Goal: Task Accomplishment & Management: Manage account settings

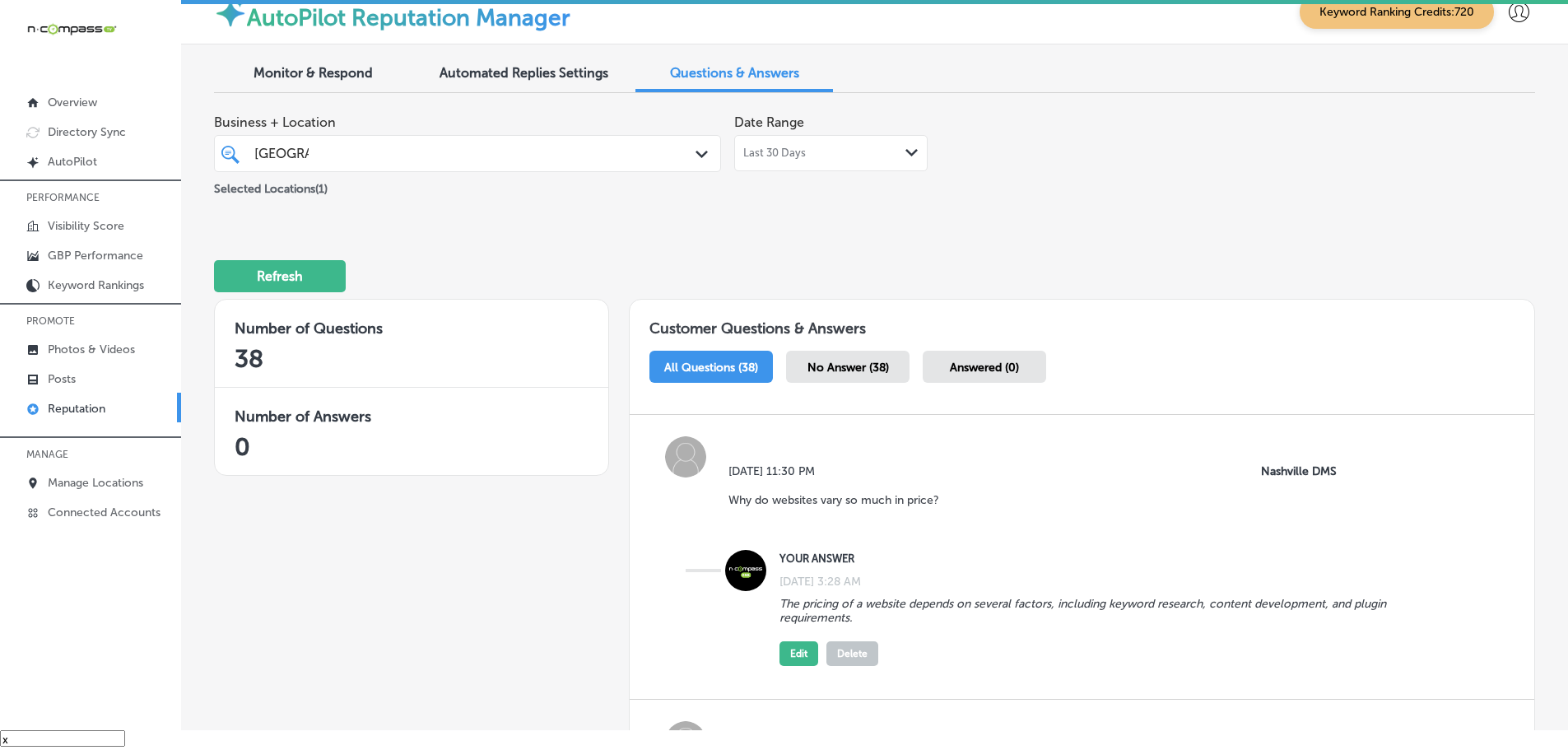
click at [293, 64] on div "Monitor & Respond" at bounding box center [313, 75] width 198 height 36
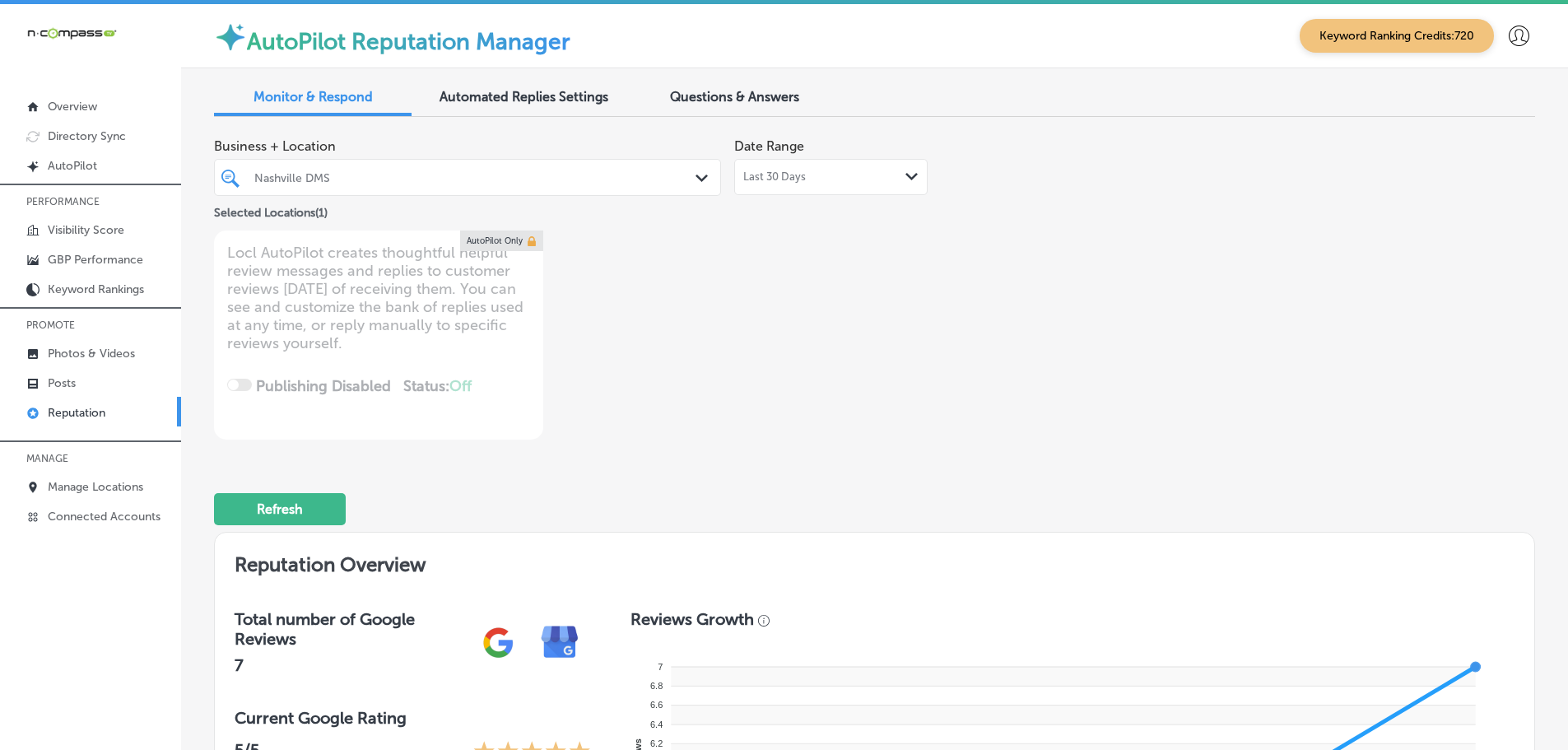
click at [844, 184] on div "Last 30 Days Path Created with Sketch." at bounding box center [831, 177] width 194 height 36
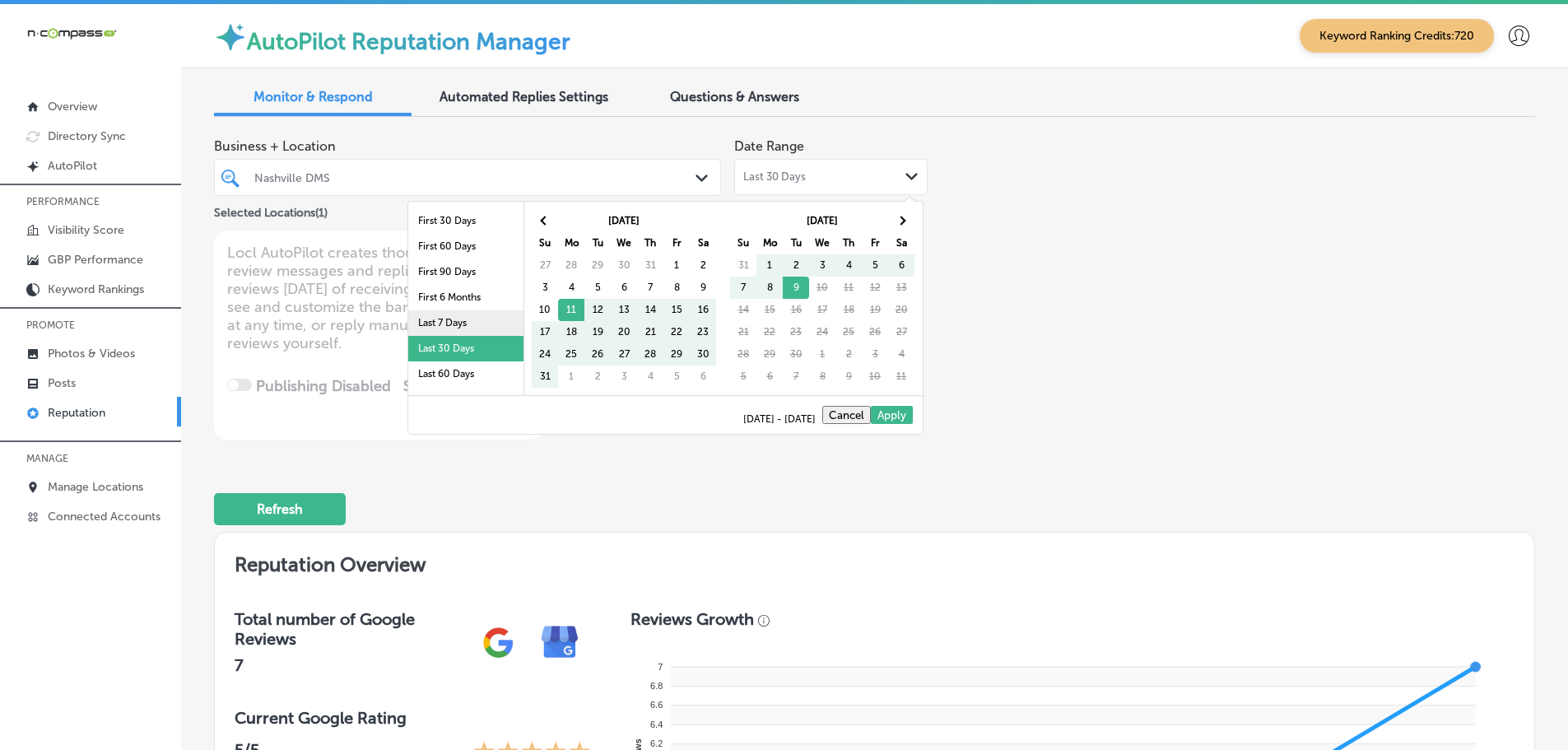
click at [440, 320] on li "Last 7 Days" at bounding box center [466, 323] width 115 height 26
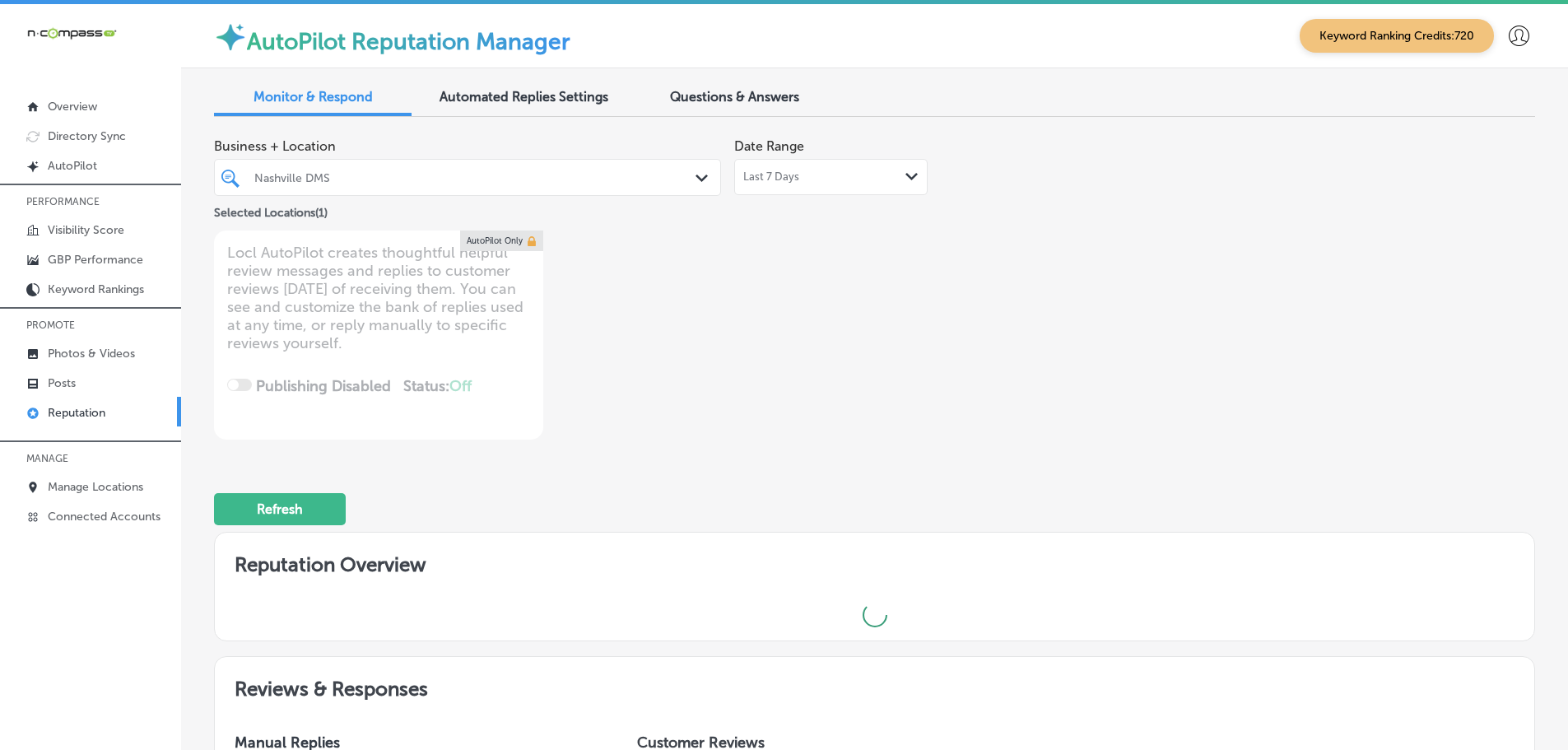
click at [700, 182] on div "Path Created with Sketch." at bounding box center [704, 178] width 18 height 18
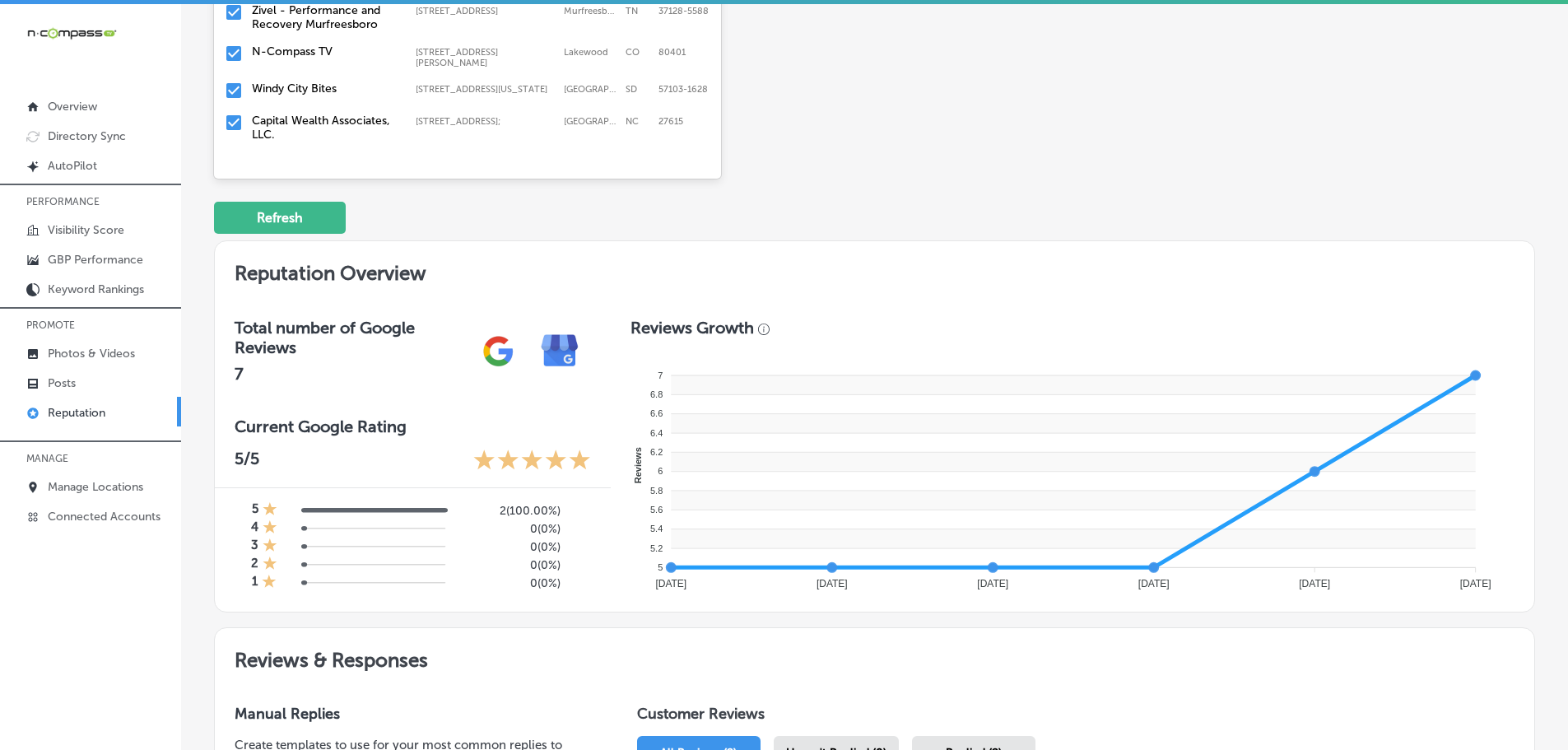
scroll to position [83, 0]
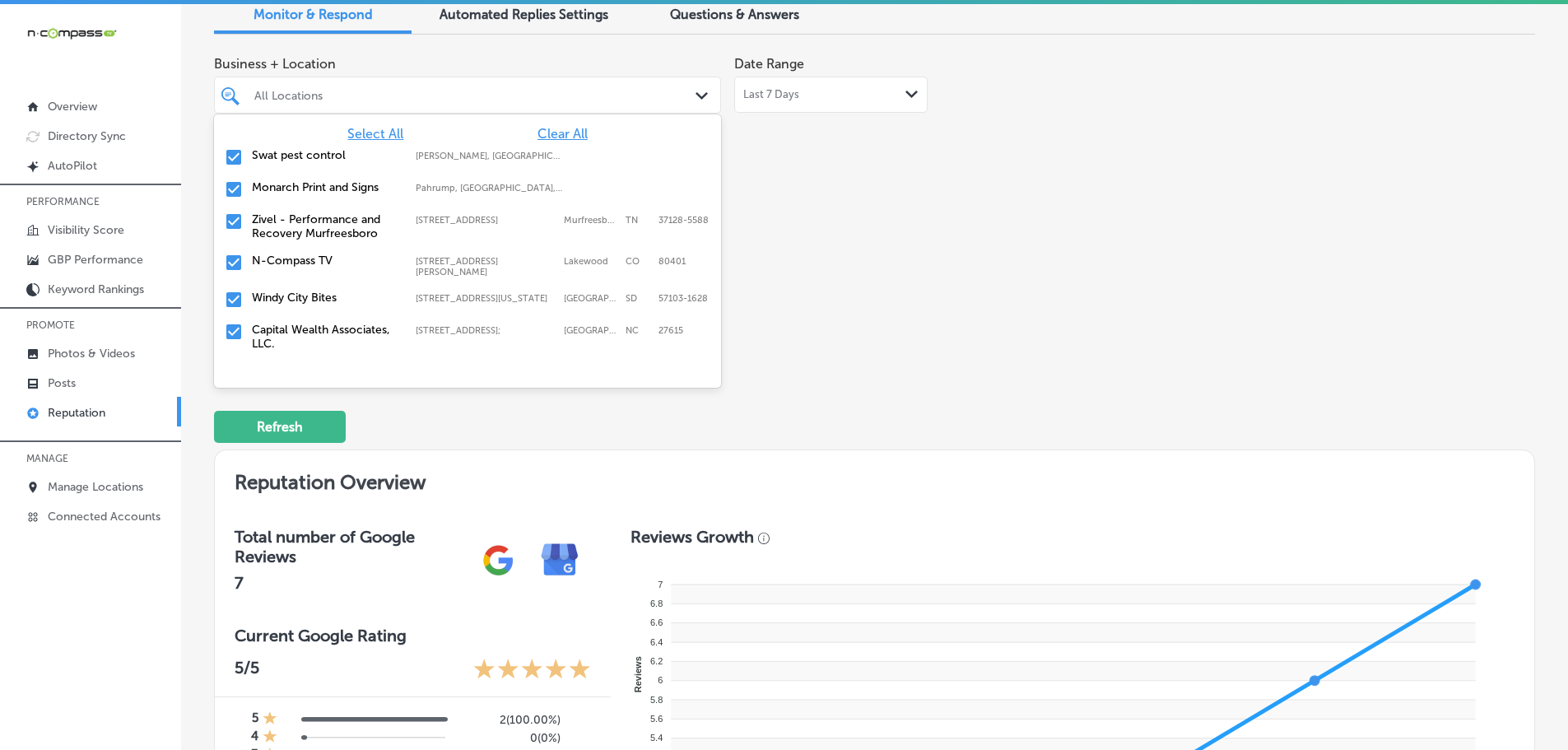
click at [905, 344] on div "Business + Location option focused, 3 of 145. 145 results available. Use Up and…" at bounding box center [610, 202] width 793 height 310
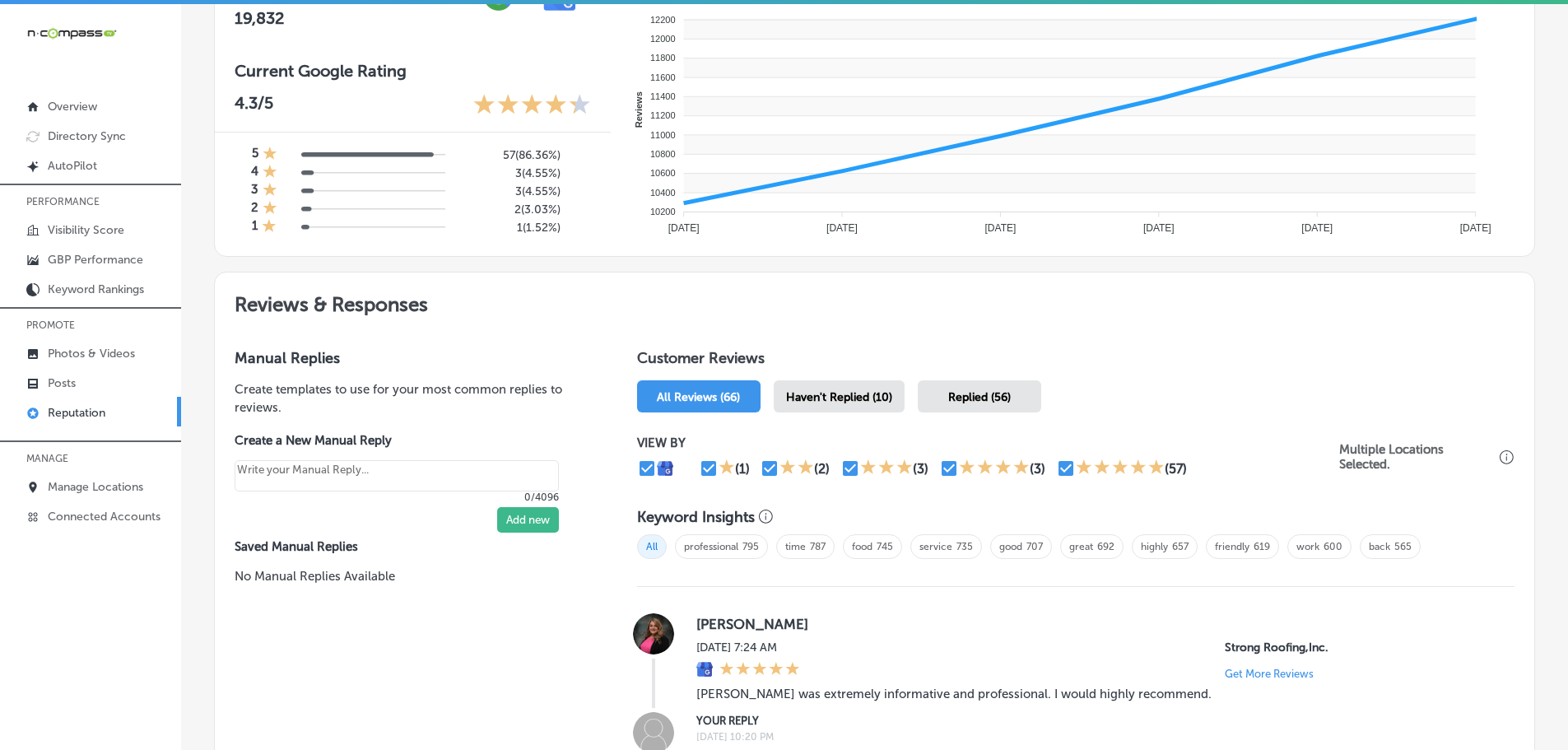
scroll to position [659, 0]
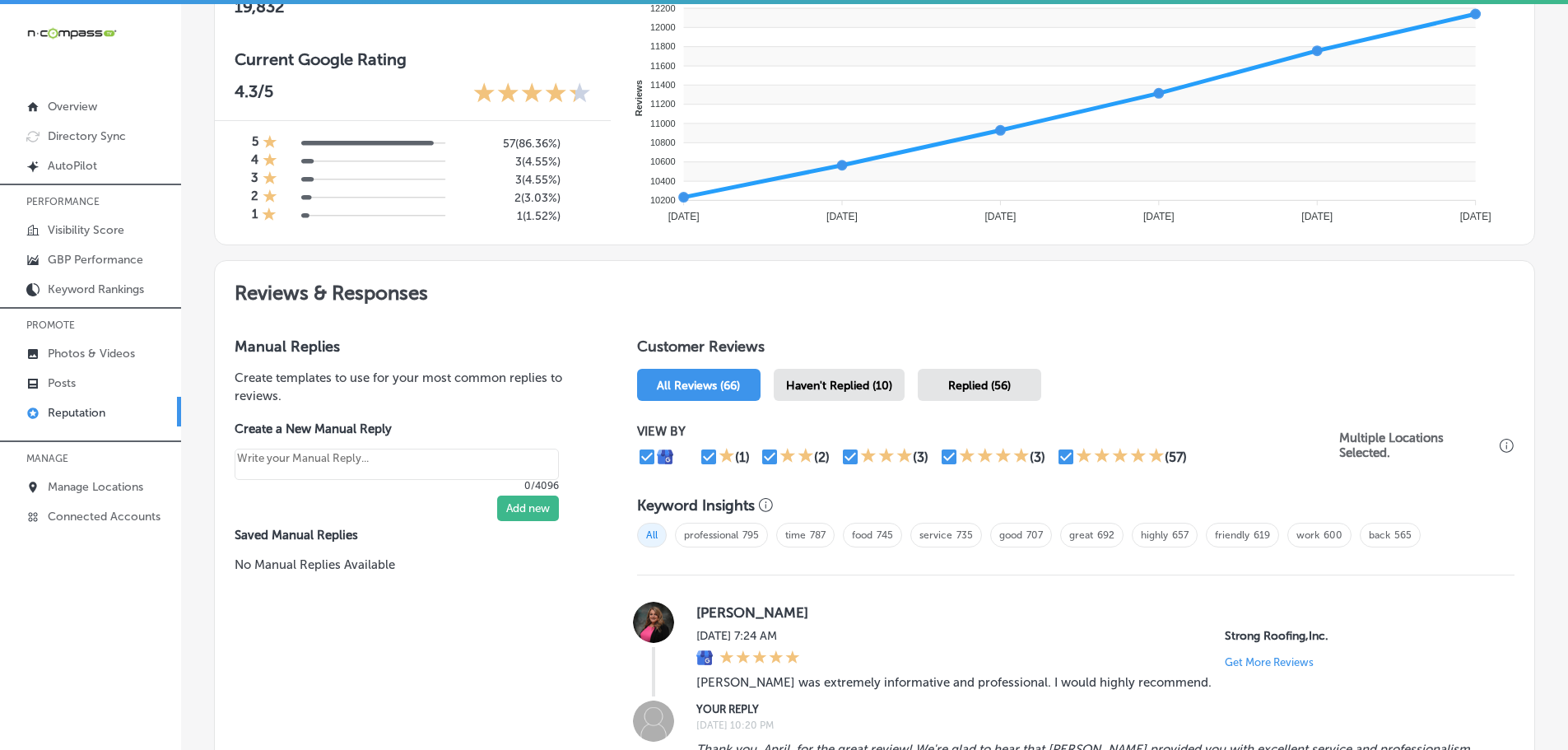
click at [847, 390] on span "Haven't Replied (10)" at bounding box center [839, 386] width 107 height 14
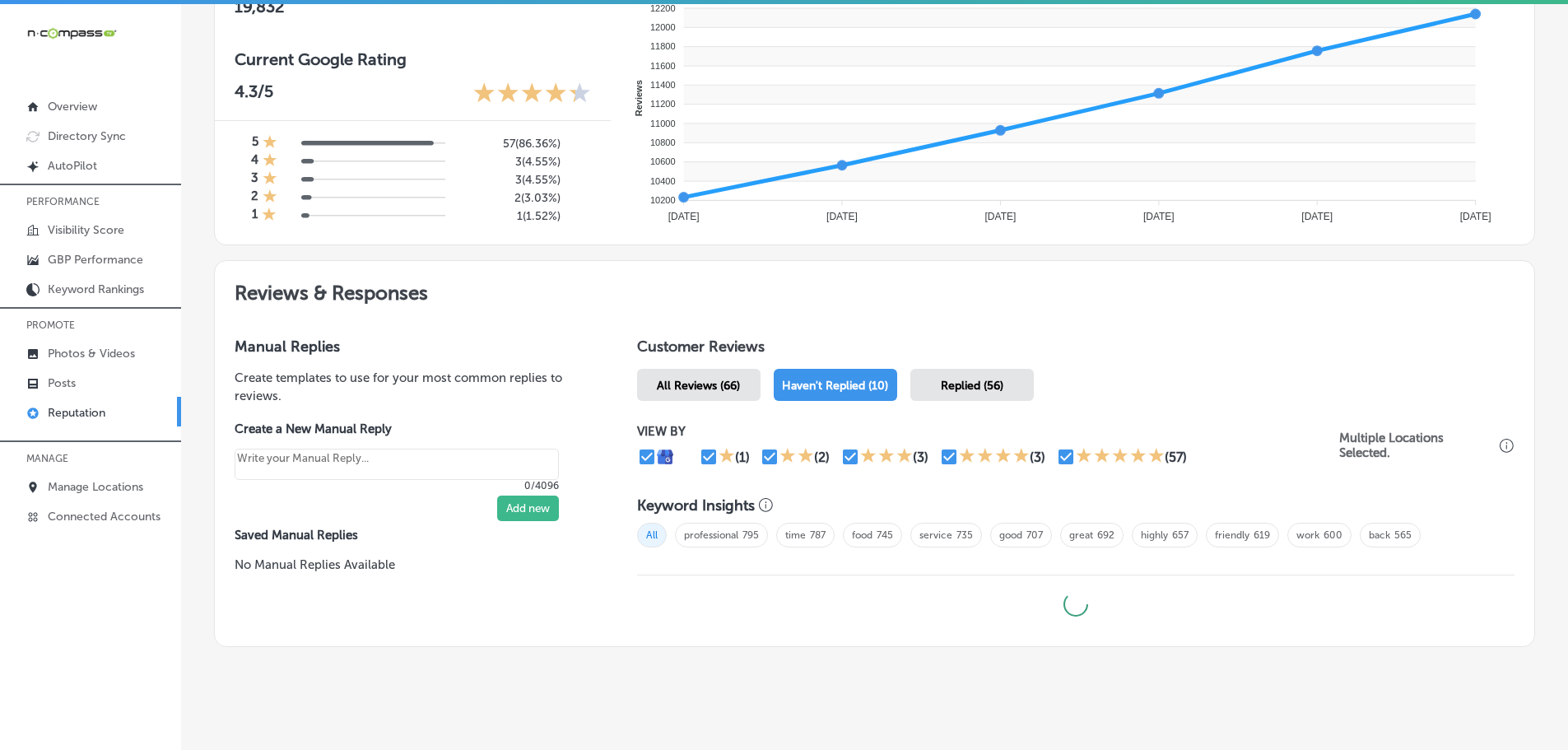
type textarea "x"
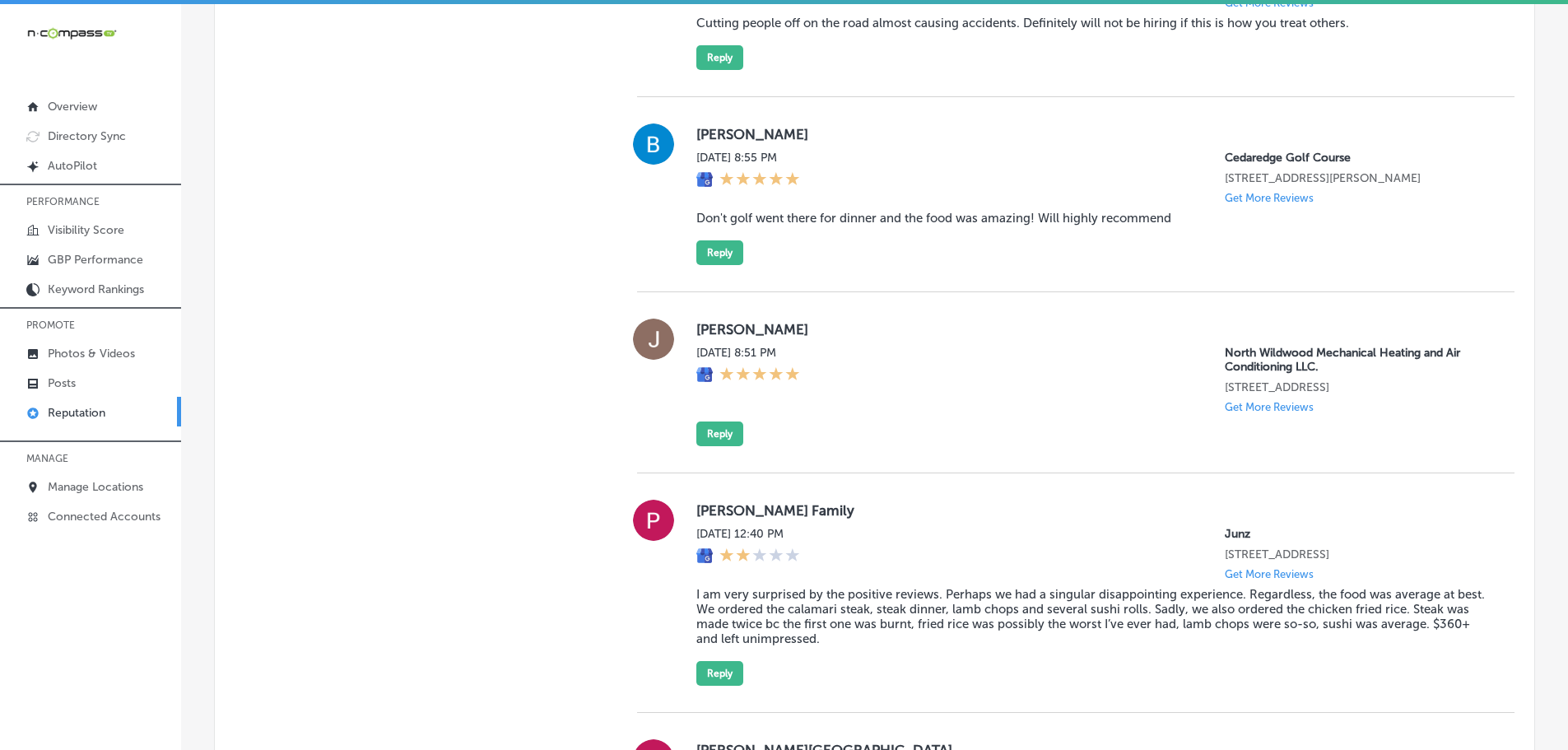
scroll to position [1975, 0]
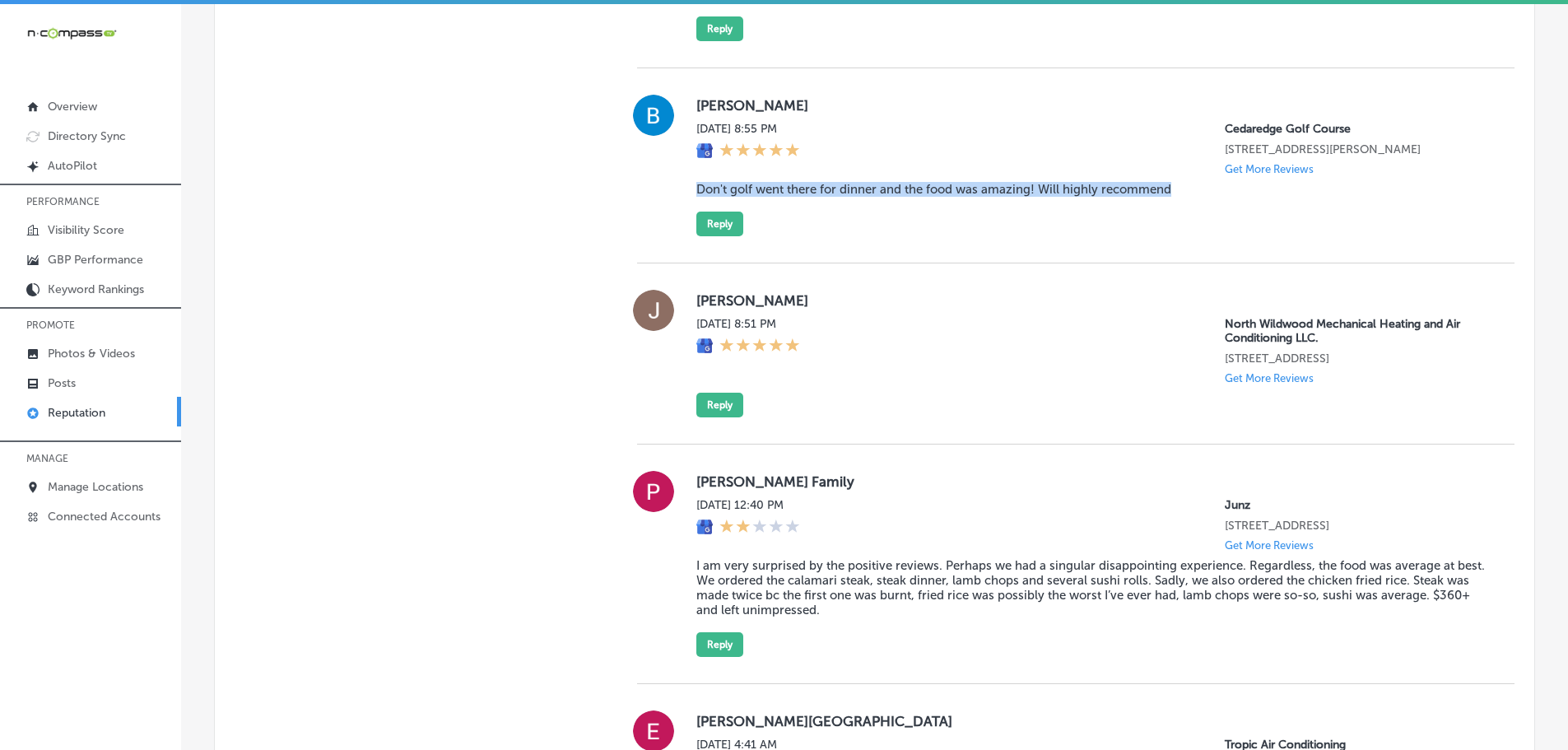
drag, startPoint x: 687, startPoint y: 214, endPoint x: 1200, endPoint y: 229, distance: 513.2
click at [1200, 229] on div "Barbara BENZMILLER Sun, Sep 7, 2025 8:55 PM Cedaredge Golf Course 500 Southeast…" at bounding box center [1076, 165] width 877 height 141
copy blockquote "Don't golf went there for dinner and the food was amazing! Will highly recommend"
click at [712, 236] on button "Reply" at bounding box center [719, 224] width 47 height 25
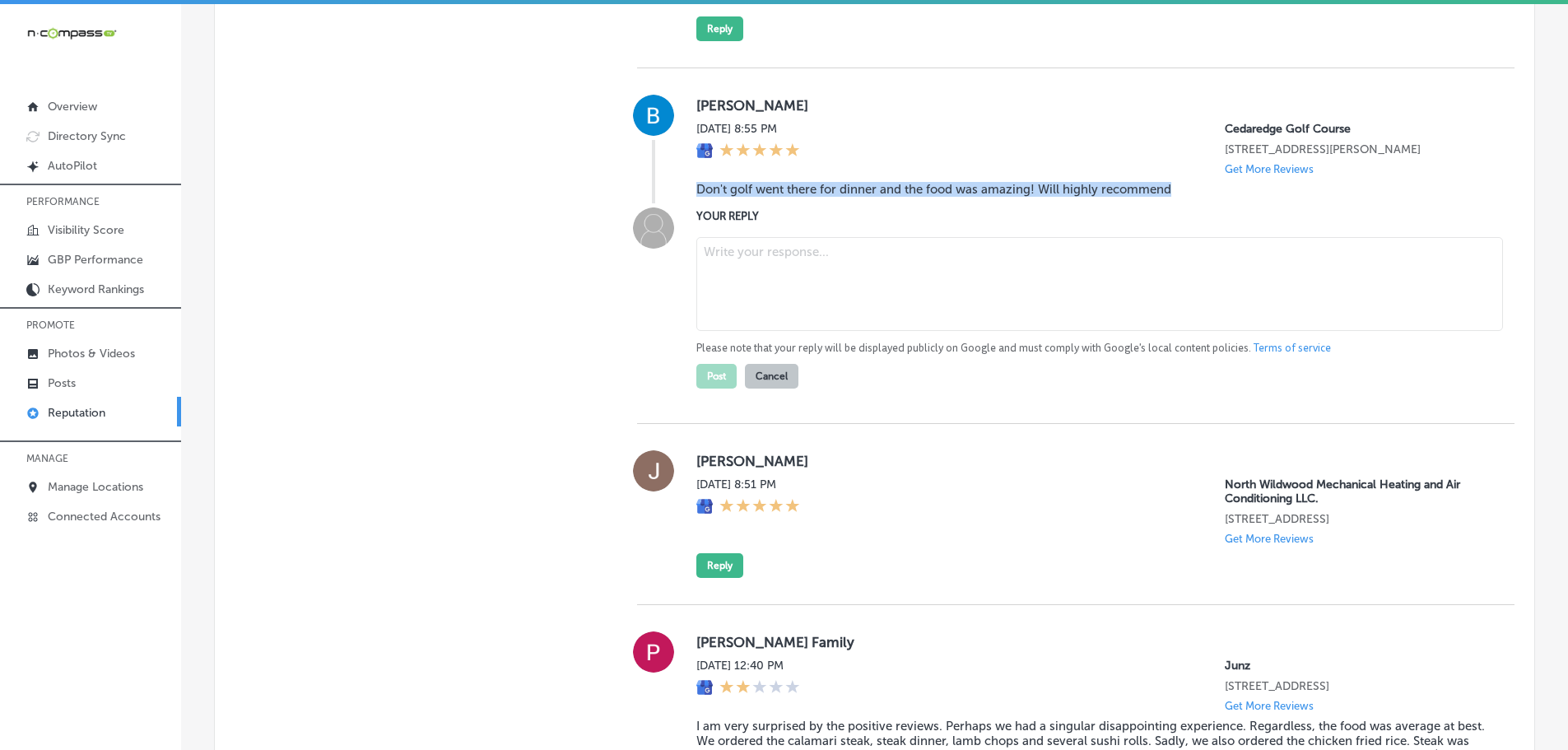
click at [743, 291] on textarea at bounding box center [1099, 284] width 807 height 94
paste textarea "Thank you so much for your kind words! We're so glad you enjoyed your meal at C…"
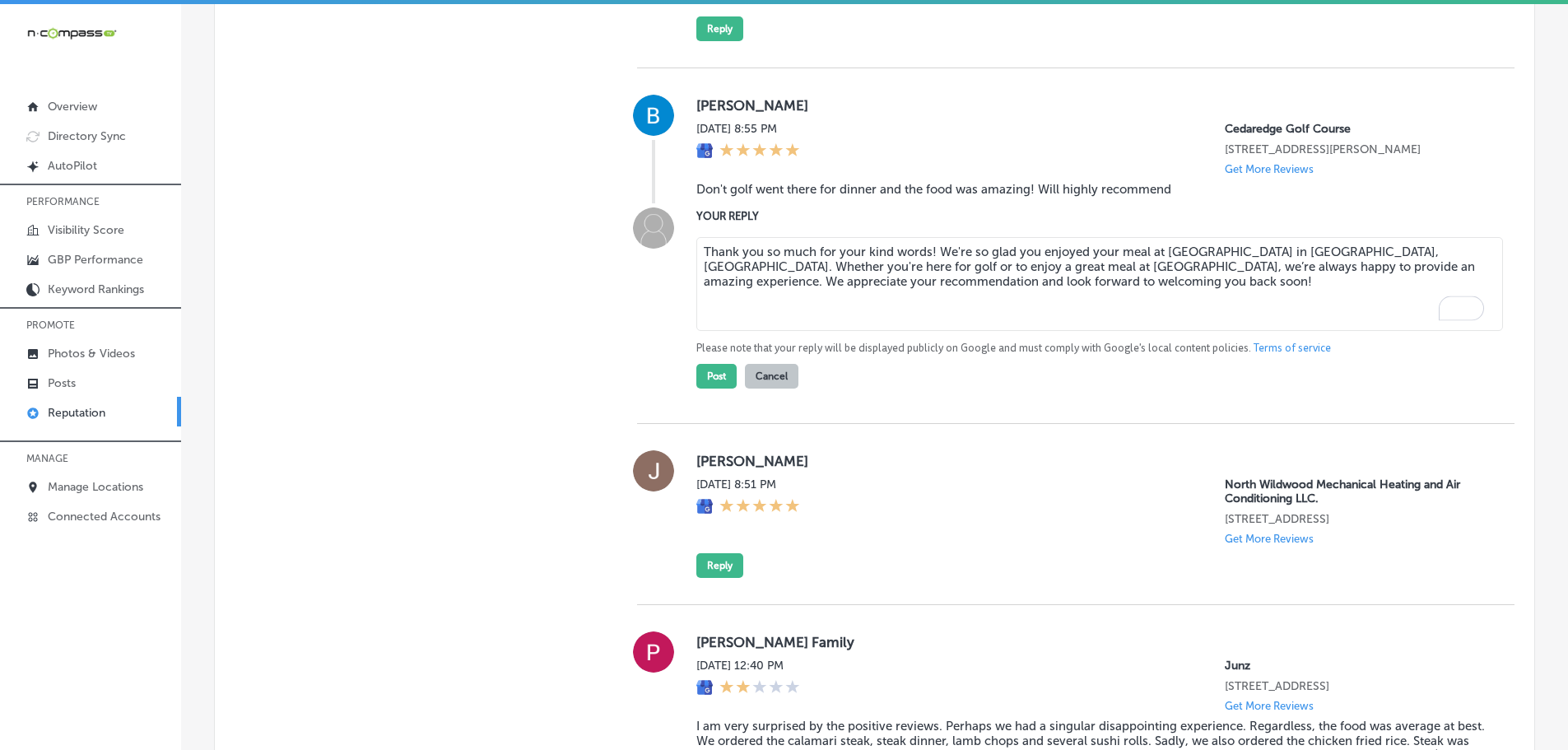
click at [927, 281] on textarea "Thank you so much for your kind words! We're so glad you enjoyed your meal at C…" at bounding box center [1099, 284] width 807 height 94
type textarea "Thank you so much for your kind words, Barbara! We're so glad you enjoyed your …"
click at [709, 389] on button "Post" at bounding box center [716, 376] width 40 height 25
type textarea "x"
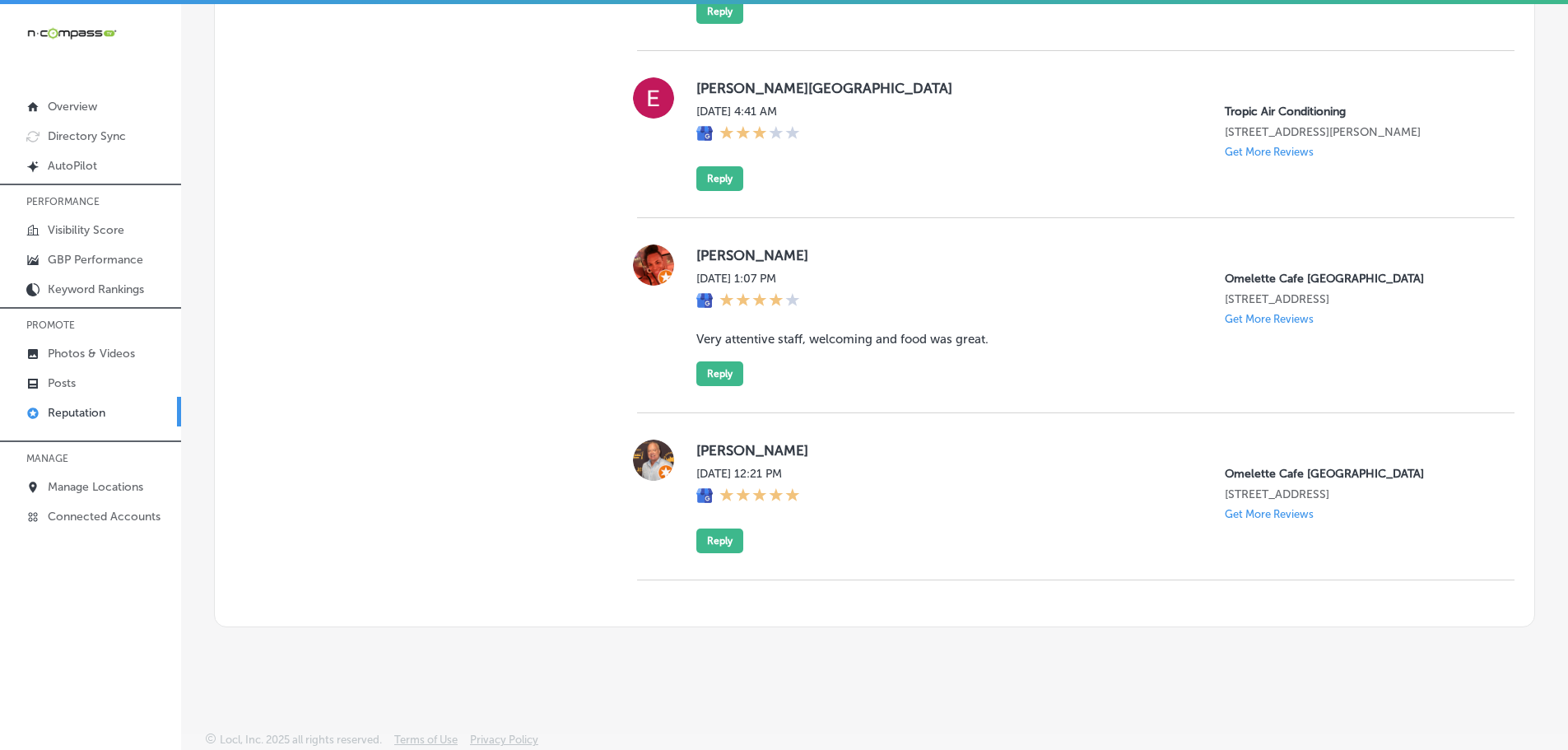
scroll to position [2469, 0]
drag, startPoint x: 687, startPoint y: 337, endPoint x: 1010, endPoint y: 343, distance: 323.1
click at [1010, 343] on div "Jaimee Powell Fri, Sep 5, 2025 1:07 PM Omelette Cafe Skye Canyon 9670 West Skye…" at bounding box center [1076, 314] width 877 height 141
copy blockquote "Very attentive staff, welcoming and food was great."
click at [713, 379] on button "Reply" at bounding box center [719, 374] width 47 height 25
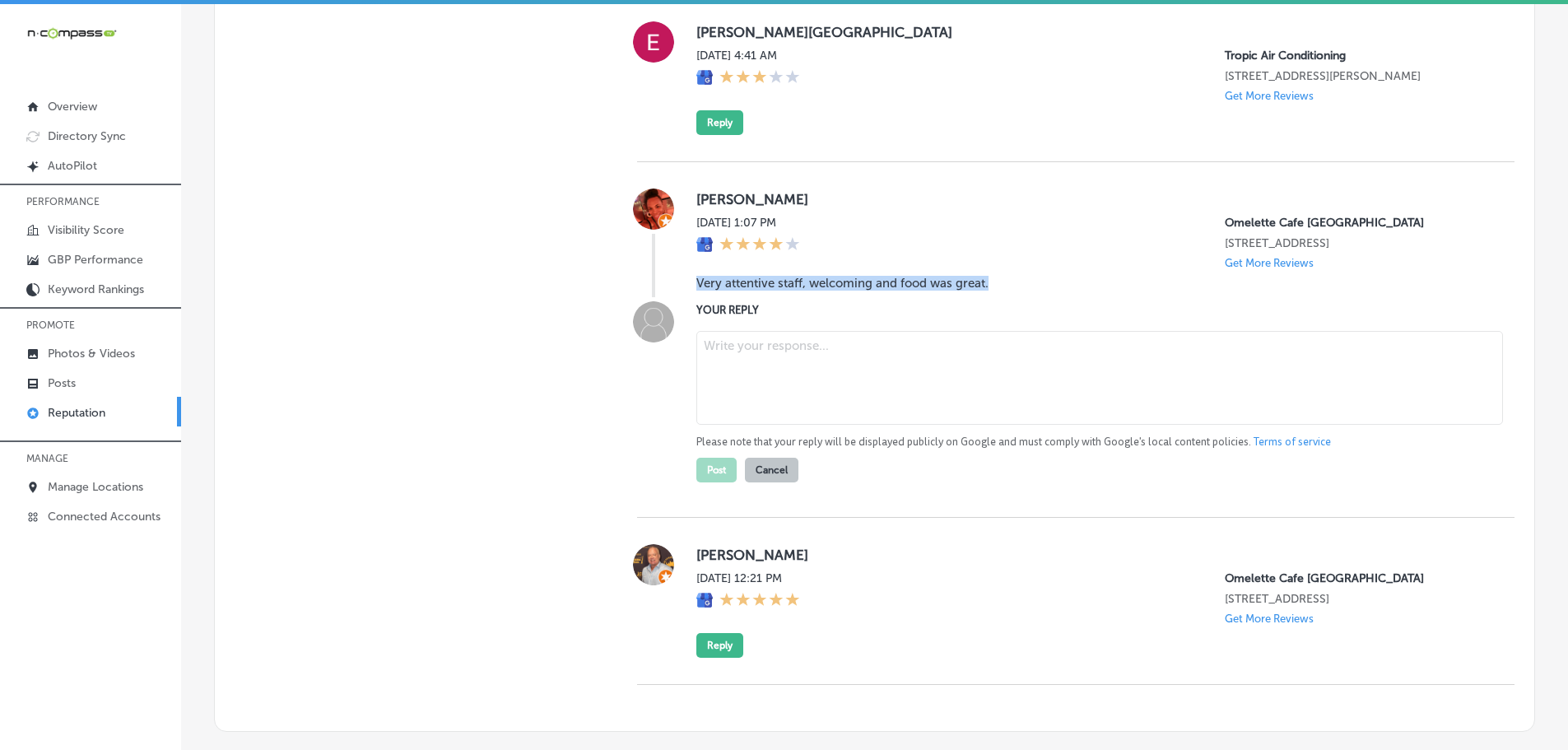
click at [788, 420] on textarea at bounding box center [1099, 378] width 807 height 94
paste textarea "Thank you so much for the kind review! We’re glad you enjoyed the attentive ser…"
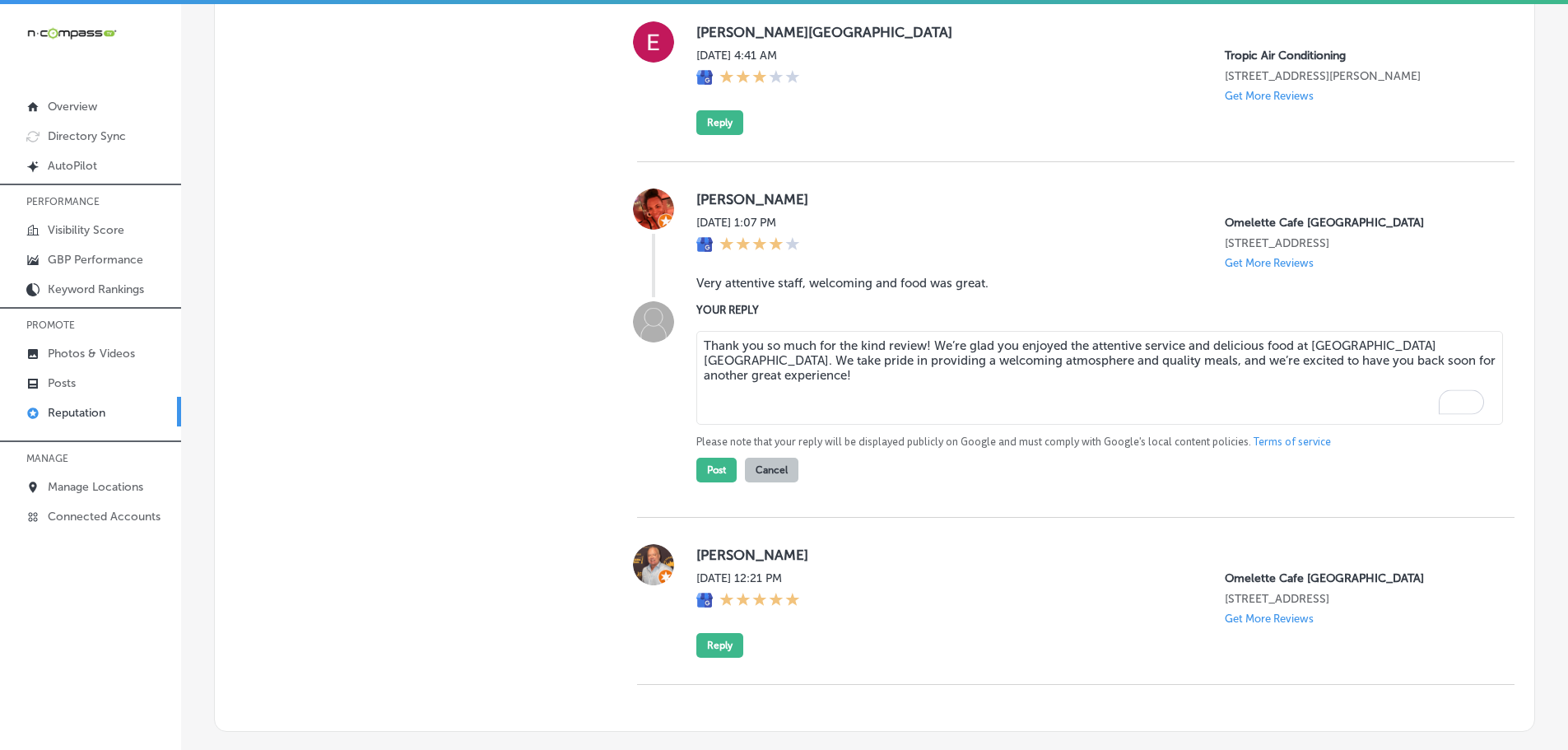
click at [916, 405] on textarea "Thank you so much for the kind review! We’re glad you enjoyed the attentive ser…" at bounding box center [1099, 378] width 807 height 94
click at [922, 401] on textarea "Thank you so much for the kind review! We’re glad you enjoyed the attentive ser…" at bounding box center [1099, 378] width 807 height 94
type textarea "Thank you so much for the kind review, Jaimee! We’re glad you enjoyed the atten…"
click at [718, 482] on button "Post" at bounding box center [716, 470] width 40 height 25
type textarea "x"
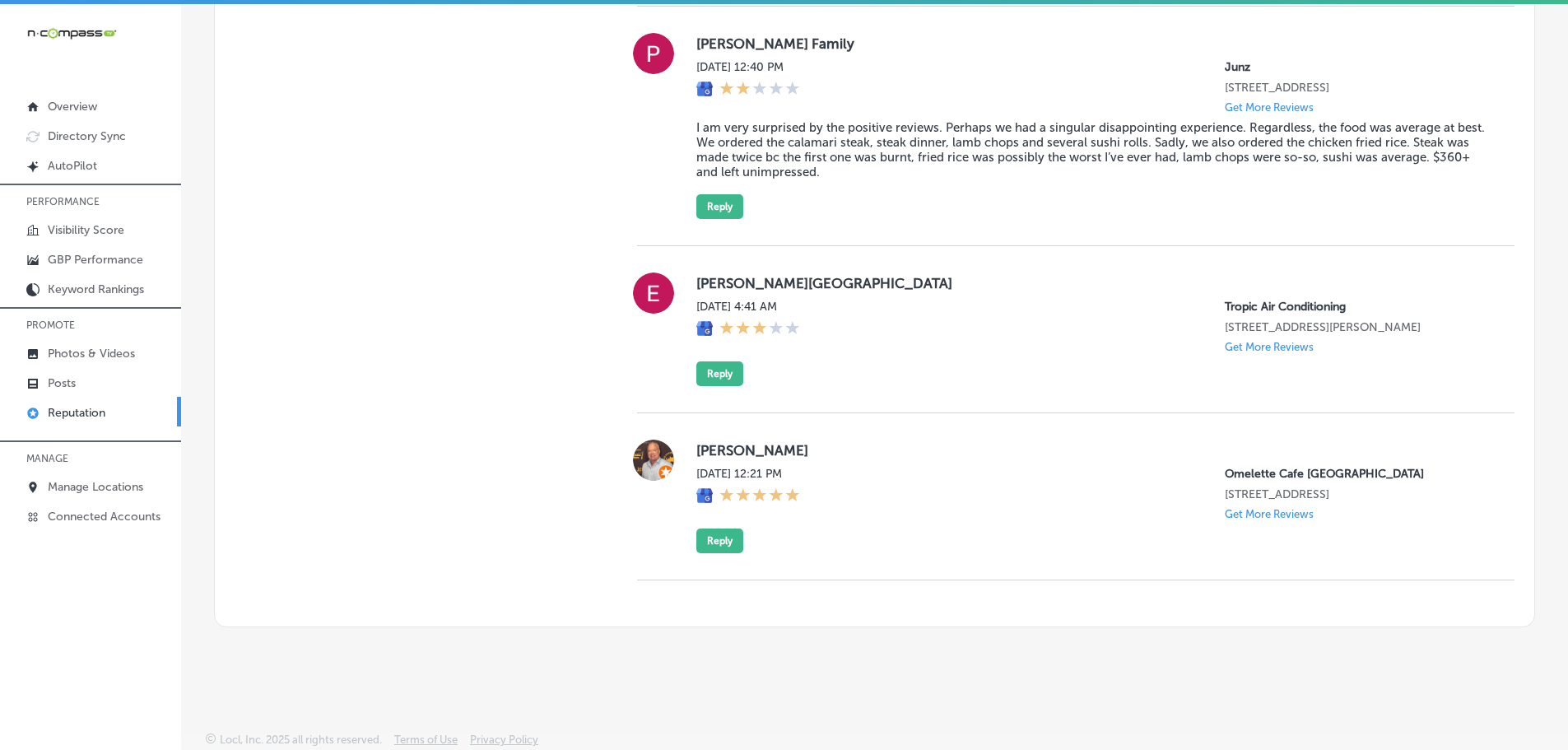
scroll to position [2274, 0]
click at [733, 537] on button "Reply" at bounding box center [719, 541] width 47 height 25
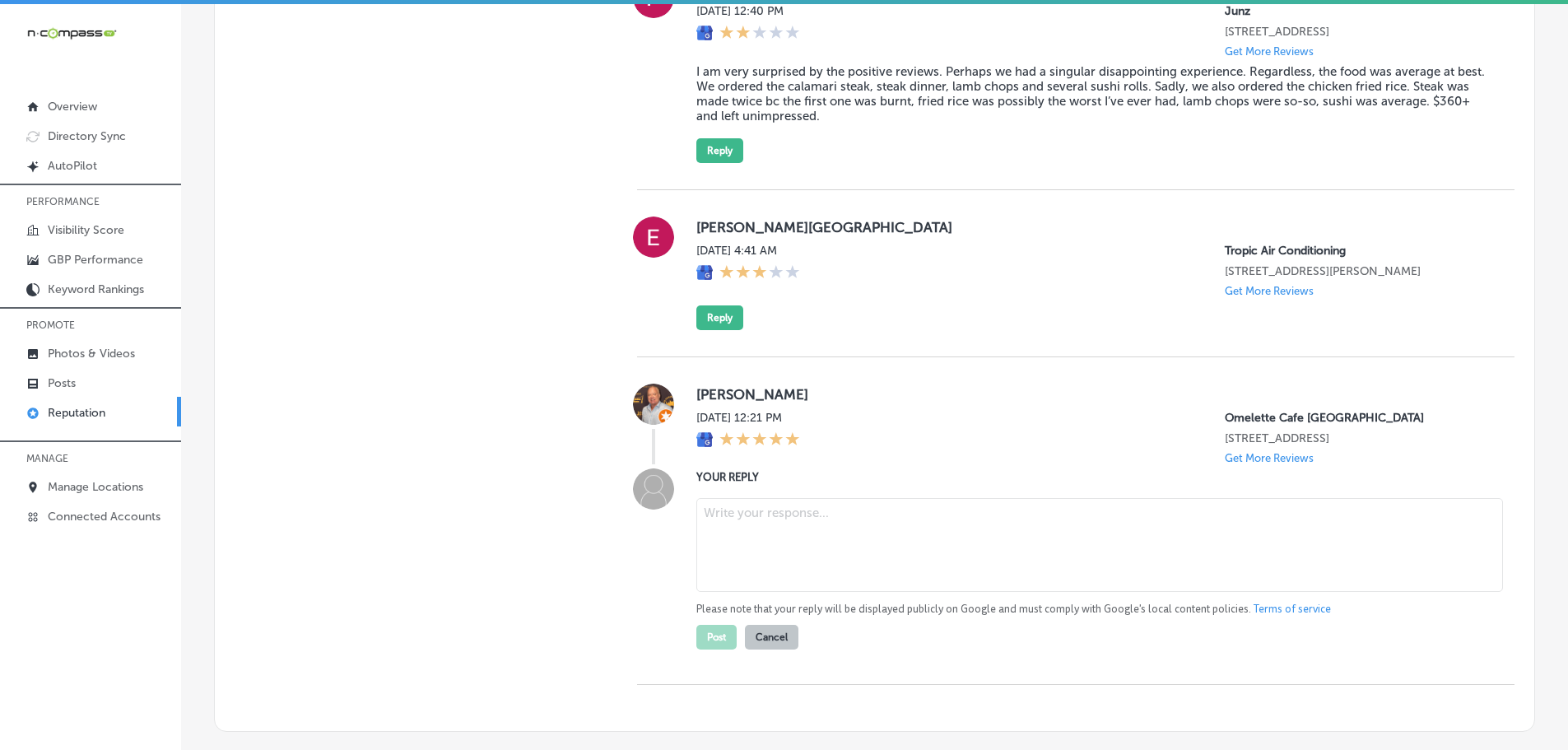
click at [775, 579] on textarea at bounding box center [1099, 545] width 807 height 94
paste textarea "Thank you for the amazing 5-star review! We’re so happy to hear you enjoyed you…"
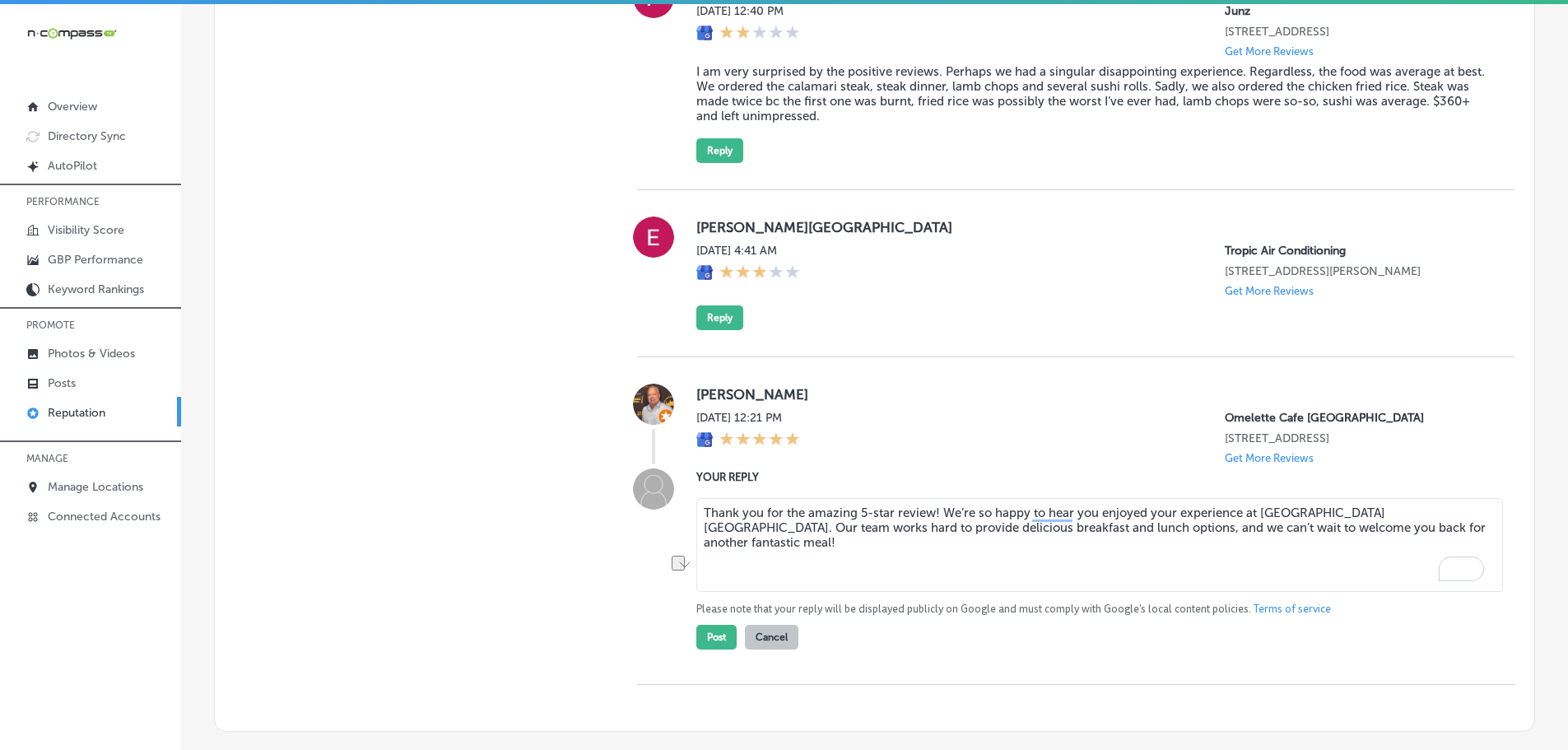
drag, startPoint x: 805, startPoint y: 568, endPoint x: 929, endPoint y: 569, distance: 124.0
click at [929, 569] on textarea "Thank you for the amazing 5-star review! We’re so happy to hear you enjoyed you…" at bounding box center [1099, 545] width 807 height 94
type textarea "Thank you for the 5 stars, Steve! We’re so happy to hear you enjoyed your exper…"
click at [706, 650] on button "Post" at bounding box center [716, 637] width 40 height 25
type textarea "x"
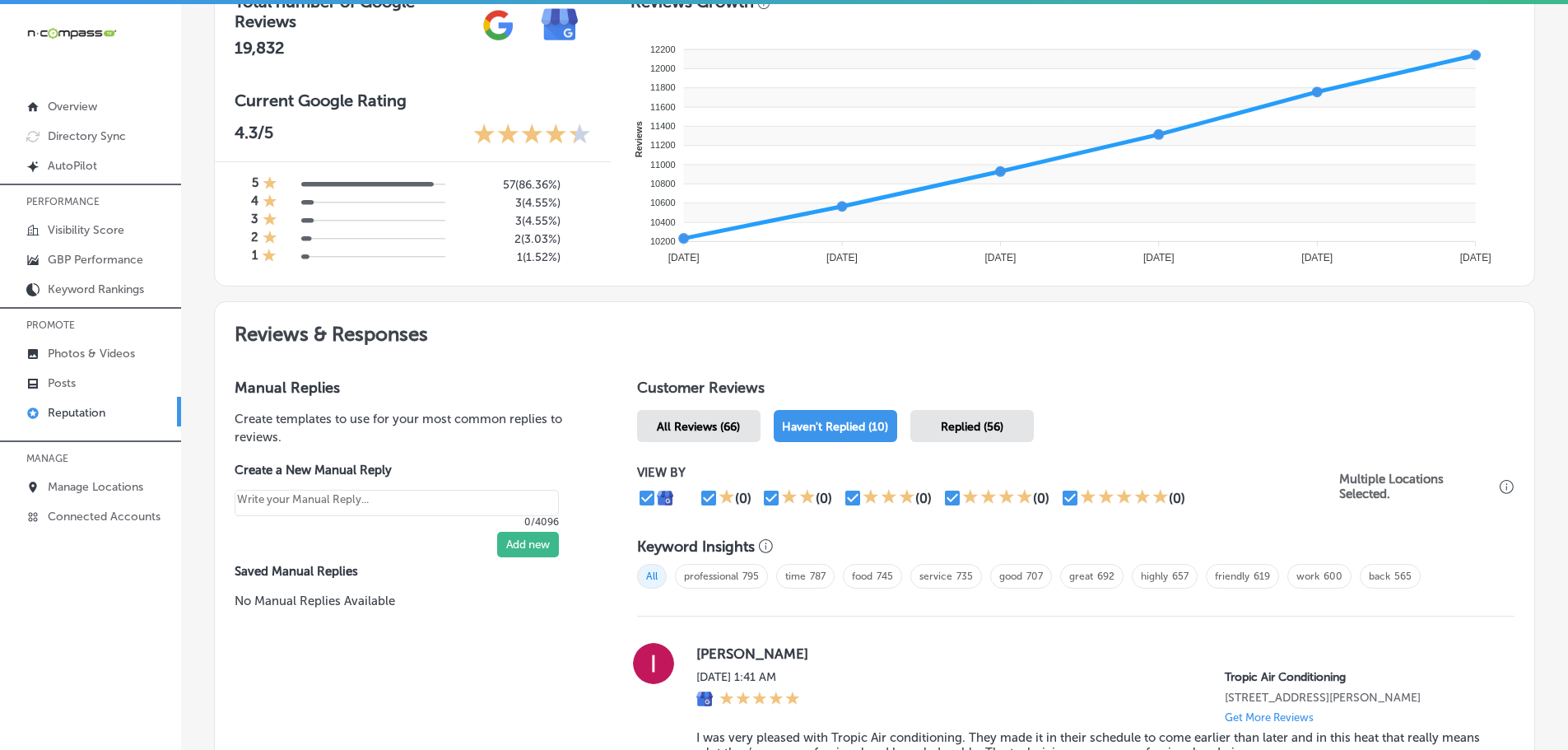
scroll to position [612, 0]
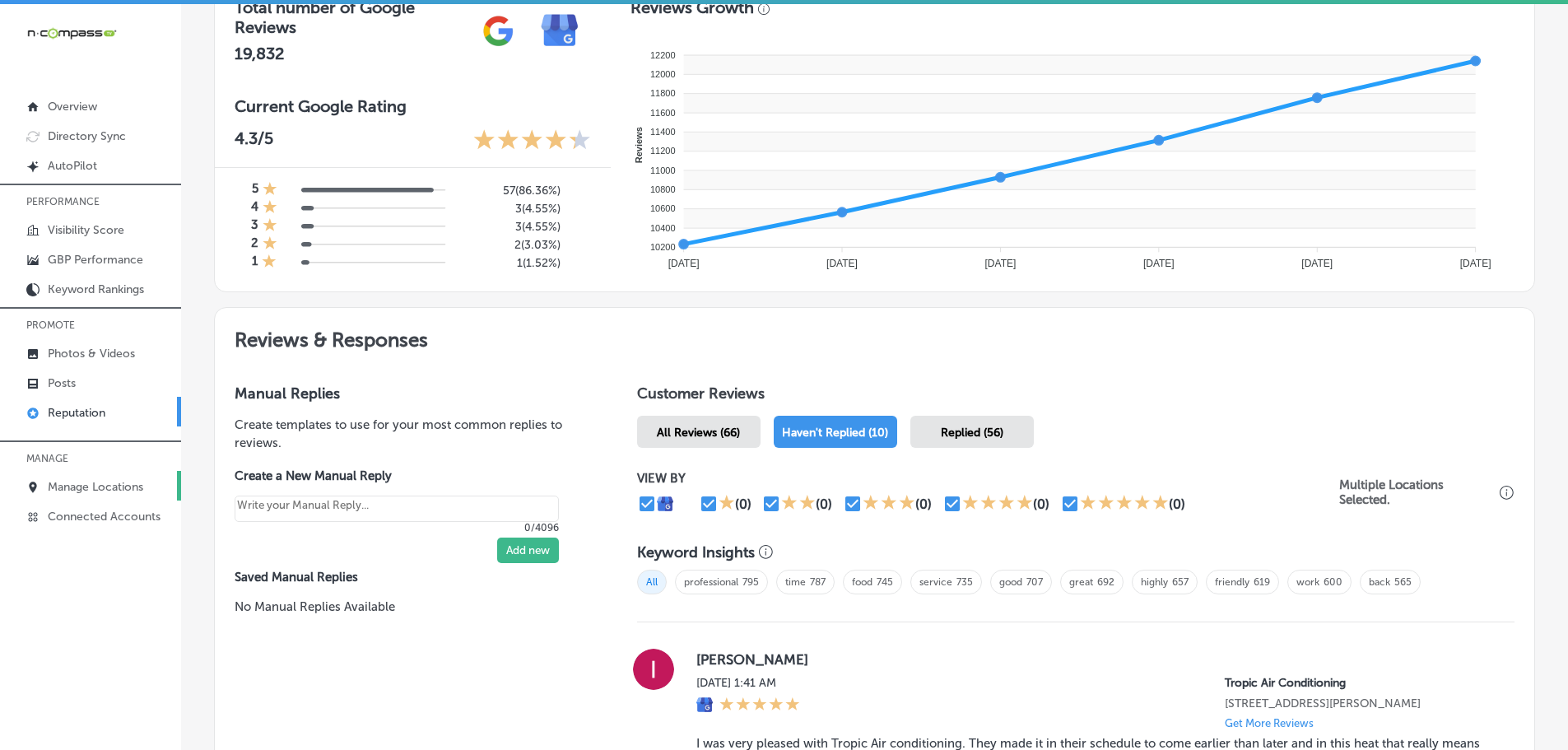
click at [90, 483] on p "Manage Locations" at bounding box center [96, 487] width 96 height 14
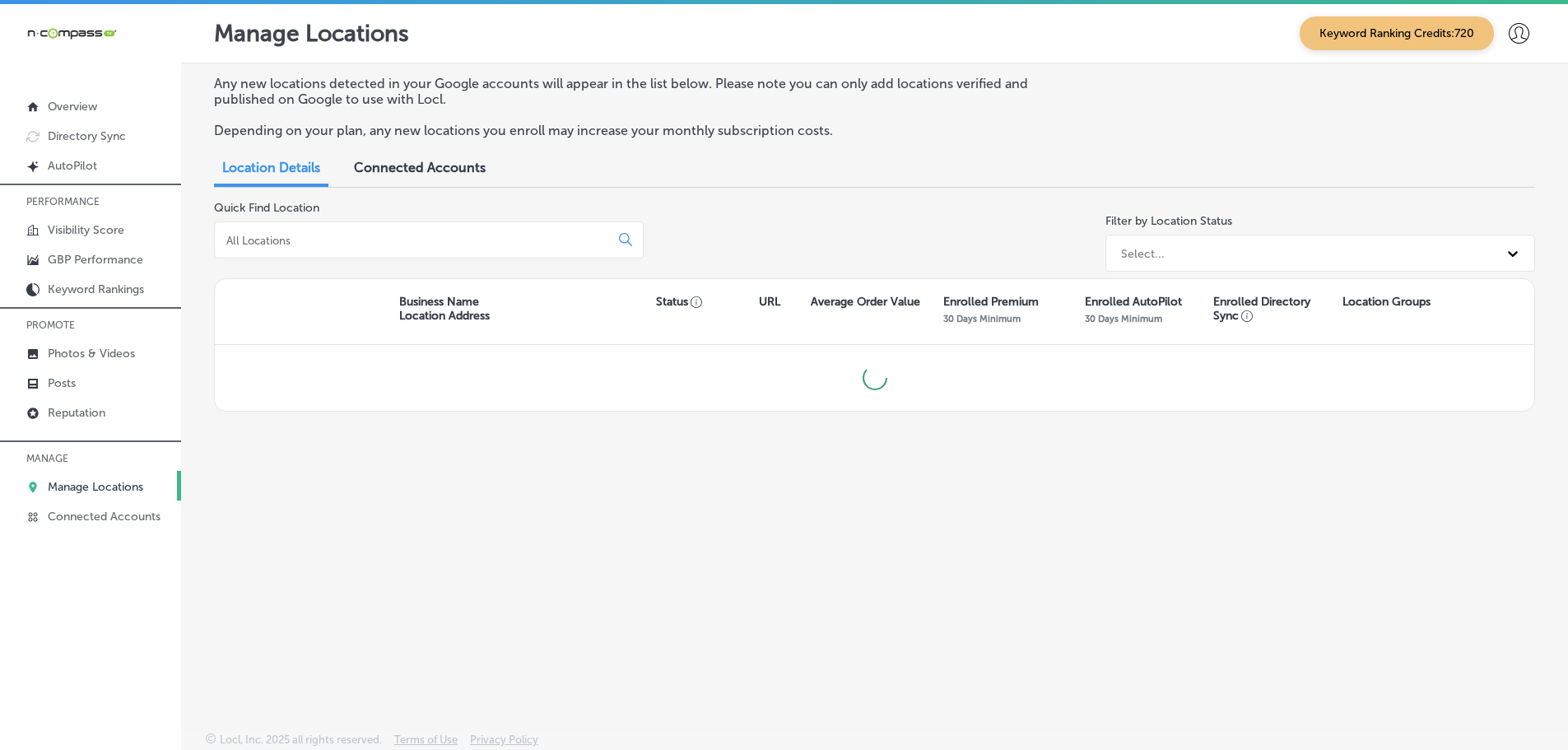
click at [294, 241] on input at bounding box center [415, 240] width 381 height 15
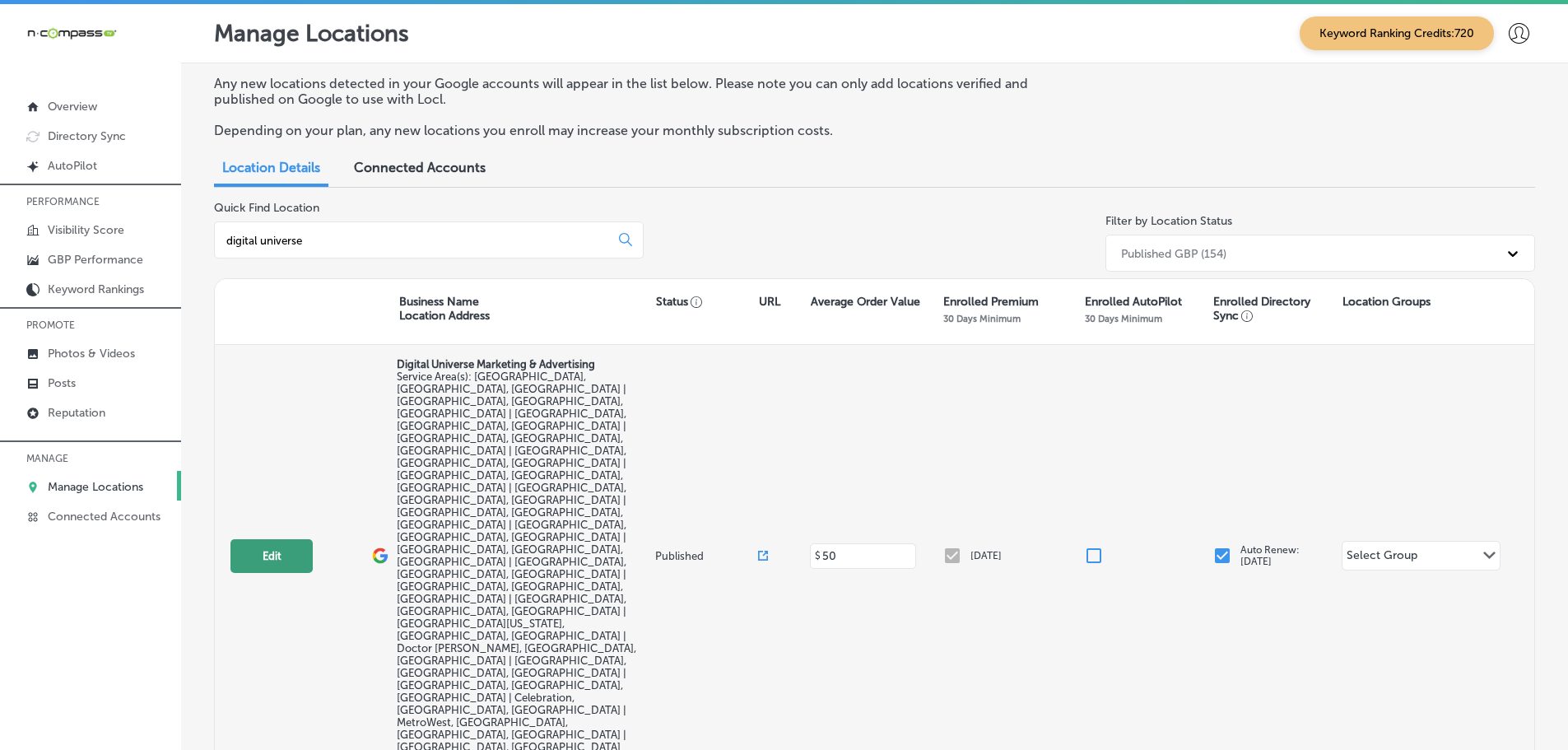
type input "digital universe"
click at [256, 539] on button "Edit" at bounding box center [272, 556] width 83 height 34
select select "US"
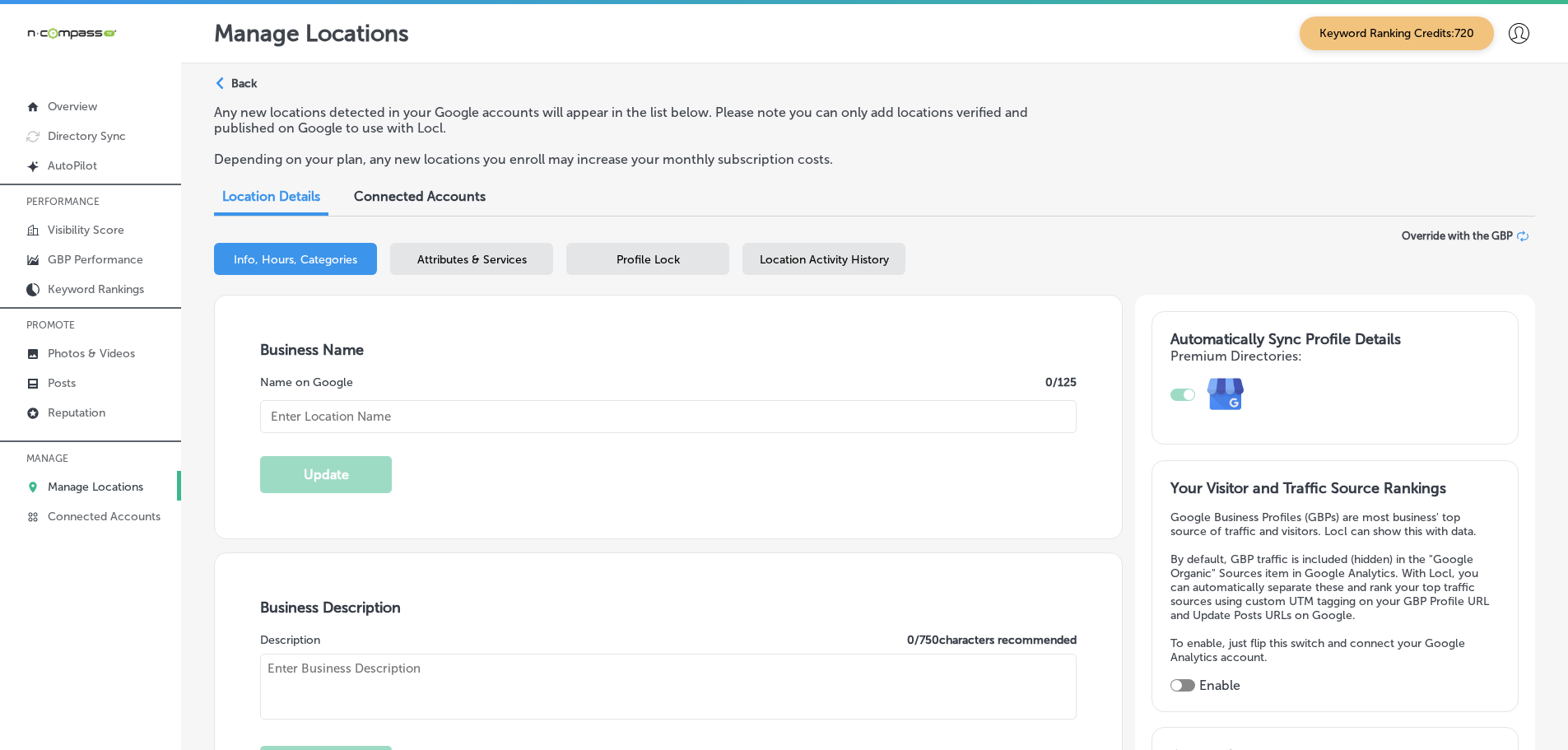
checkbox input "true"
type input "Digital Universe Marketing & Advertising"
type input "[URL][DOMAIN_NAME]"
type input "[PHONE_NUMBER]"
type textarea "At Digital Universe Marketing & Advertising, we empower local businesses to thr…"
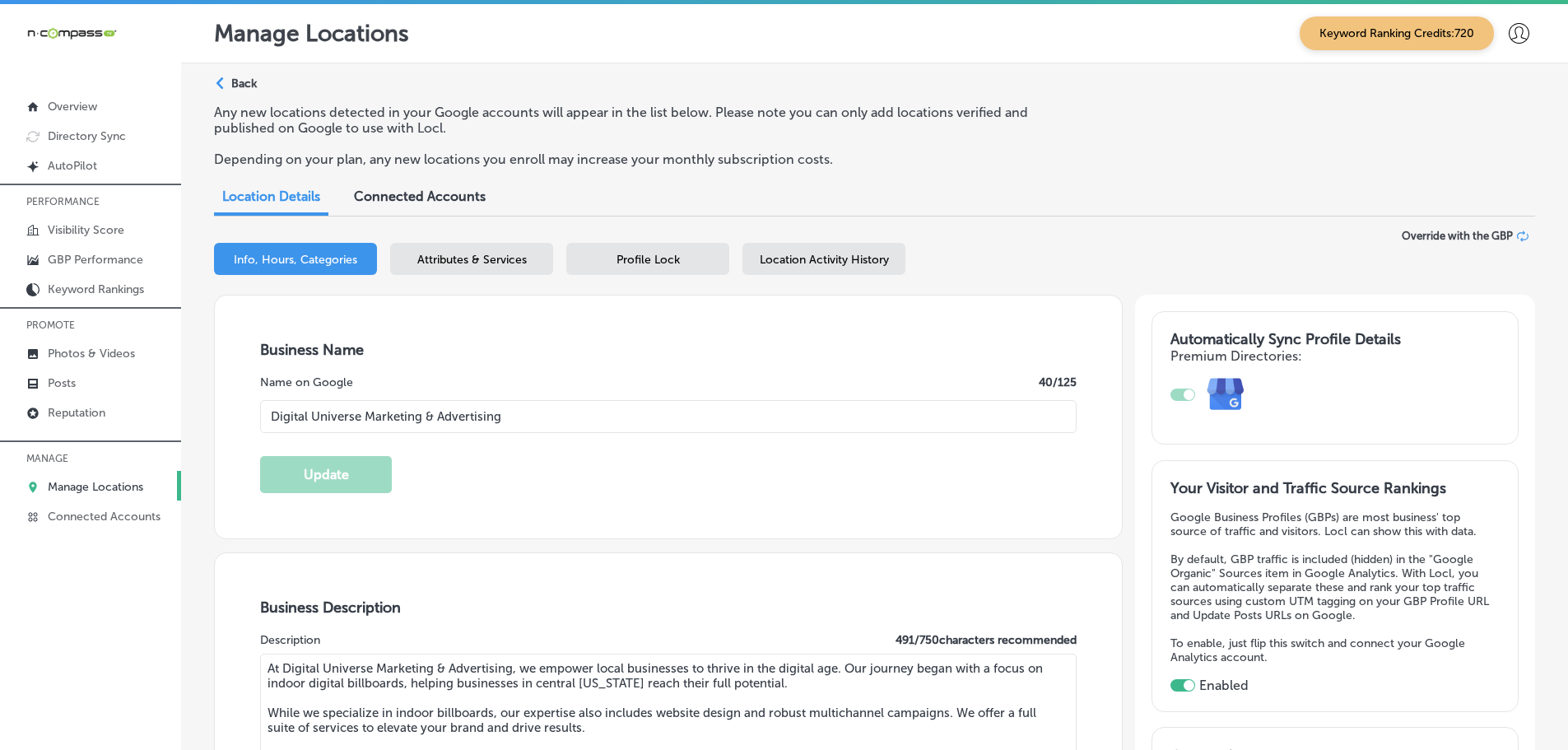
checkbox input "false"
type input "[STREET_ADDRESS] 50"
type input "Suite 1000-222"
type input "Groveland"
type input "34736"
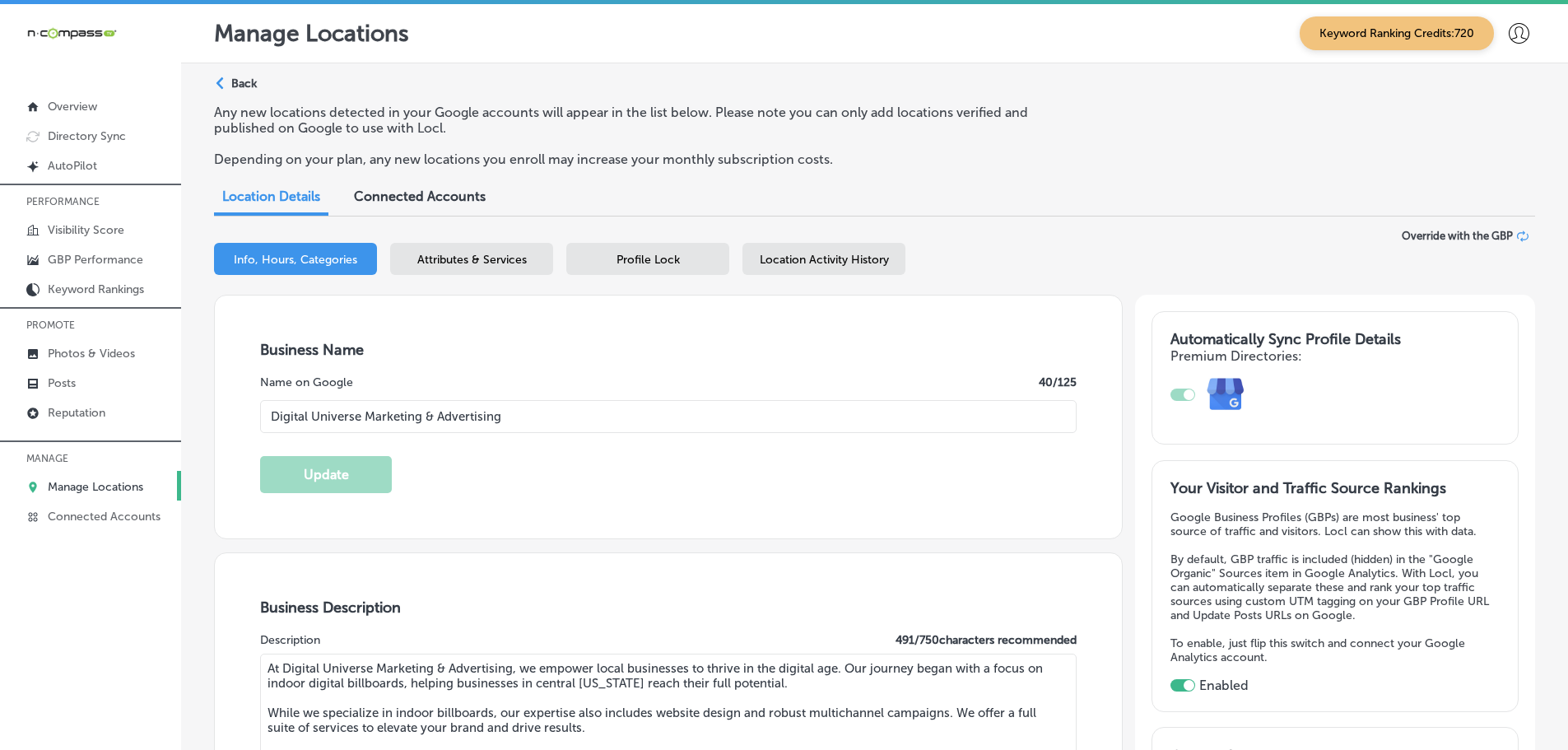
type input "US"
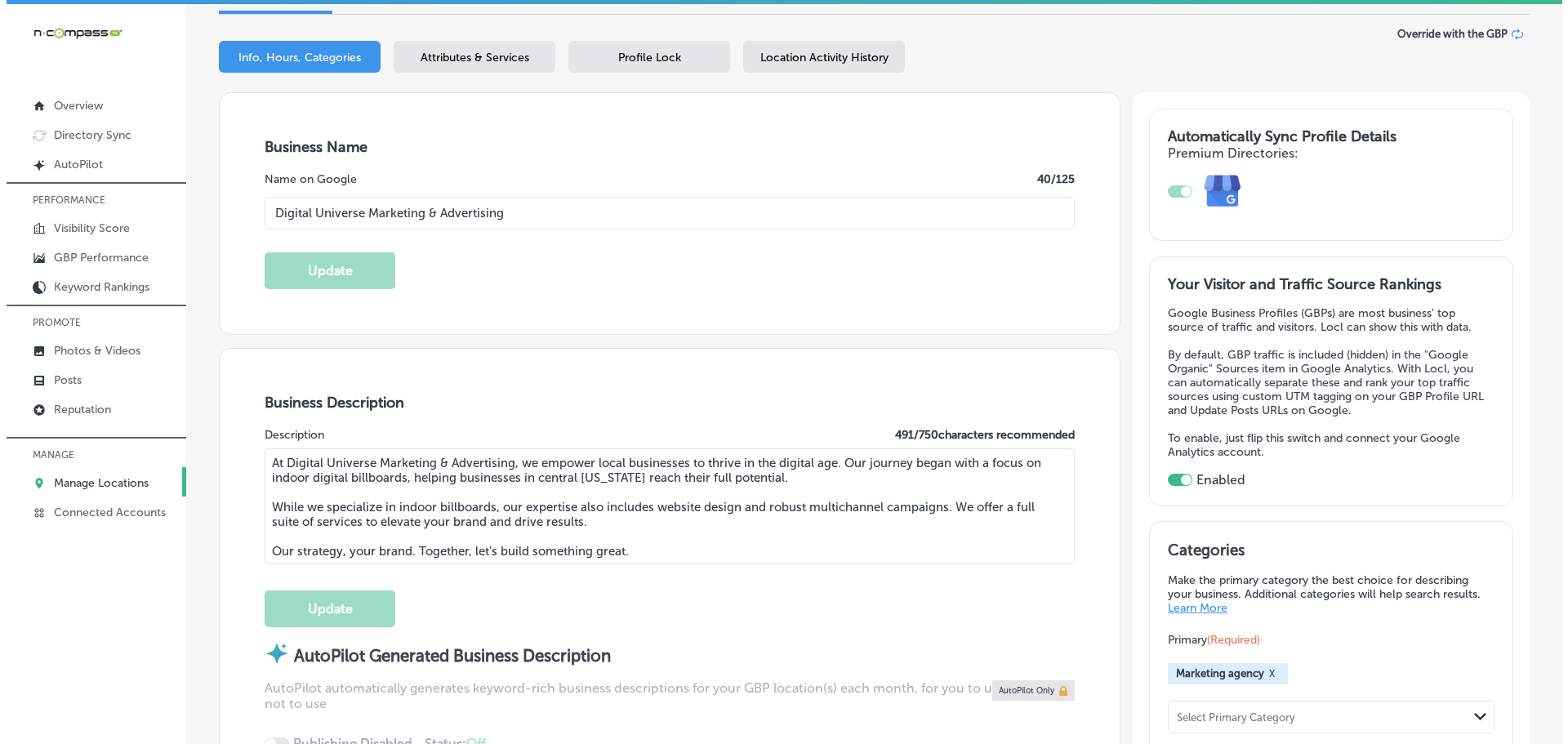
scroll to position [245, 0]
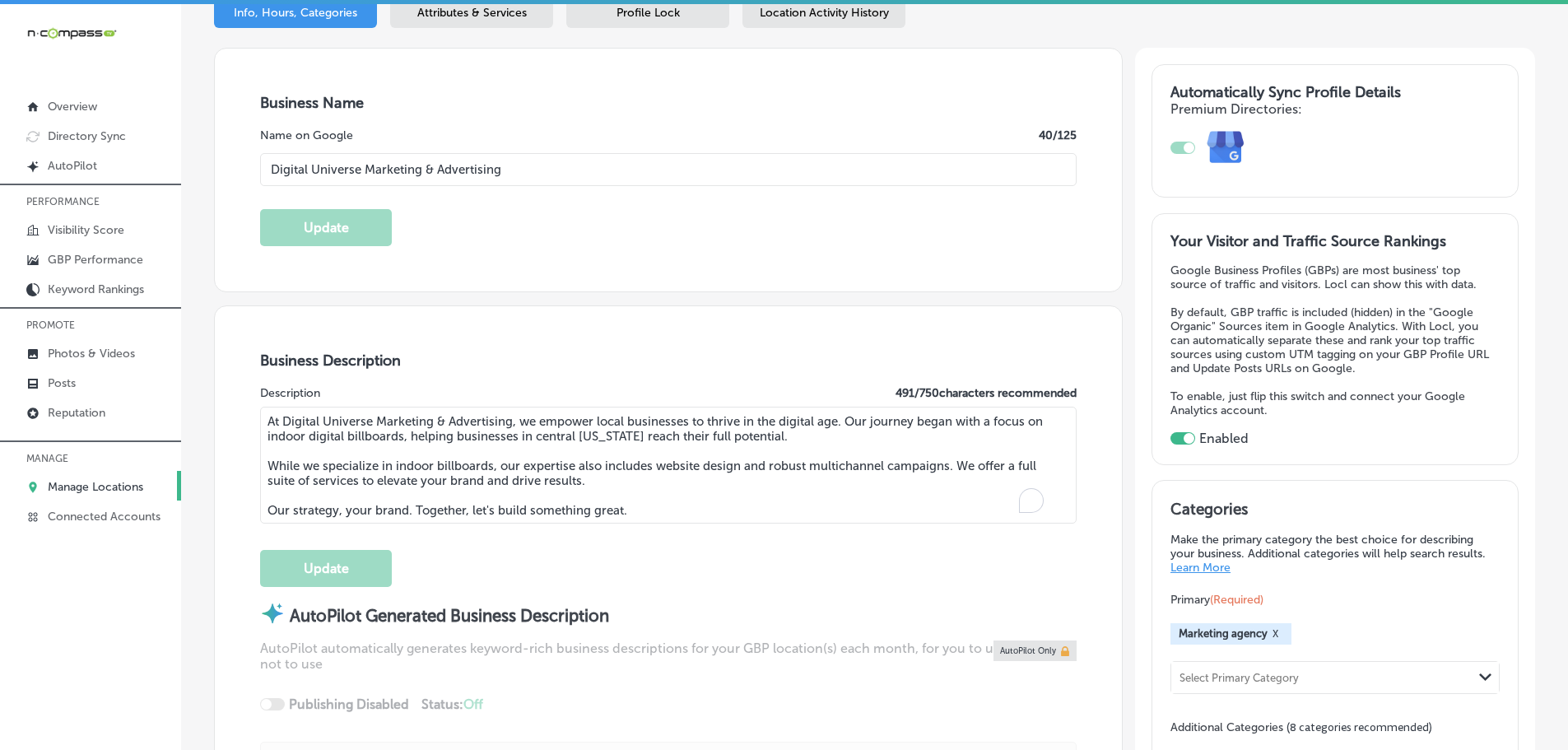
drag, startPoint x: 552, startPoint y: 502, endPoint x: 258, endPoint y: 416, distance: 306.3
click at [257, 418] on div "Business Description Description 491 / 750 characters recommended At Digital Un…" at bounding box center [669, 611] width 907 height 610
paste textarea "'re passionate about empowering local businesses to thrive in the digital age. …"
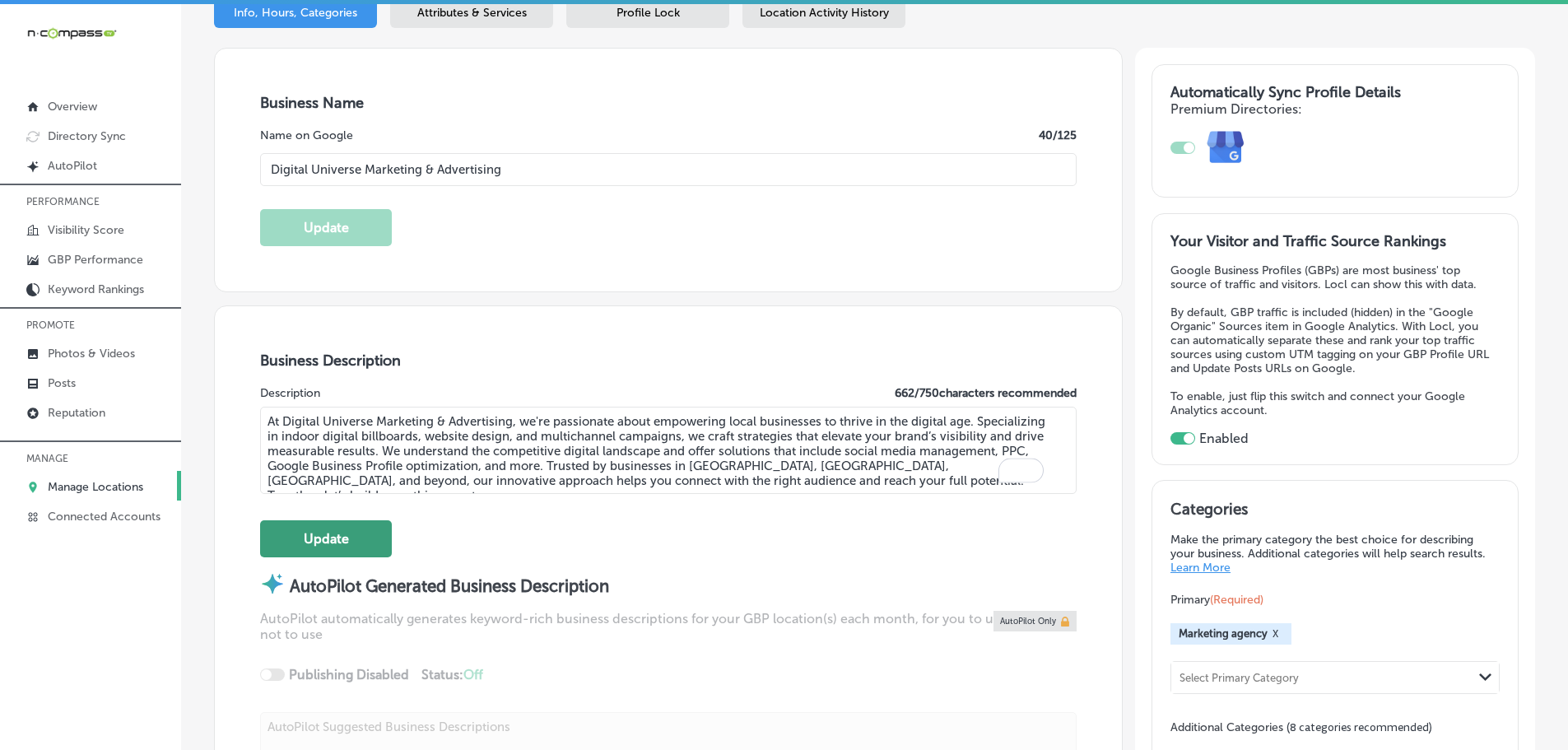
type textarea "At Digital Universe Marketing & Advertising, we're passionate about empowering …"
click at [313, 534] on button "Update" at bounding box center [326, 539] width 131 height 37
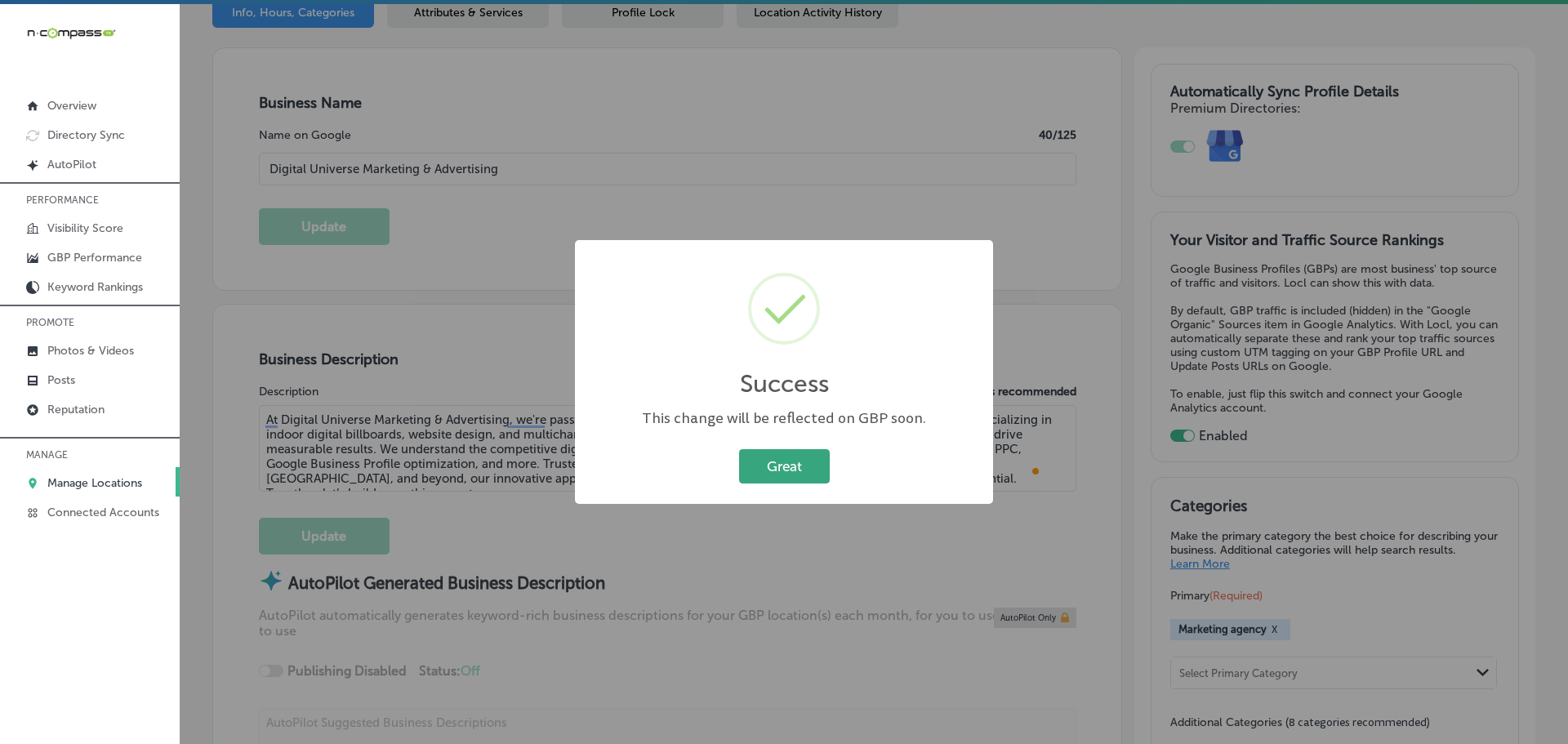
click at [766, 473] on button "Great" at bounding box center [784, 466] width 91 height 33
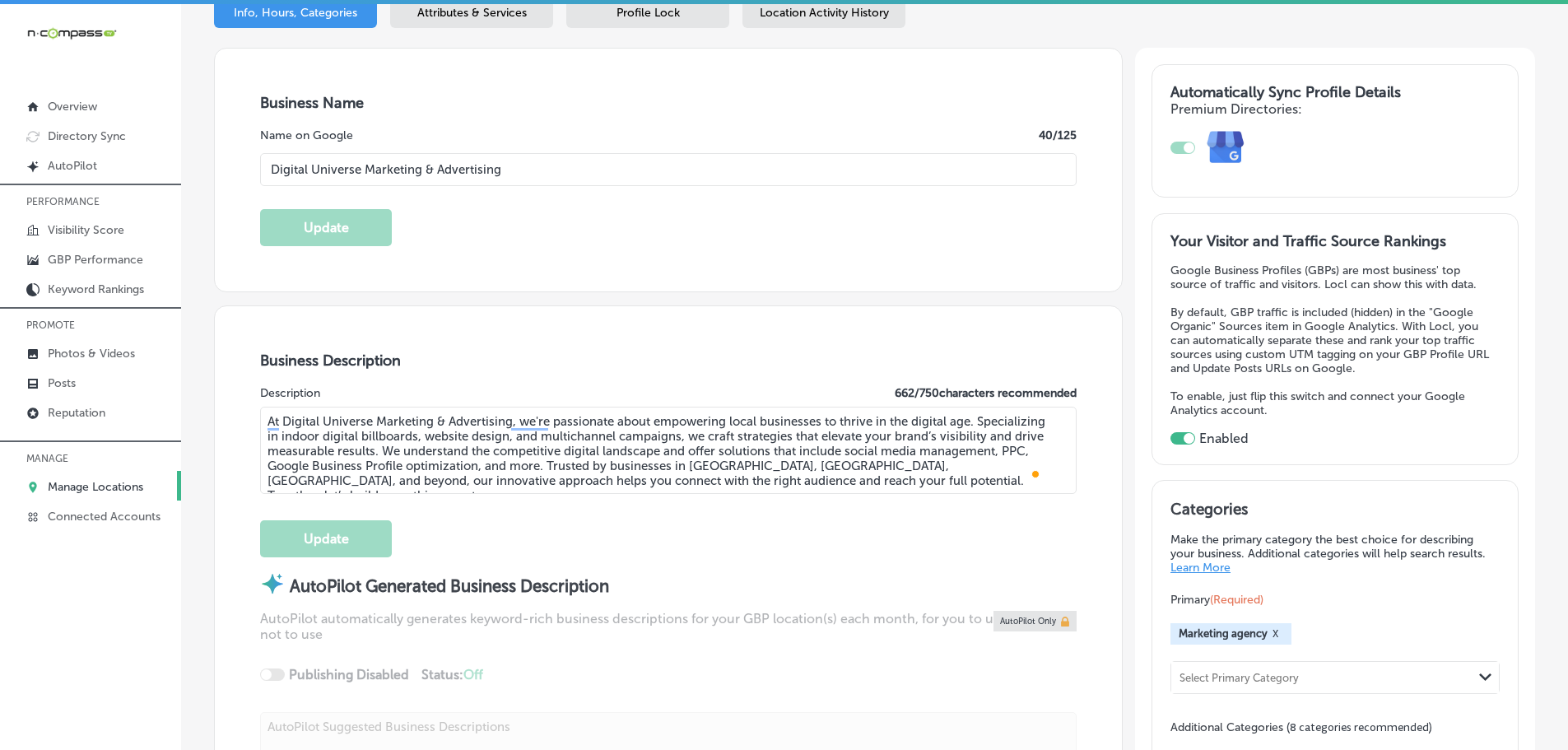
click at [666, 12] on span "Profile Lock" at bounding box center [647, 12] width 63 height 14
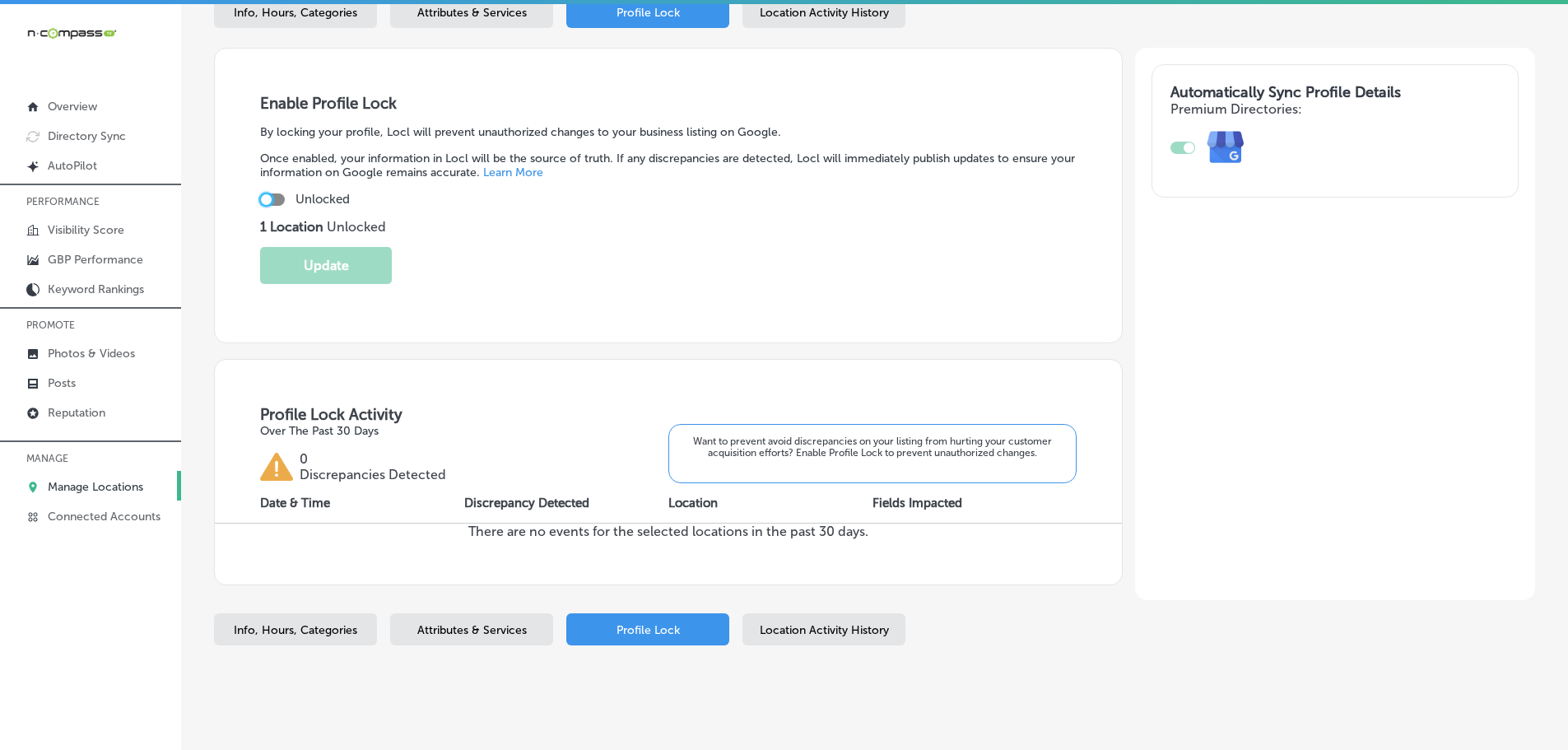
click at [271, 200] on div at bounding box center [266, 200] width 11 height 11
checkbox input "true"
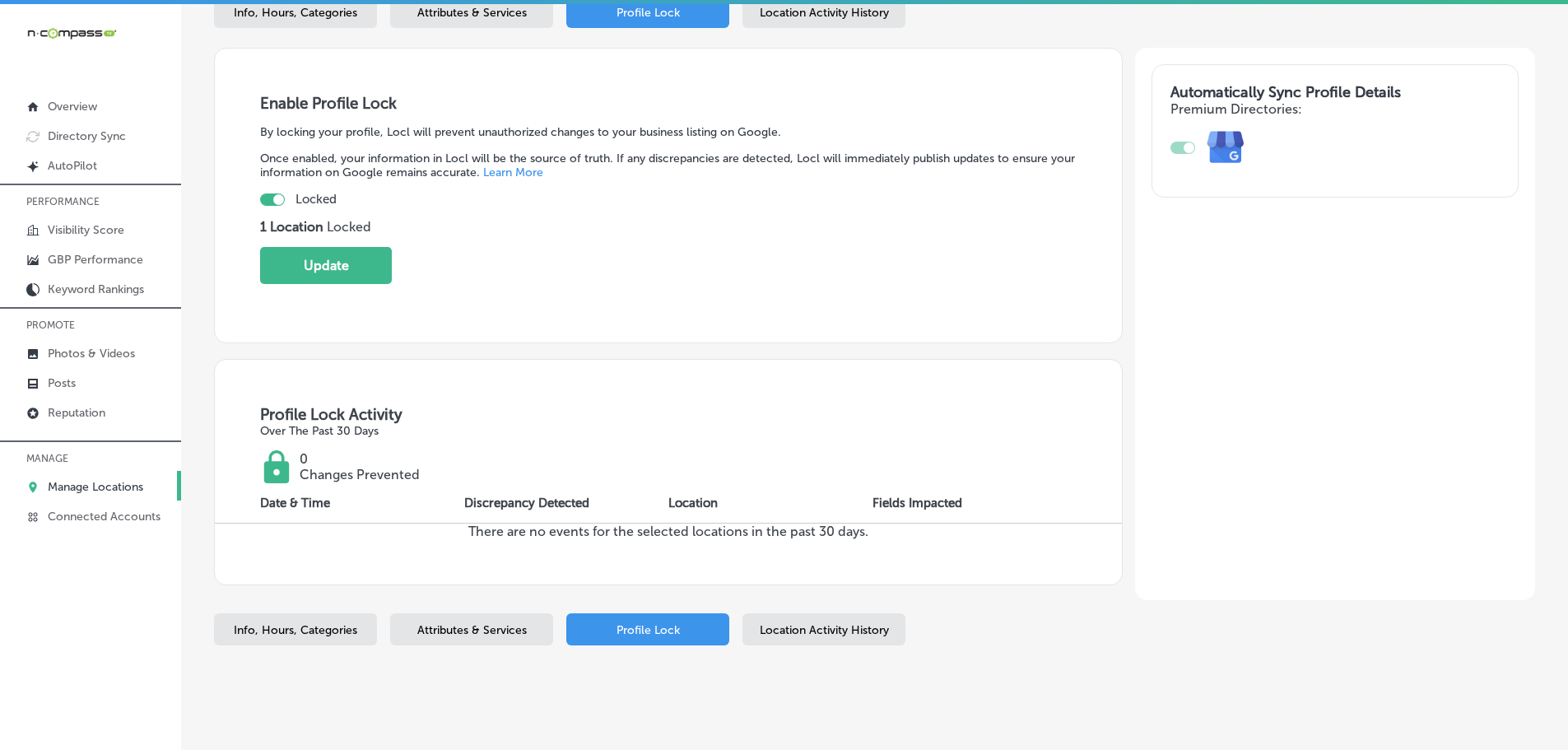
click at [350, 256] on button "Update" at bounding box center [326, 265] width 131 height 37
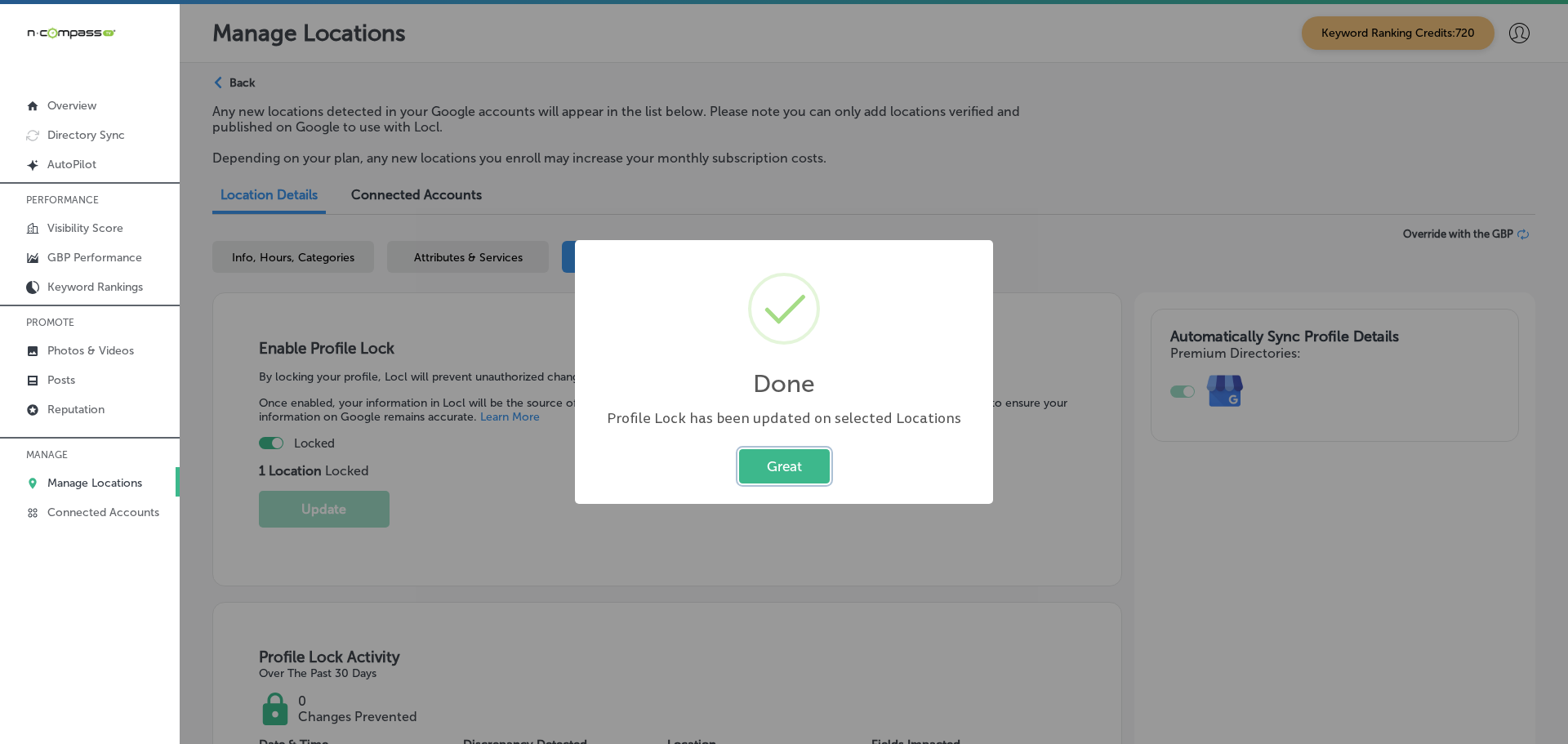
click at [789, 468] on button "Great" at bounding box center [784, 466] width 91 height 33
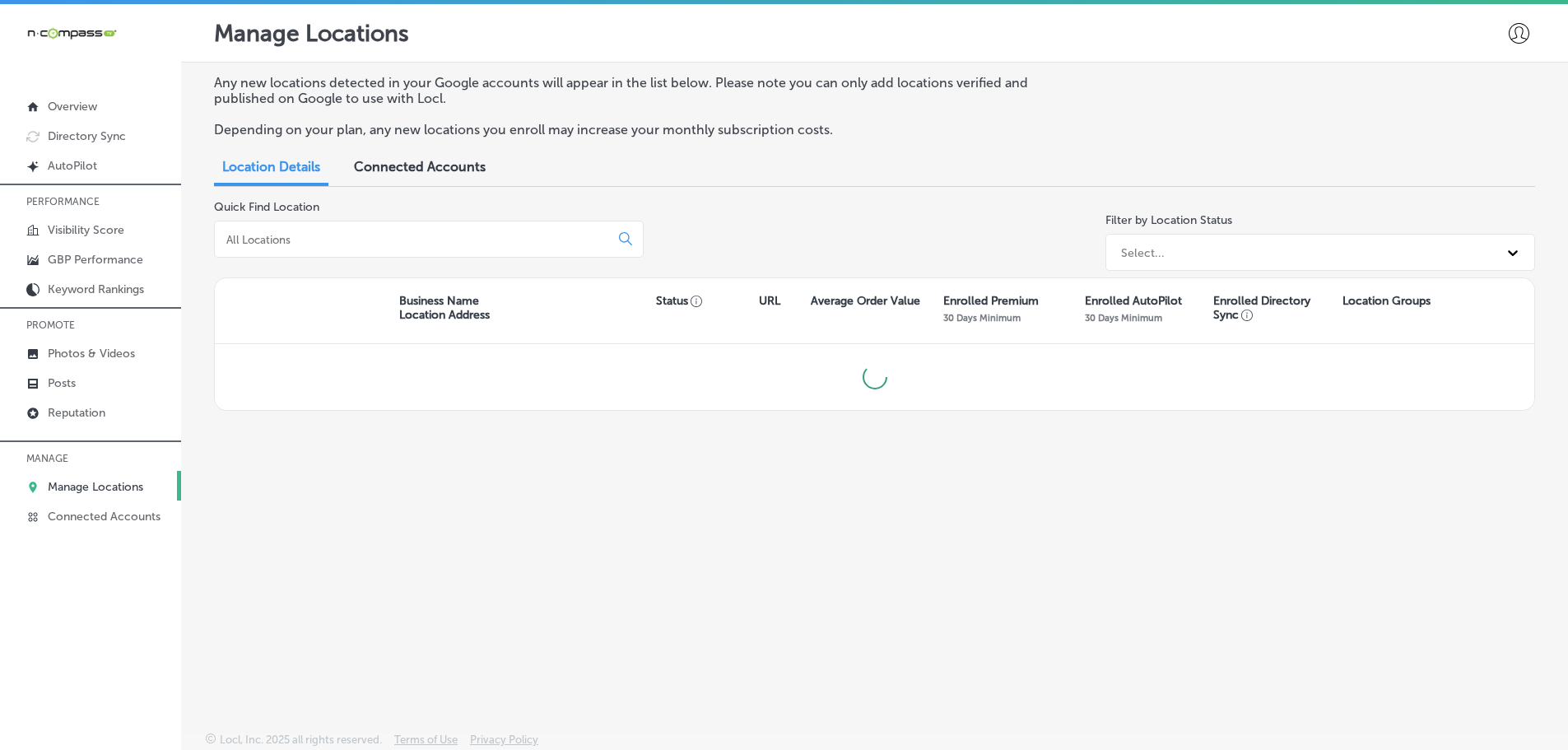
click at [336, 241] on input at bounding box center [415, 239] width 381 height 15
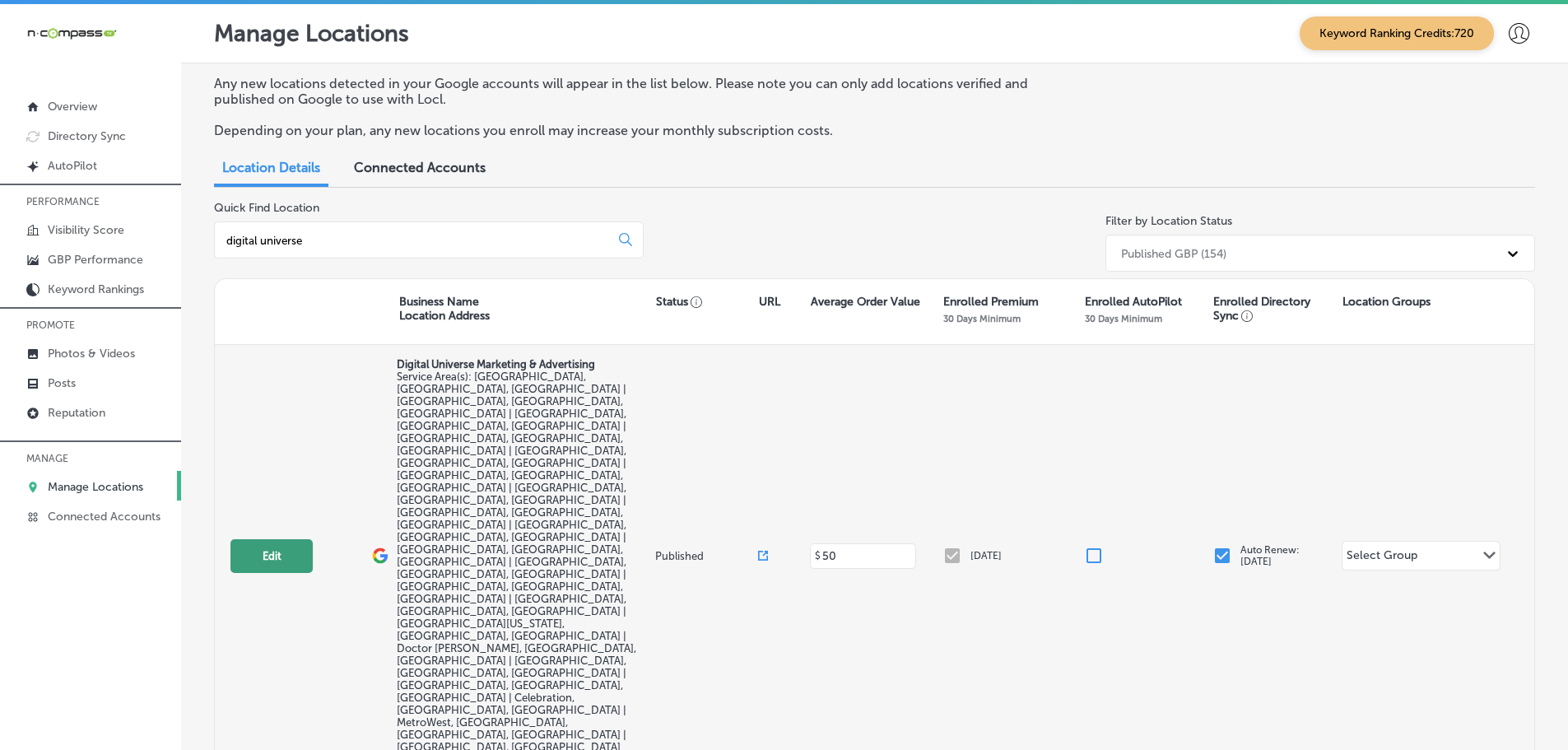
type input "digital universe"
click at [249, 539] on button "Edit" at bounding box center [272, 556] width 83 height 34
select select "US"
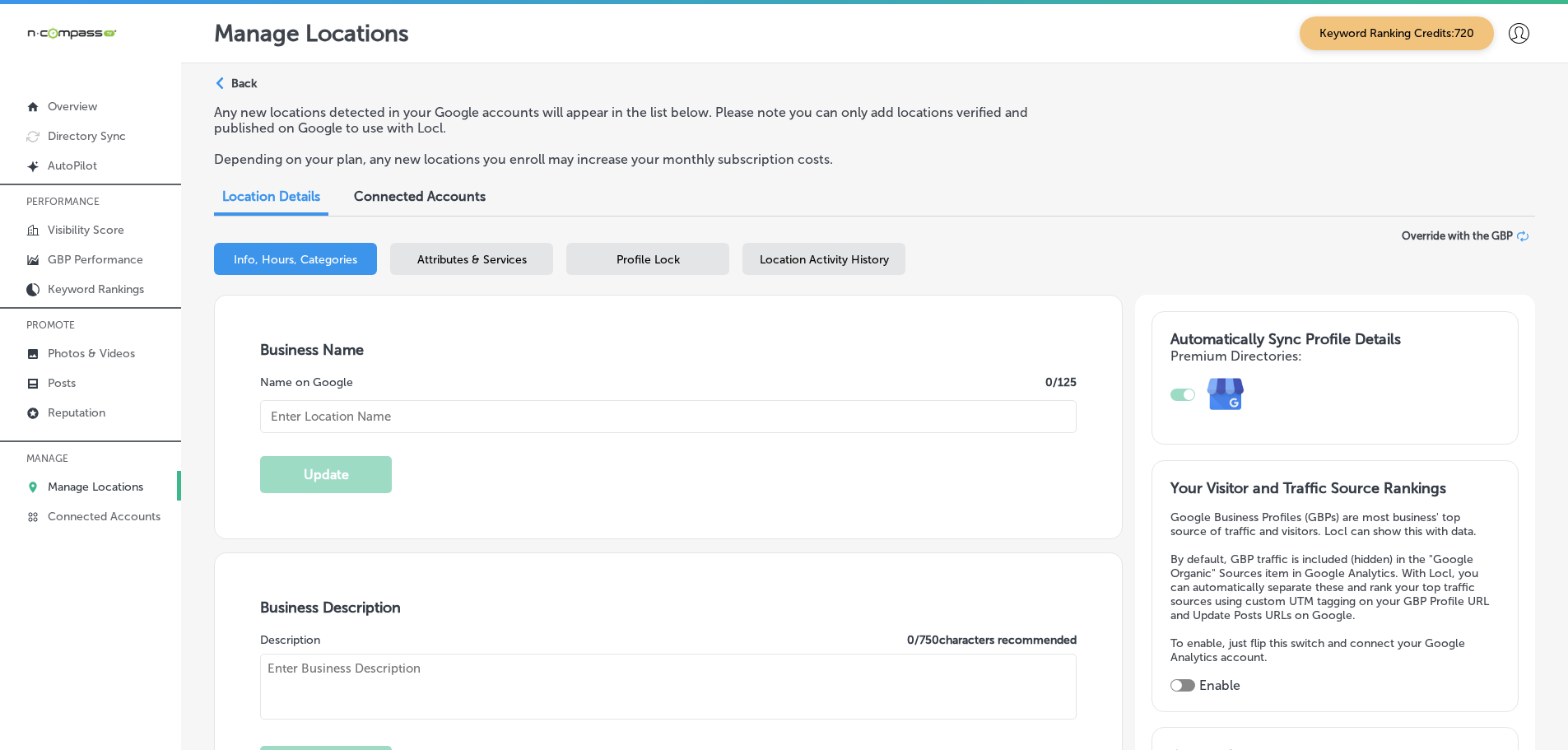
type textarea "At Digital Universe Marketing & Advertising, we're passionate about empowering …"
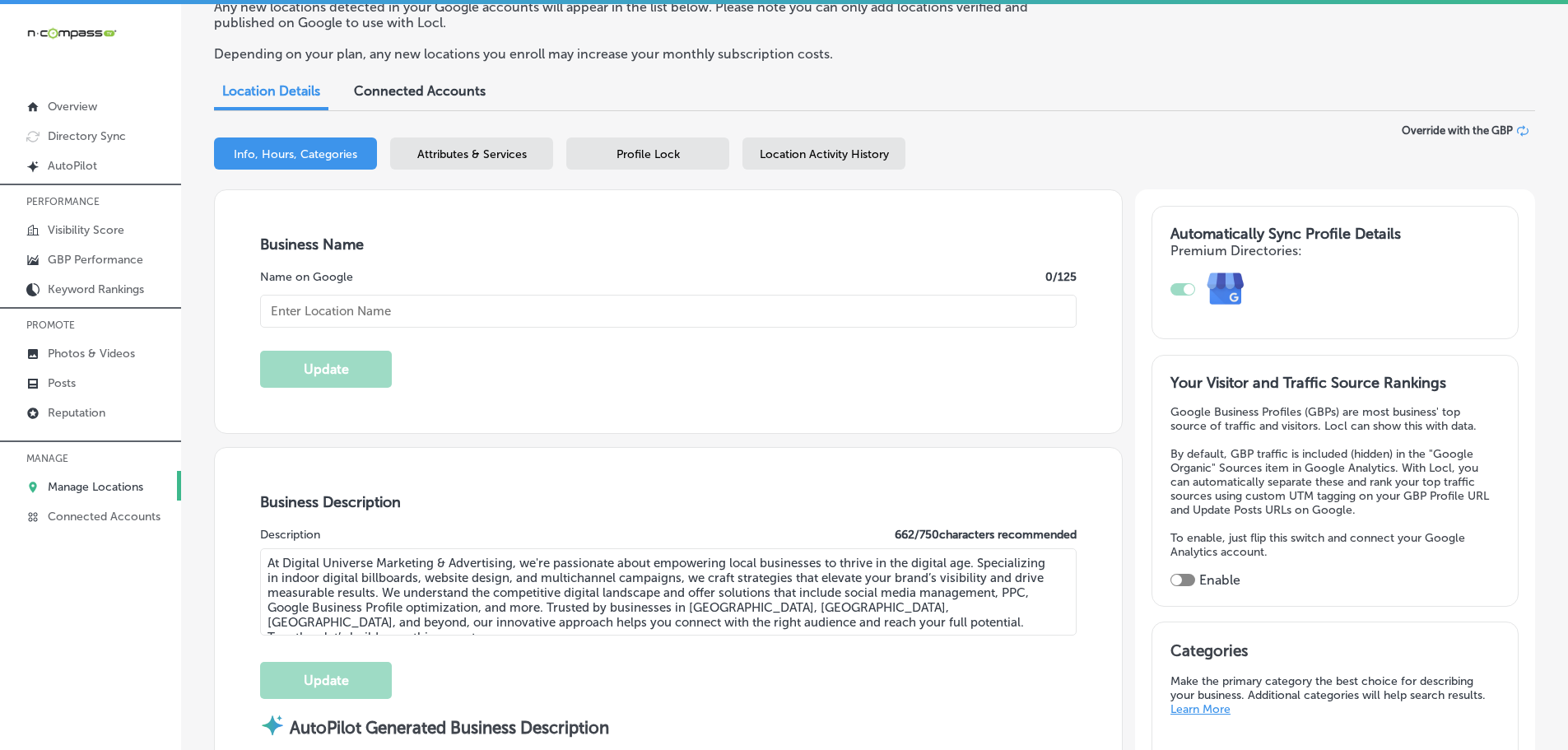
checkbox input "false"
type input "[STREET_ADDRESS] 50"
type input "Suite 1000-222"
type input "Groveland"
type input "34736"
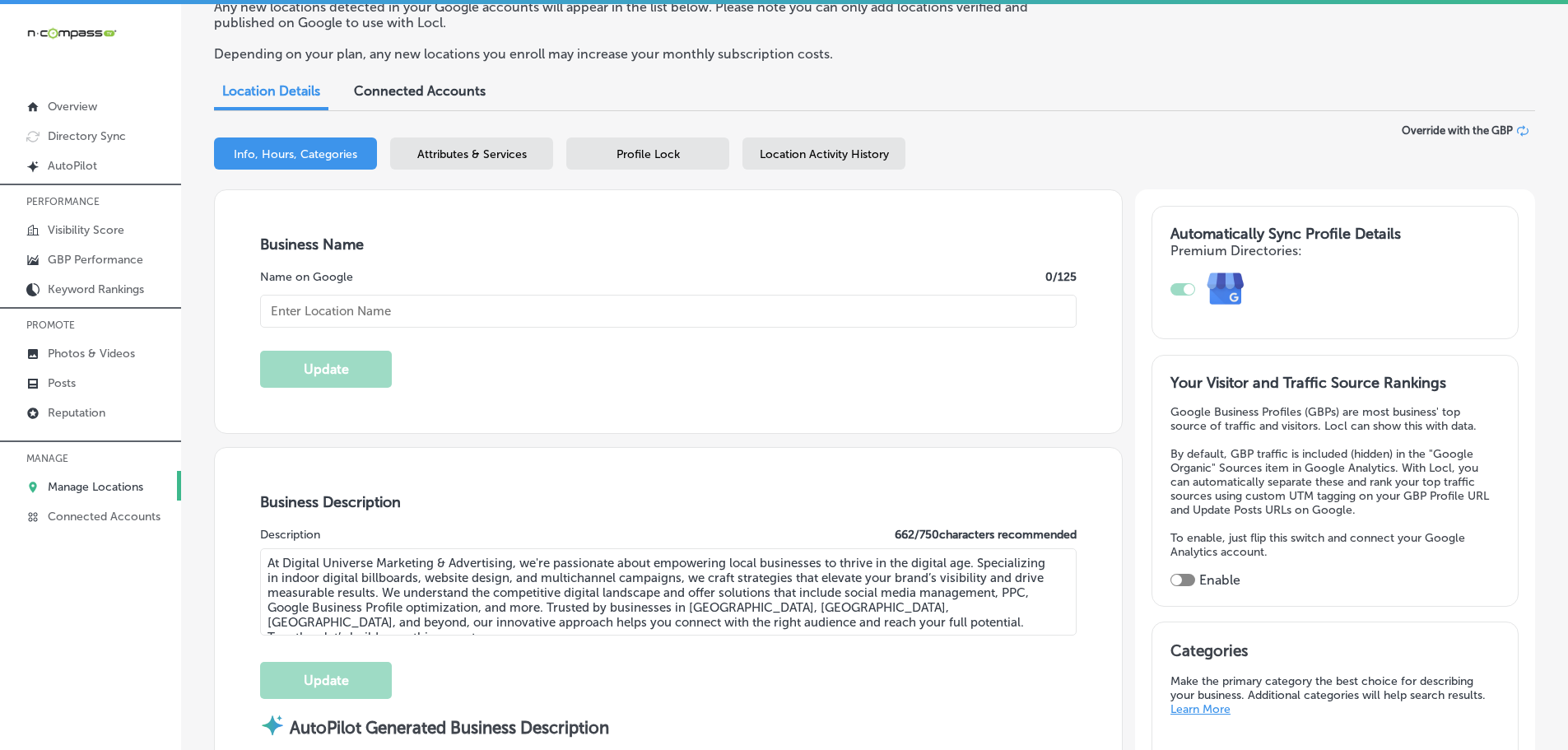
type input "US"
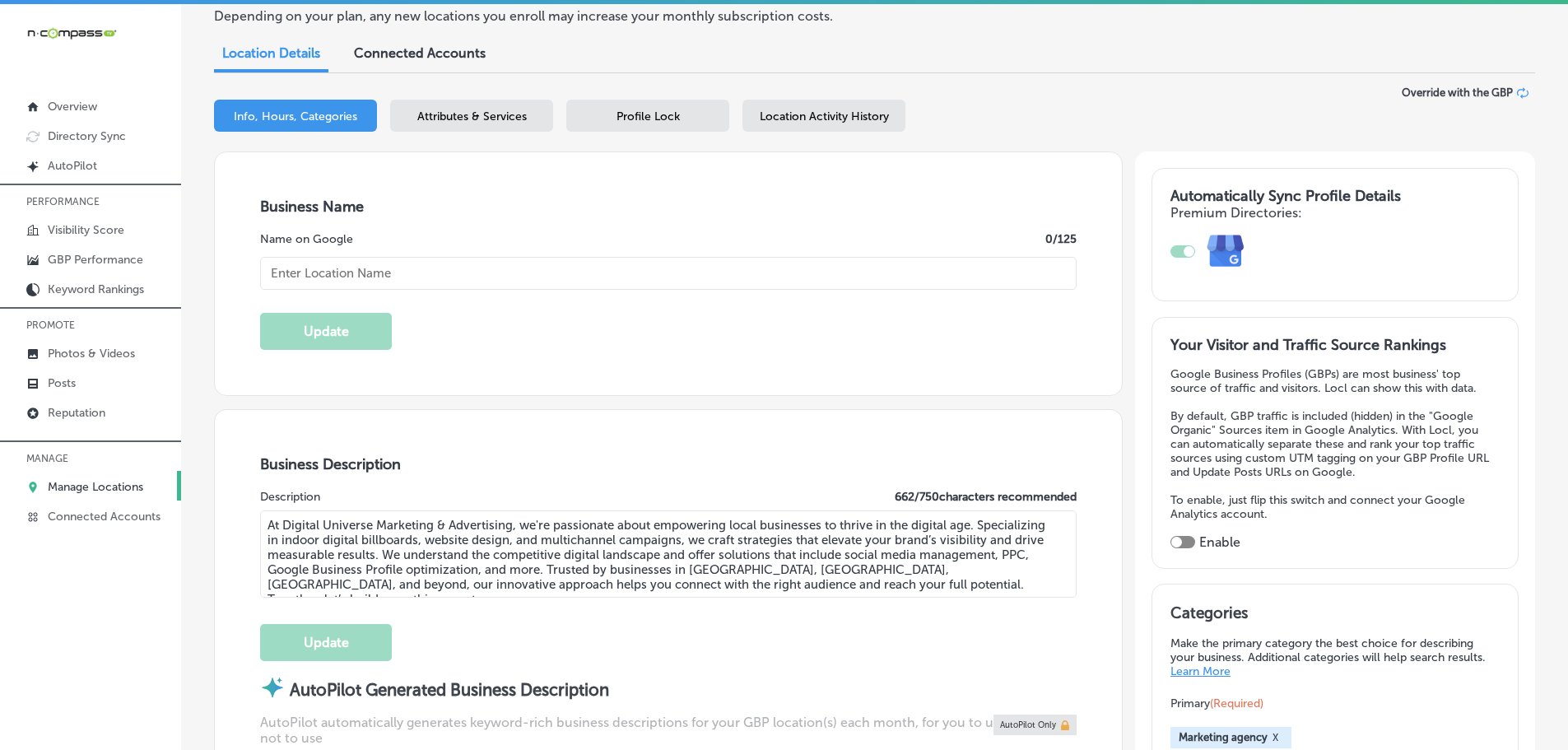
type input "[URL][DOMAIN_NAME]"
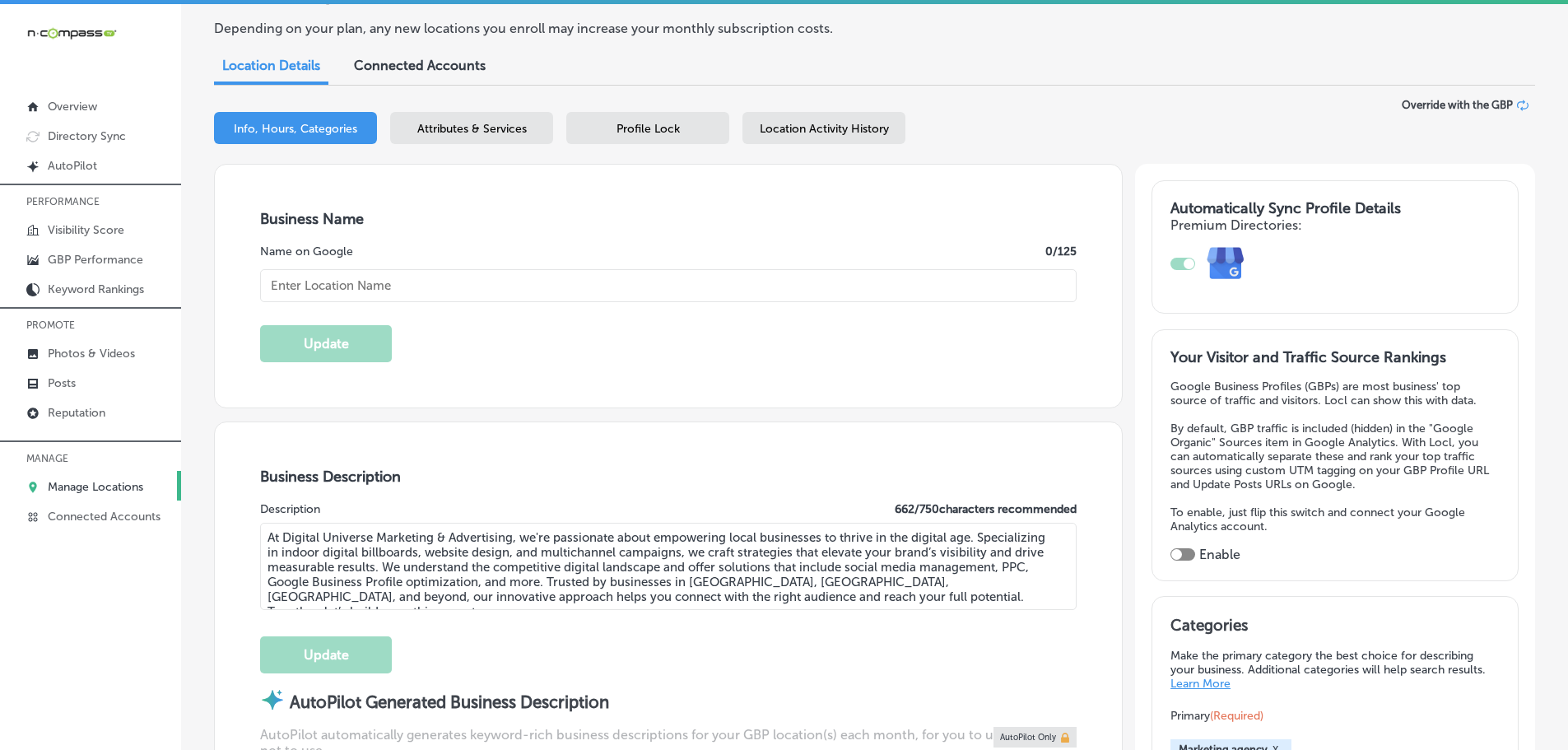
checkbox input "true"
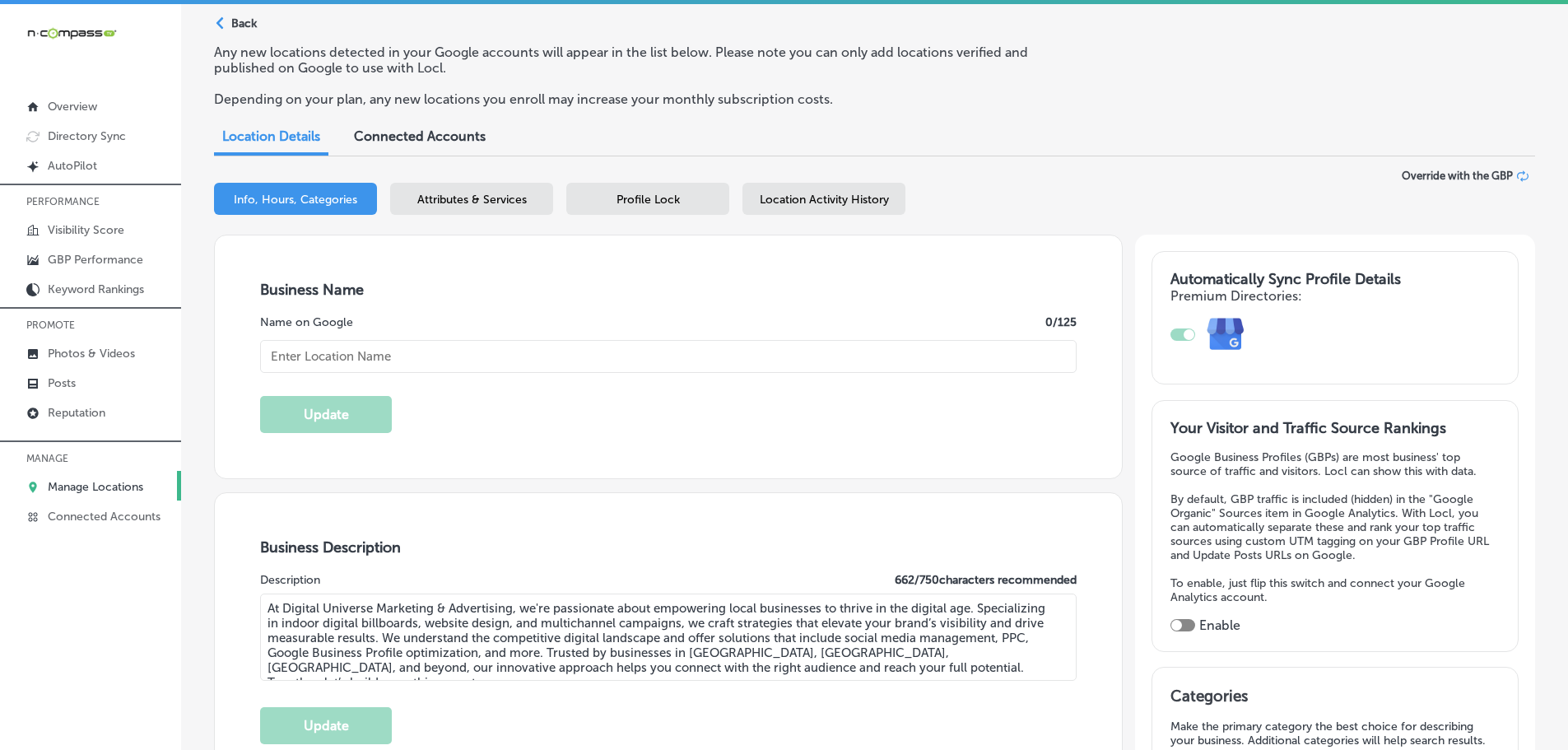
type input "Digital Universe Marketing & Advertising"
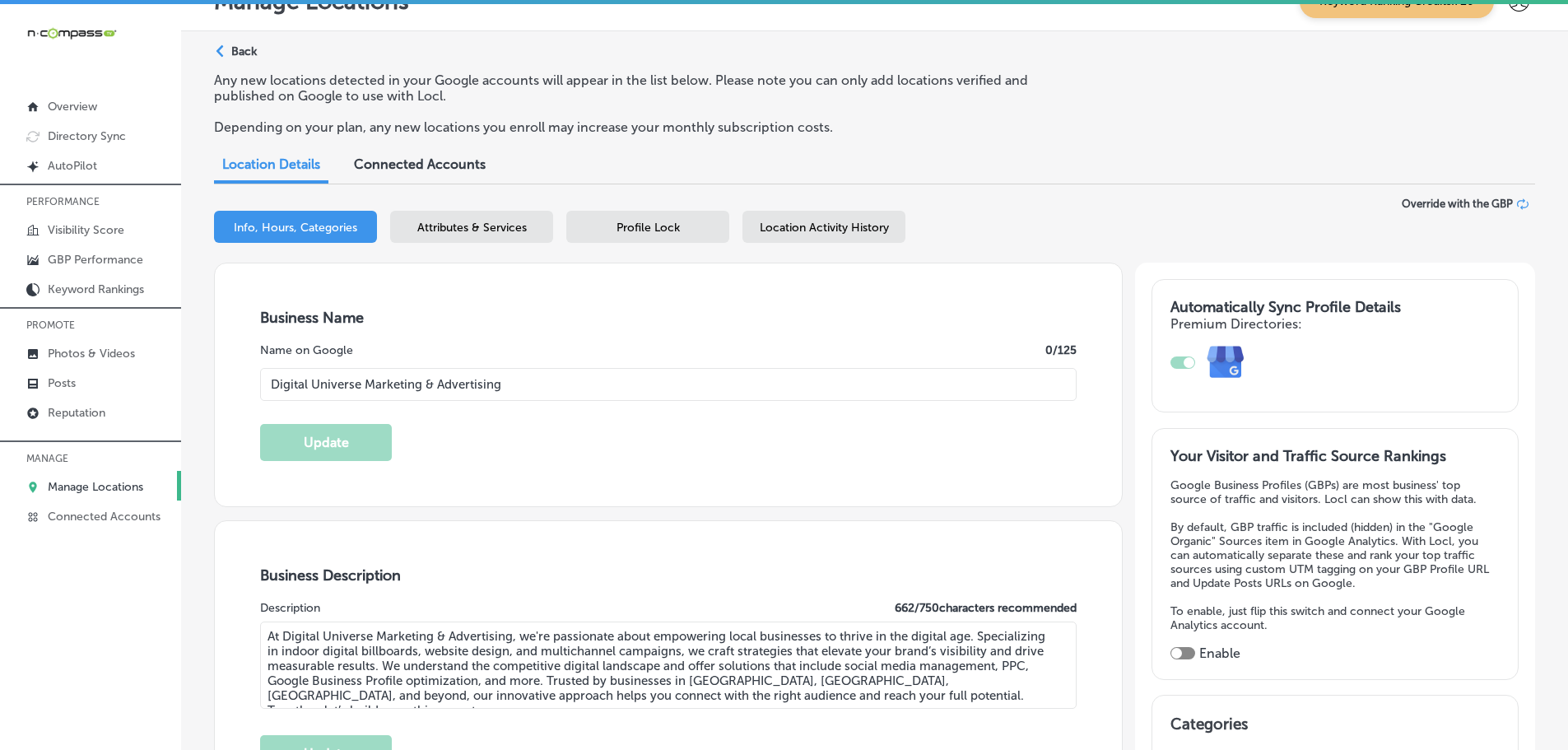
type input "[PHONE_NUMBER]"
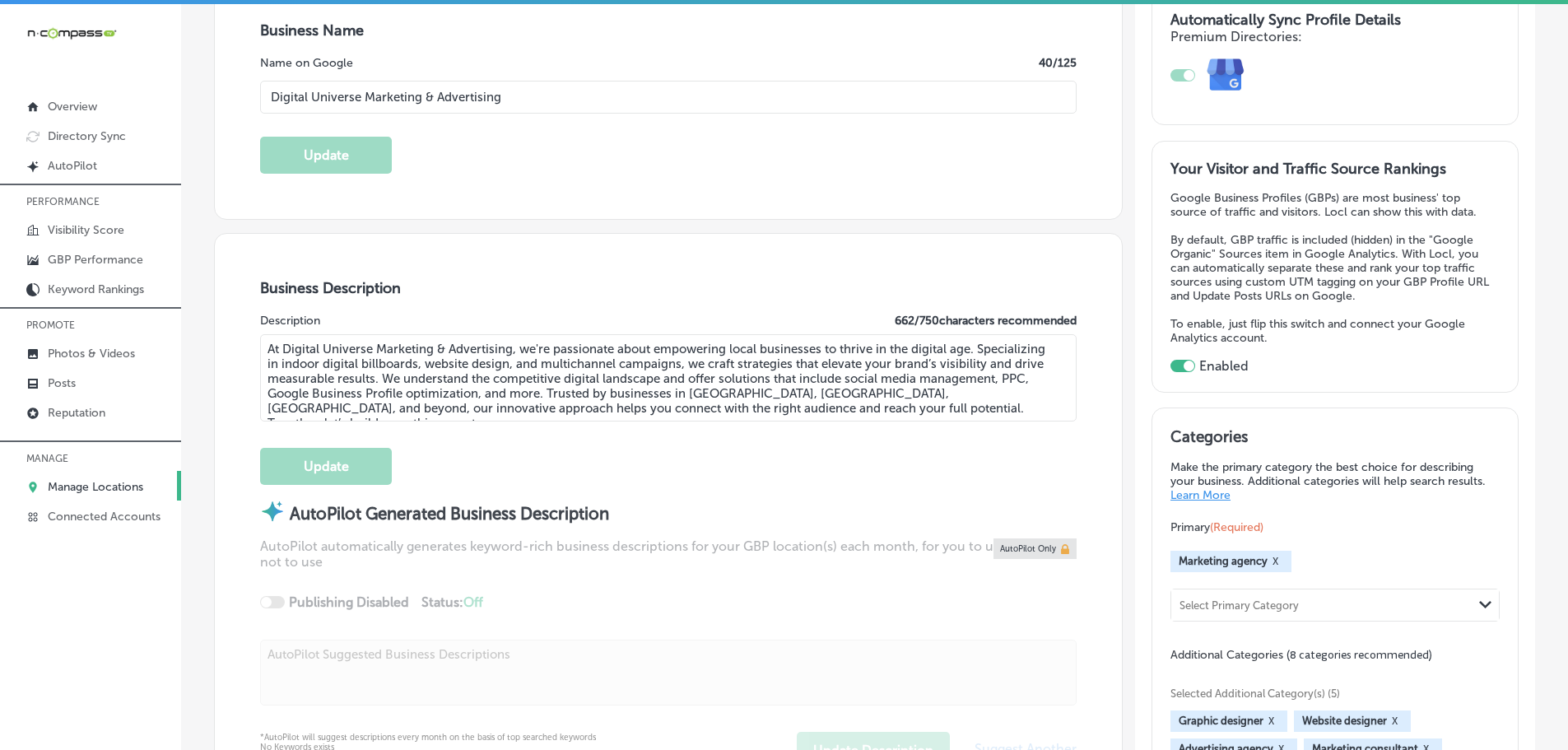
scroll to position [65, 0]
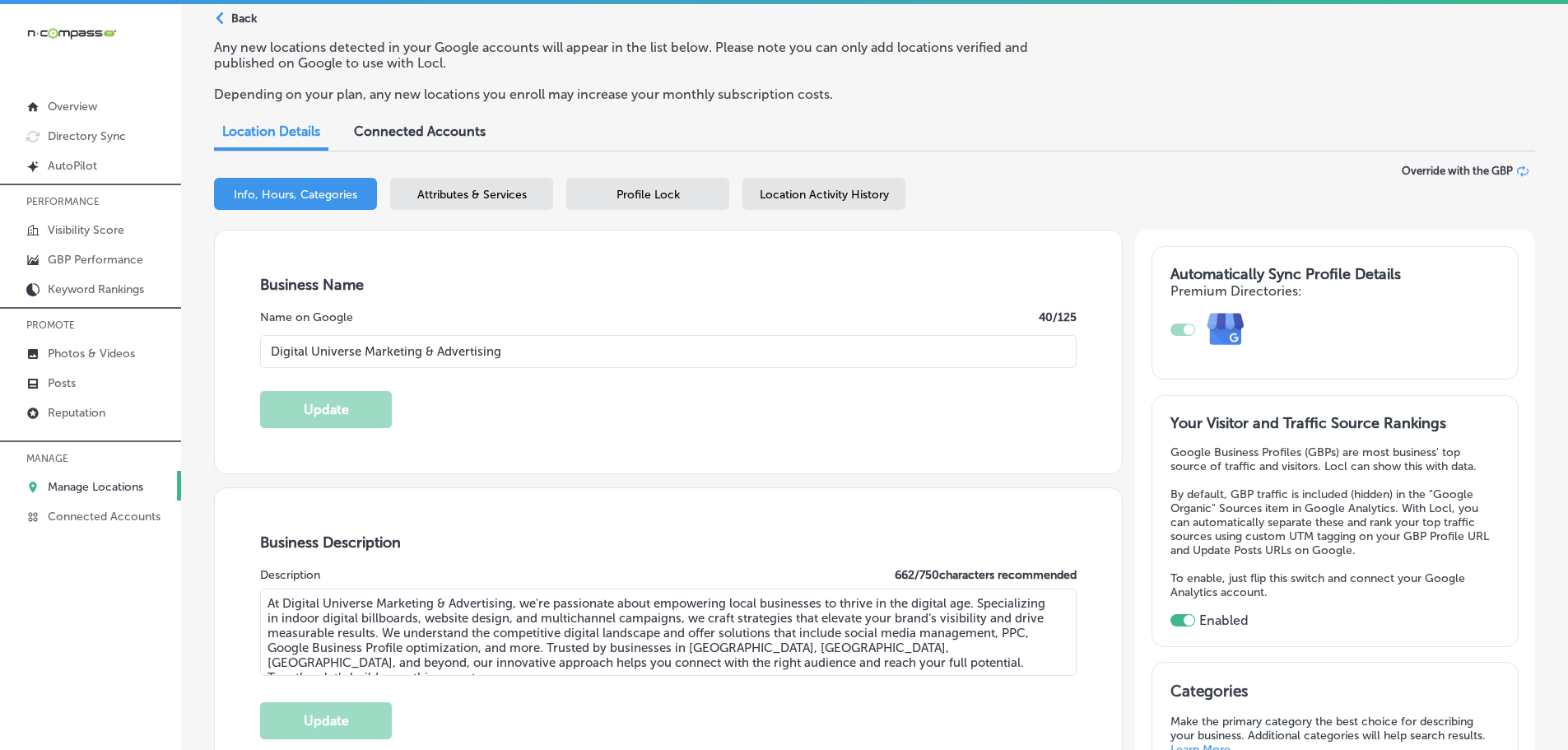
click at [636, 189] on span "Profile Lock" at bounding box center [647, 194] width 63 height 14
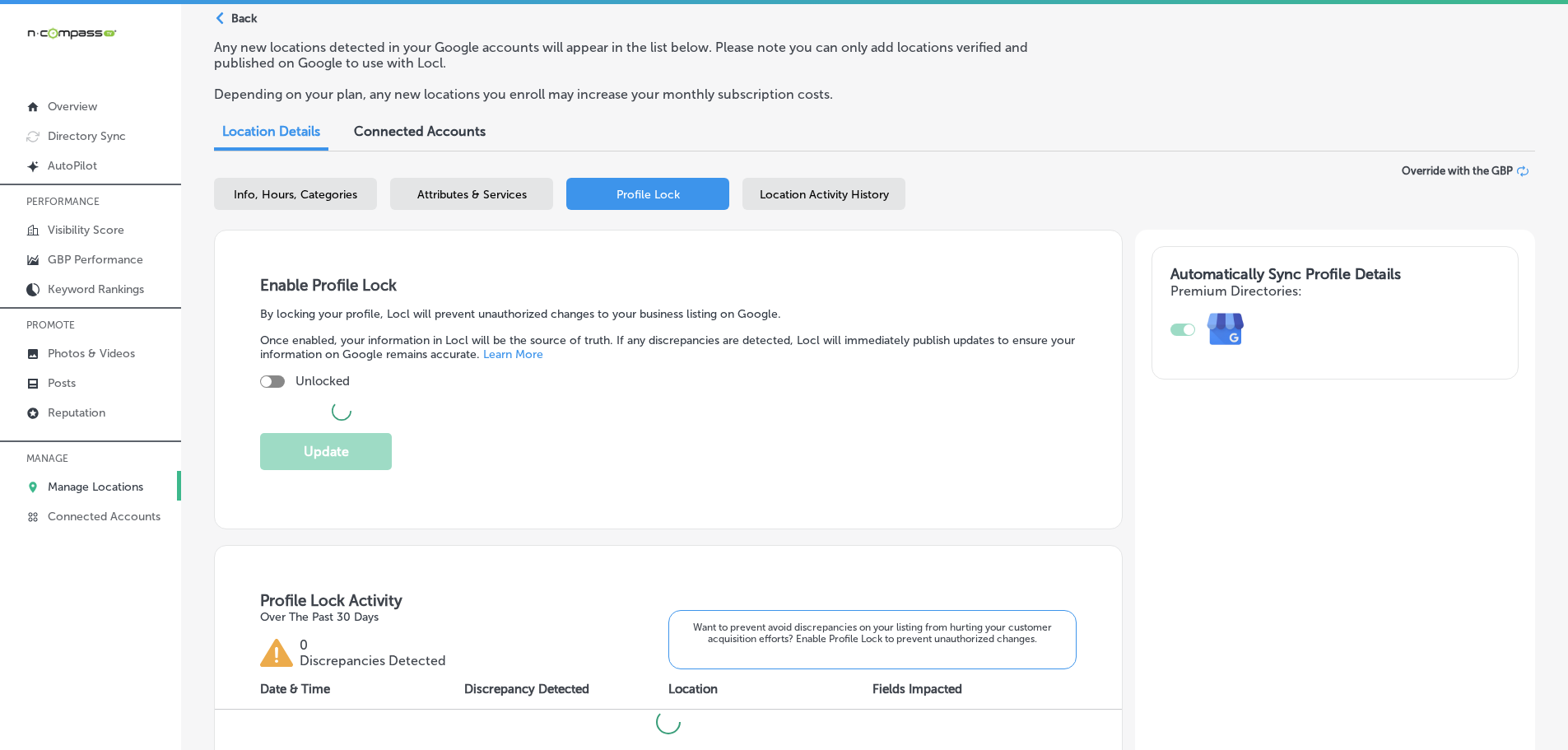
checkbox input "true"
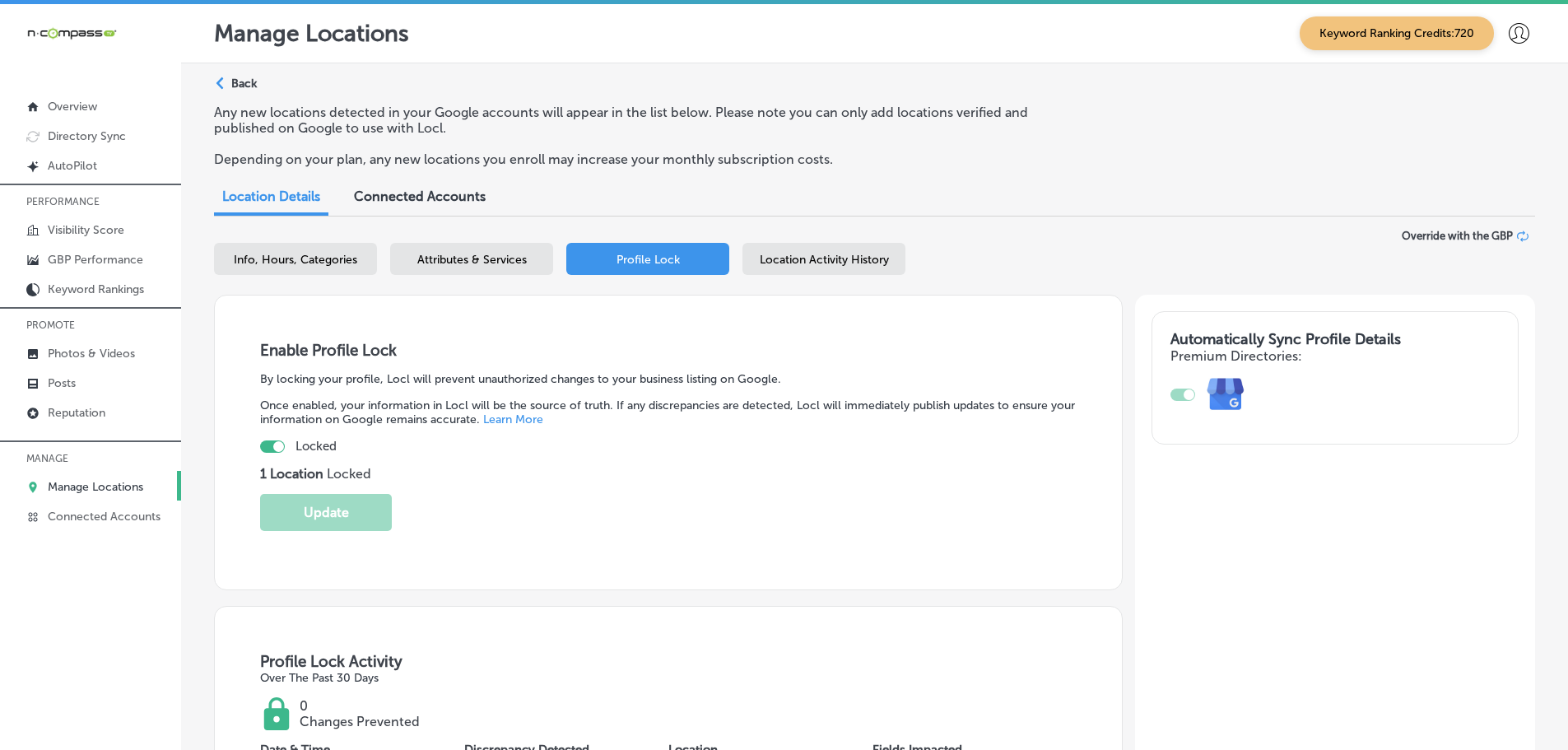
click at [820, 259] on span "Location Activity History" at bounding box center [825, 260] width 130 height 14
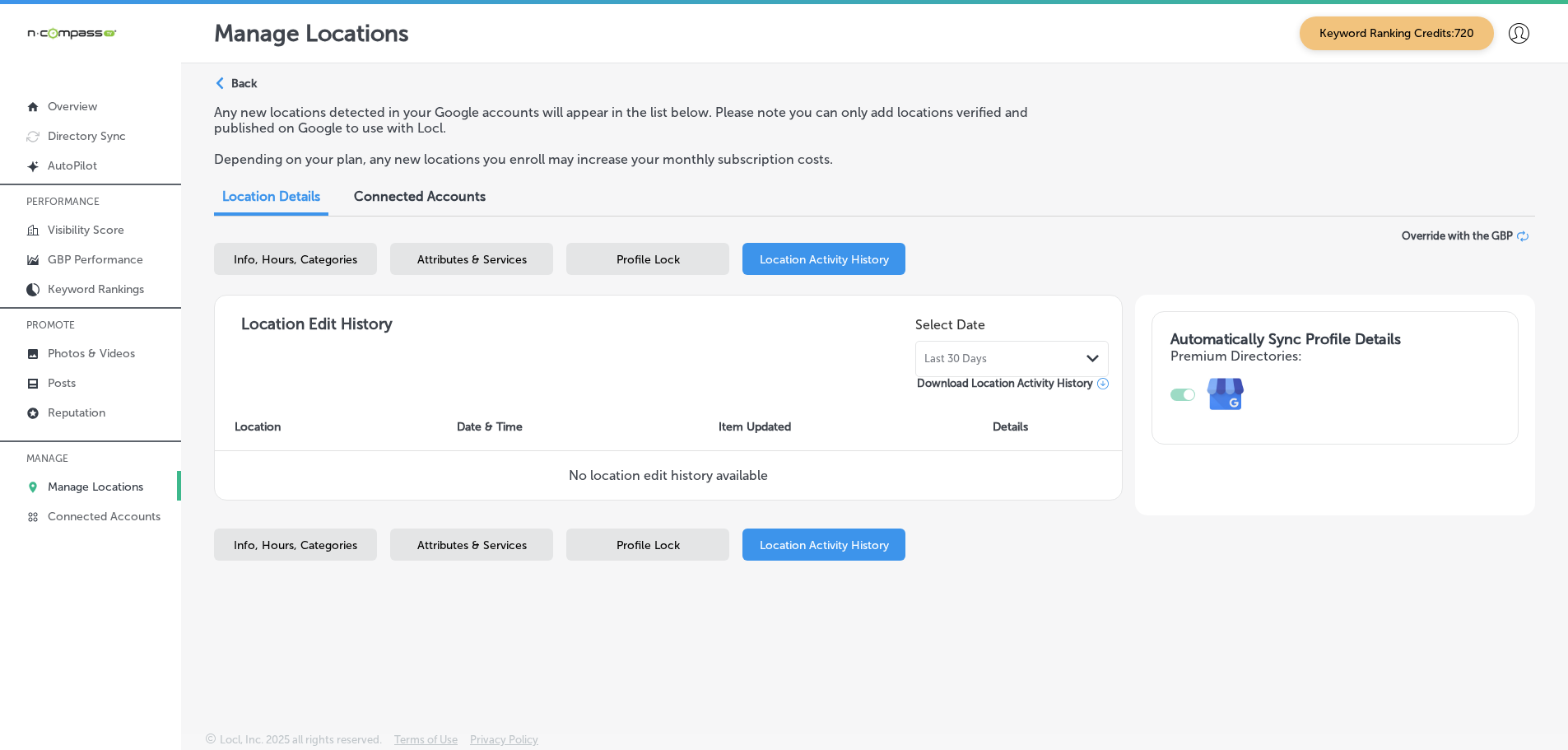
select select "US"
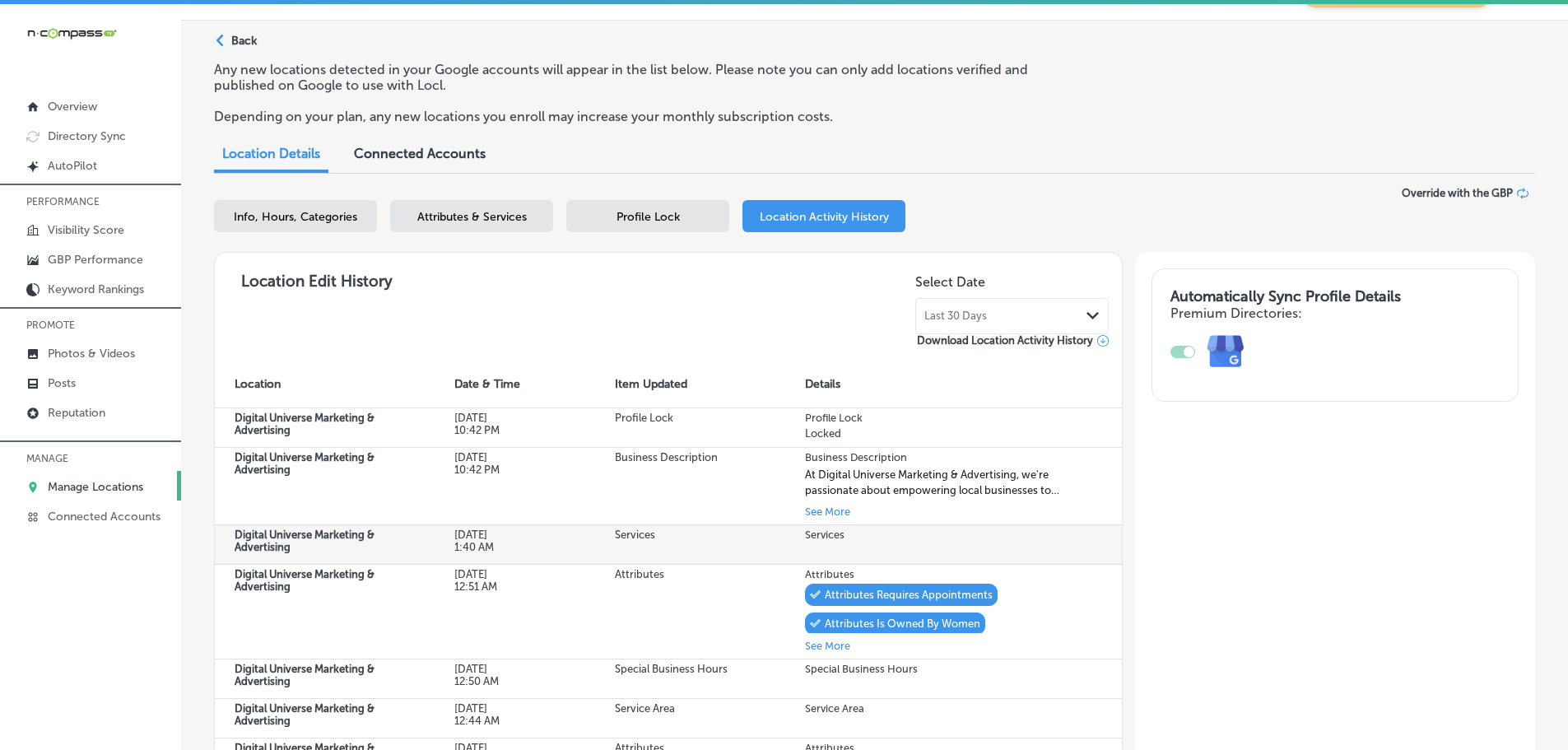
scroll to position [83, 0]
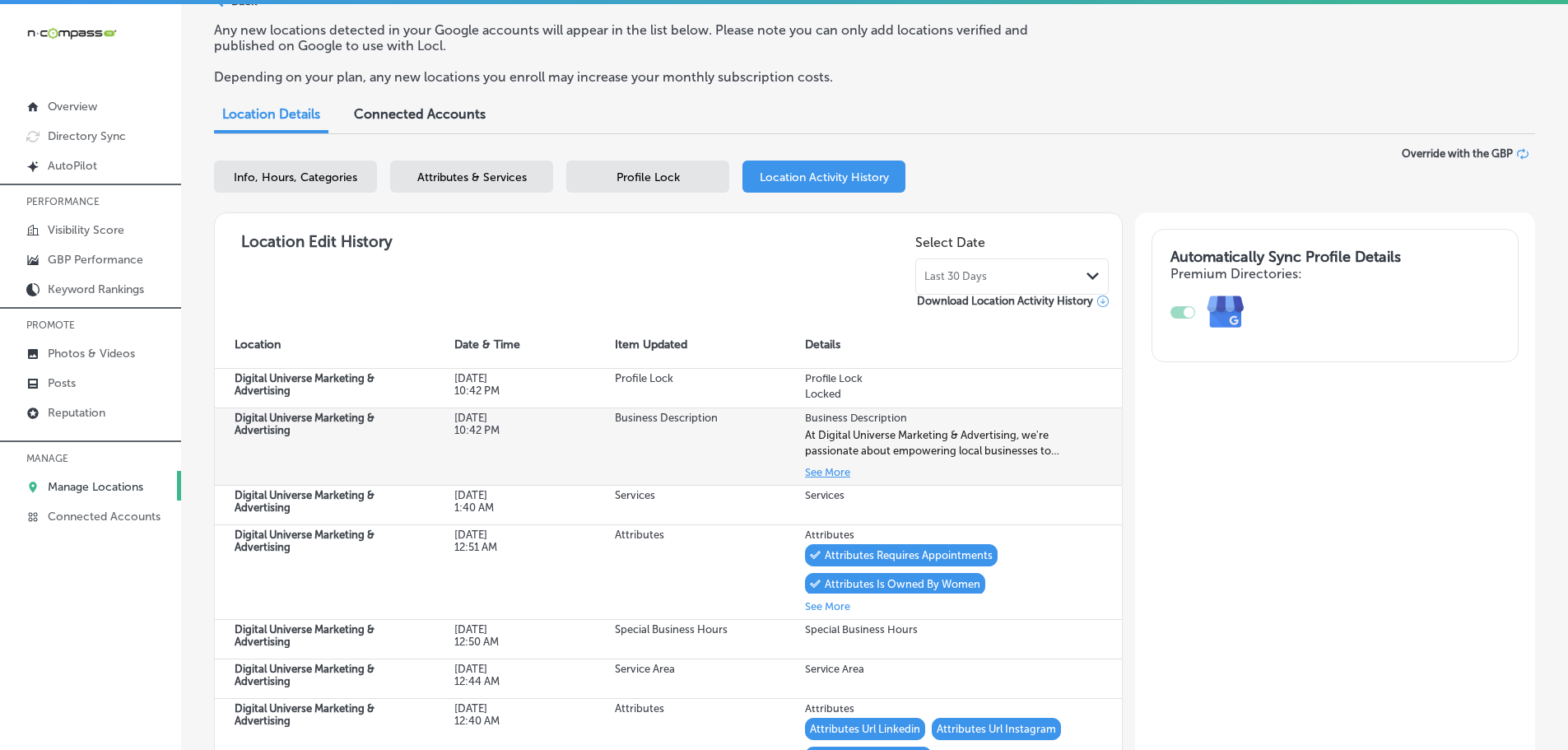
click at [820, 480] on button "See More" at bounding box center [828, 471] width 45 height 19
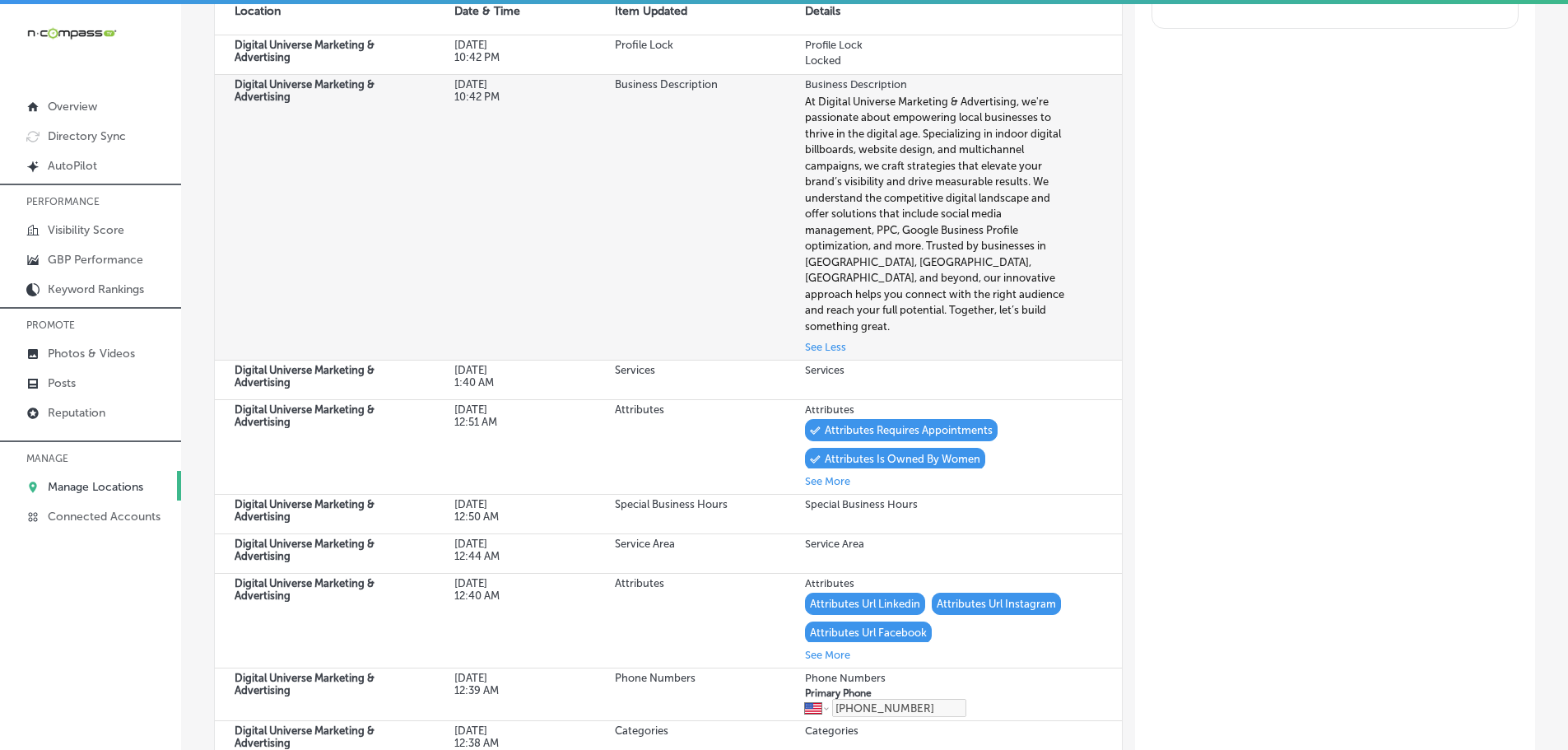
scroll to position [576, 0]
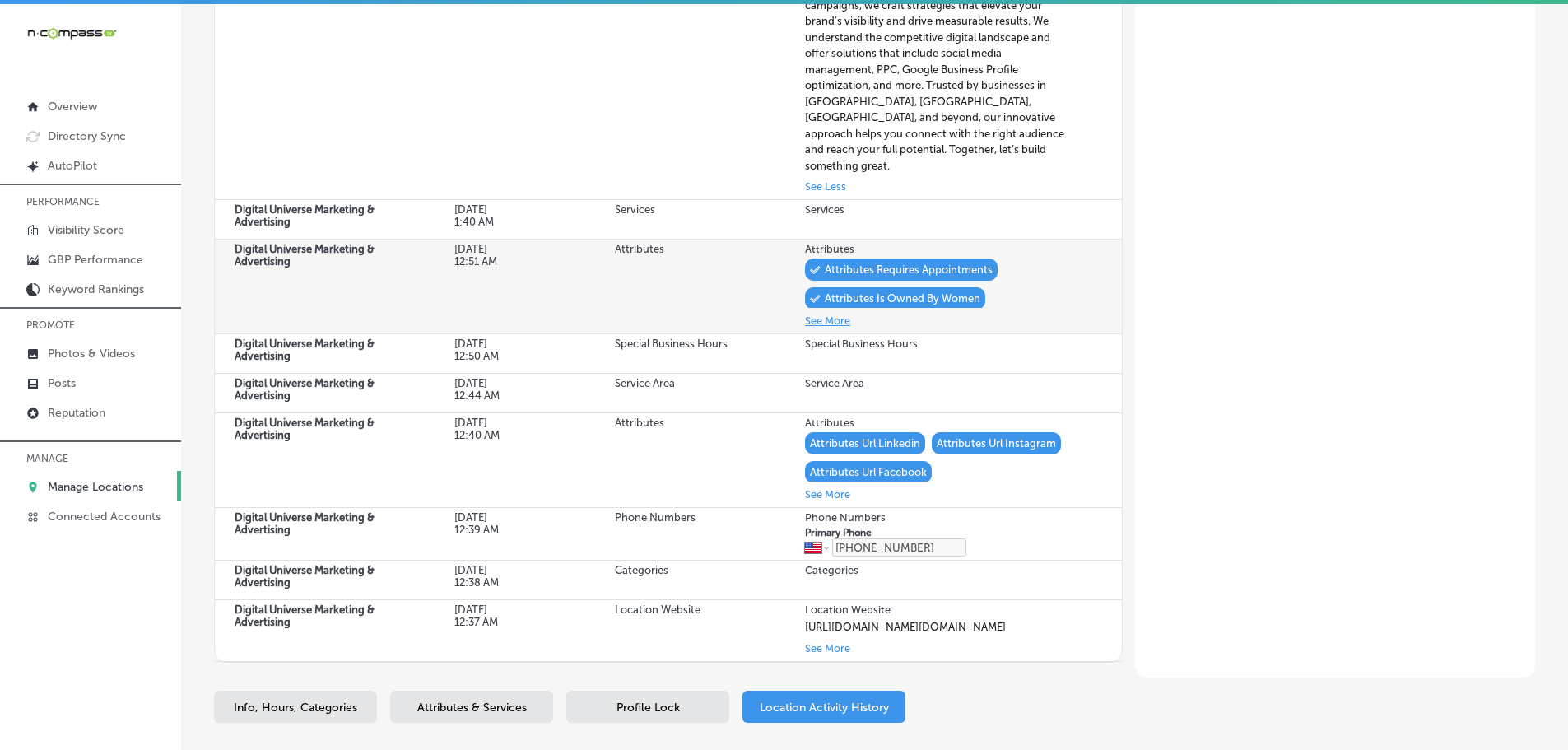
click at [828, 312] on button "See More" at bounding box center [828, 320] width 45 height 19
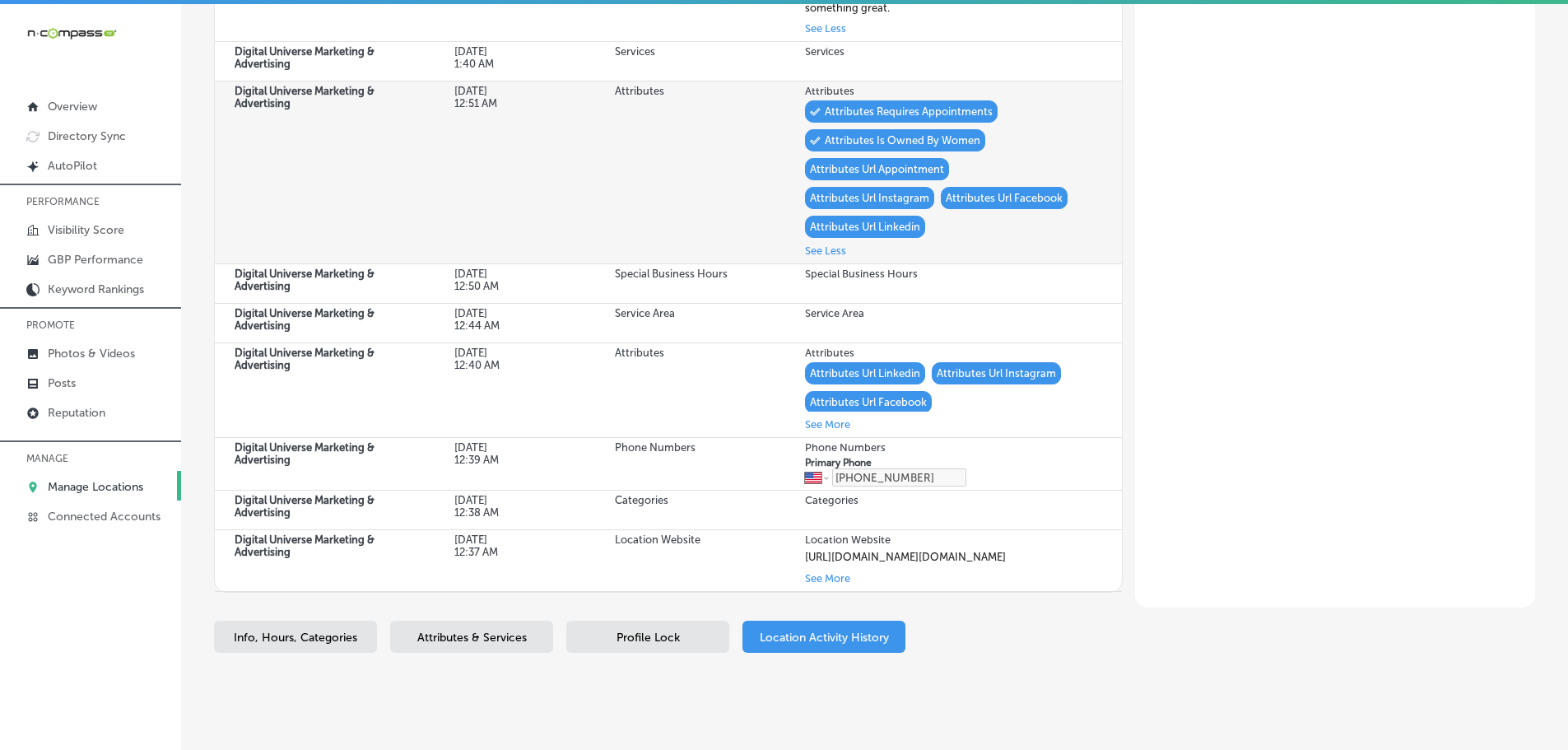
scroll to position [764, 0]
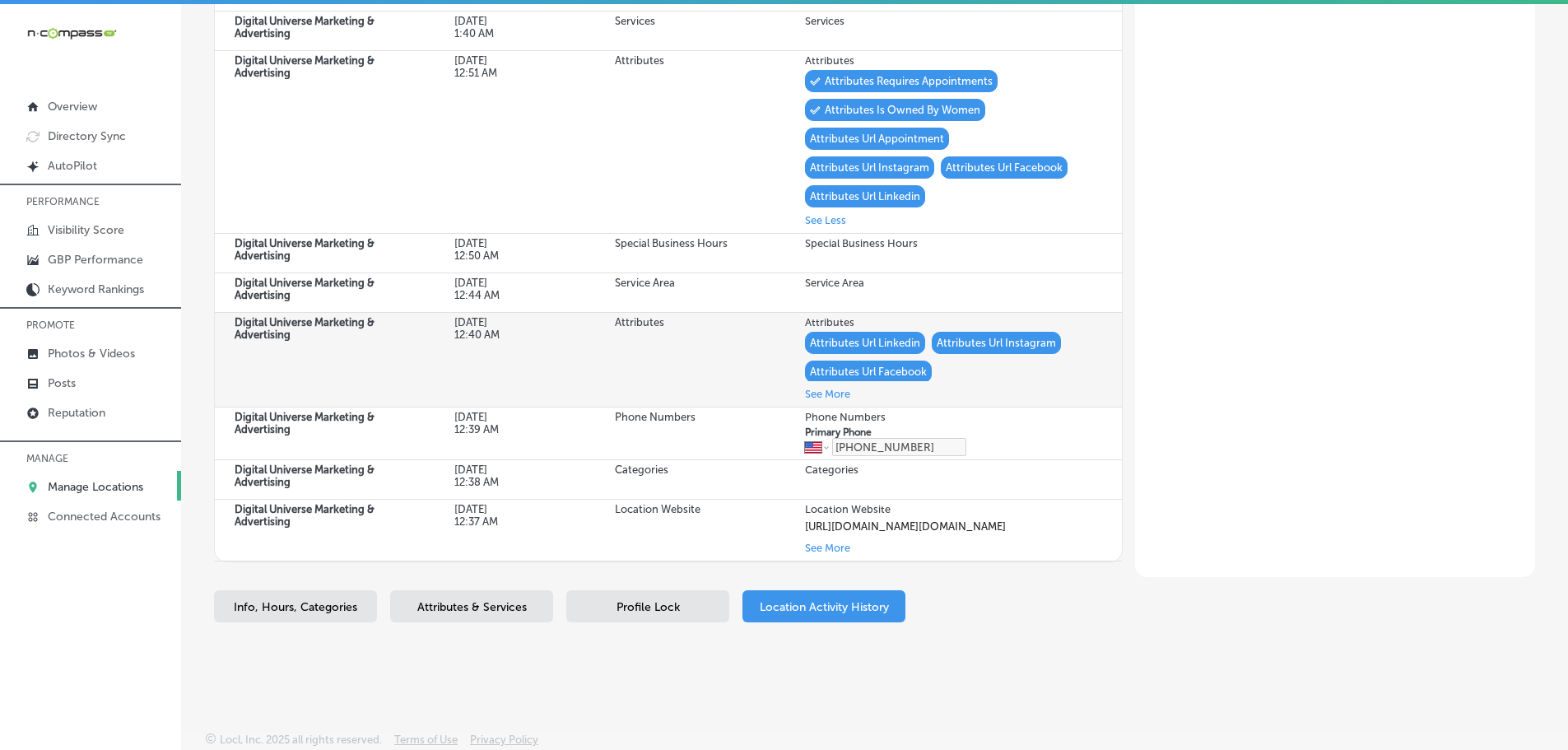
click at [806, 384] on button "See More" at bounding box center [828, 393] width 45 height 19
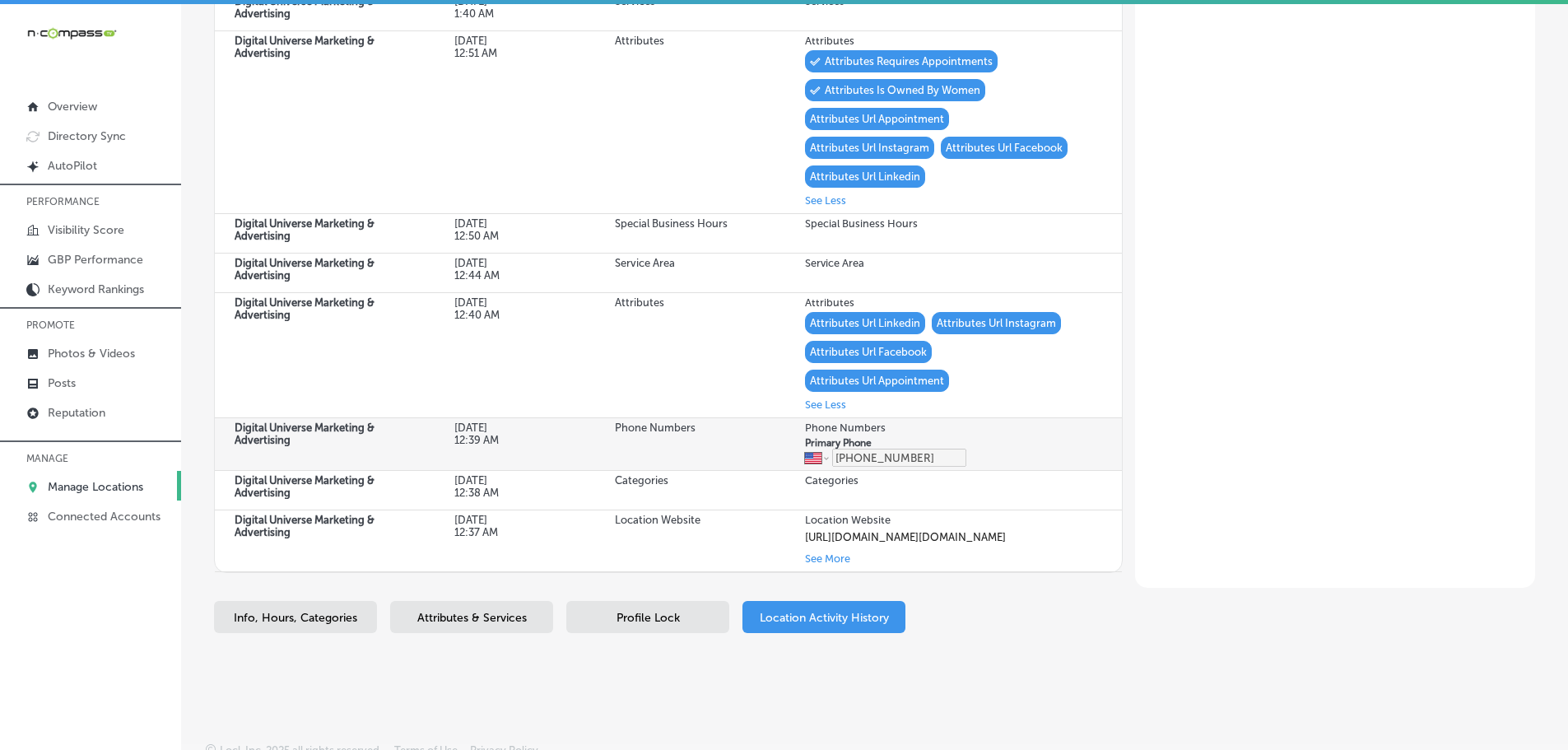
scroll to position [795, 0]
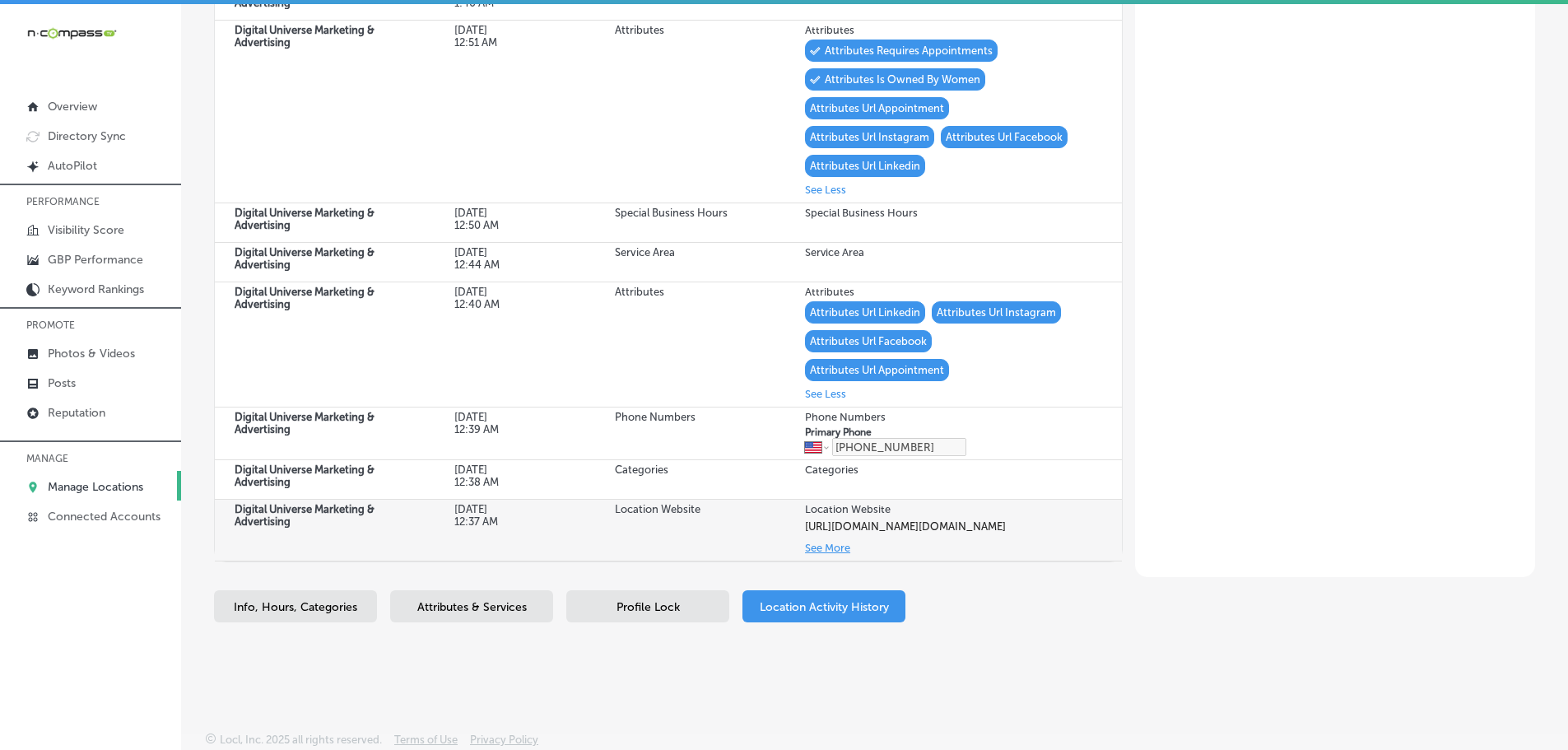
click at [830, 549] on button "See More" at bounding box center [828, 547] width 45 height 19
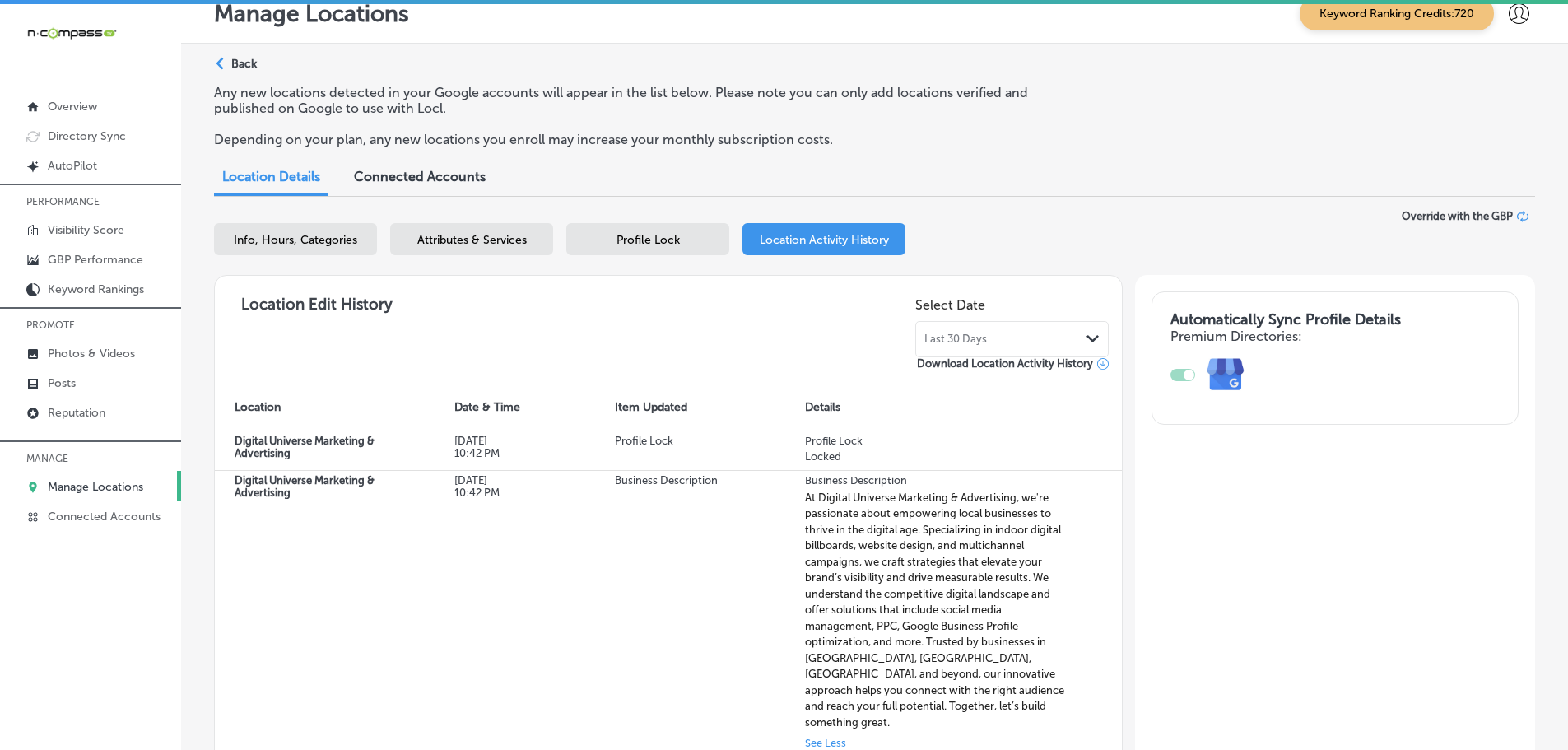
scroll to position [0, 0]
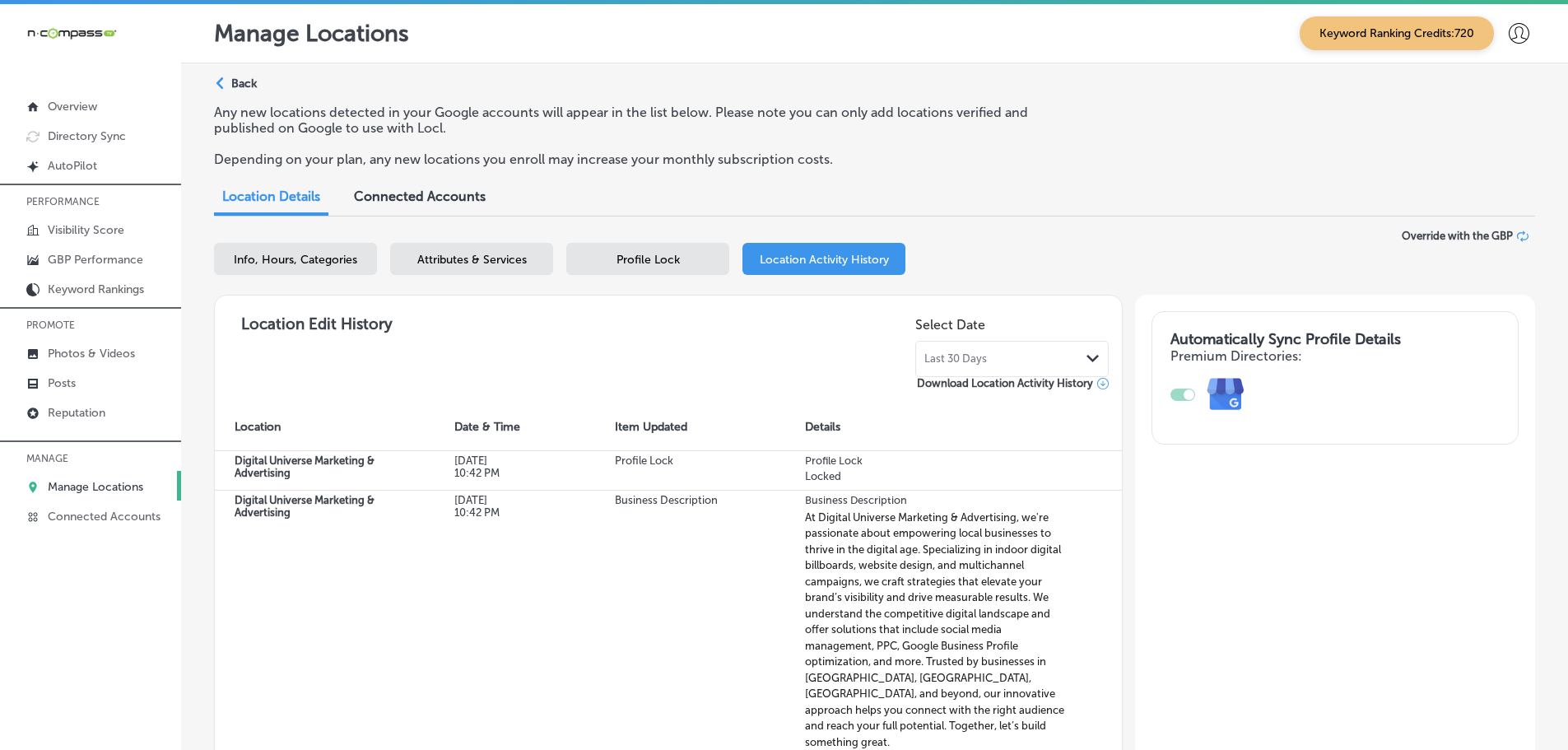
click at [293, 267] on div "Info, Hours, Categories" at bounding box center [296, 259] width 163 height 32
select select "US"
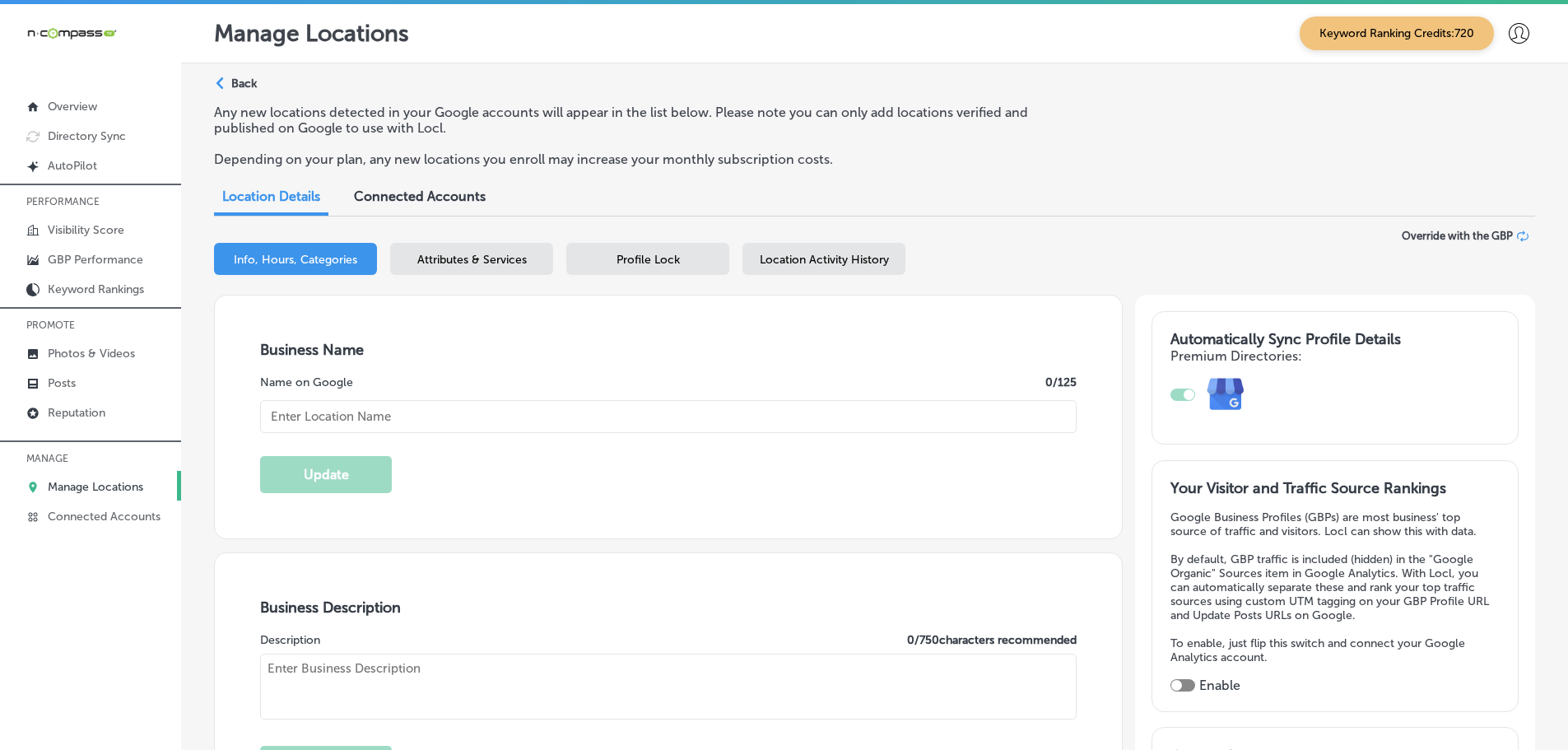
checkbox input "false"
type input "[STREET_ADDRESS] 50"
type input "Suite 1000-222"
type input "Groveland"
type input "34736"
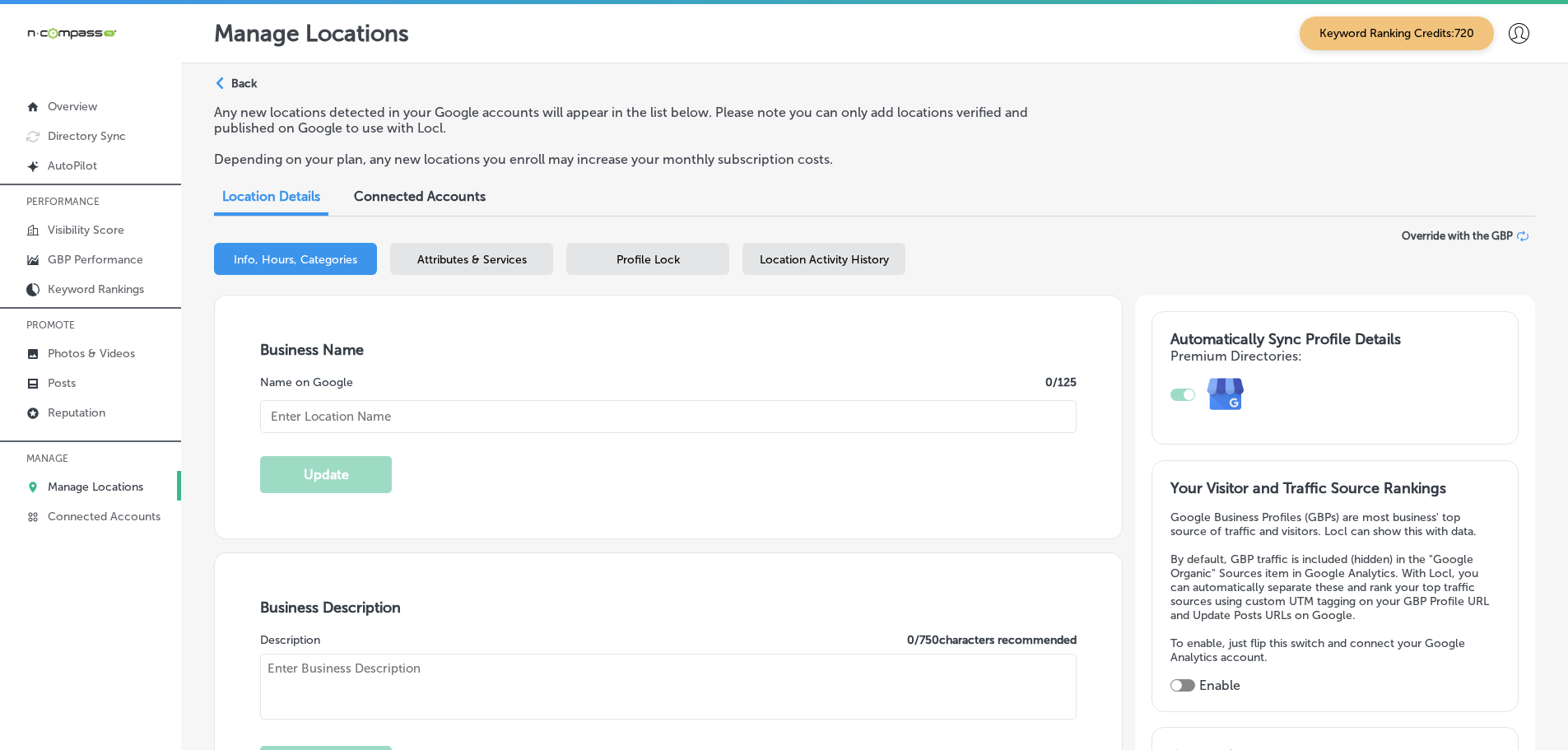
type input "US"
type input "Digital Universe Marketing & Advertising"
checkbox input "true"
type input "[URL][DOMAIN_NAME]"
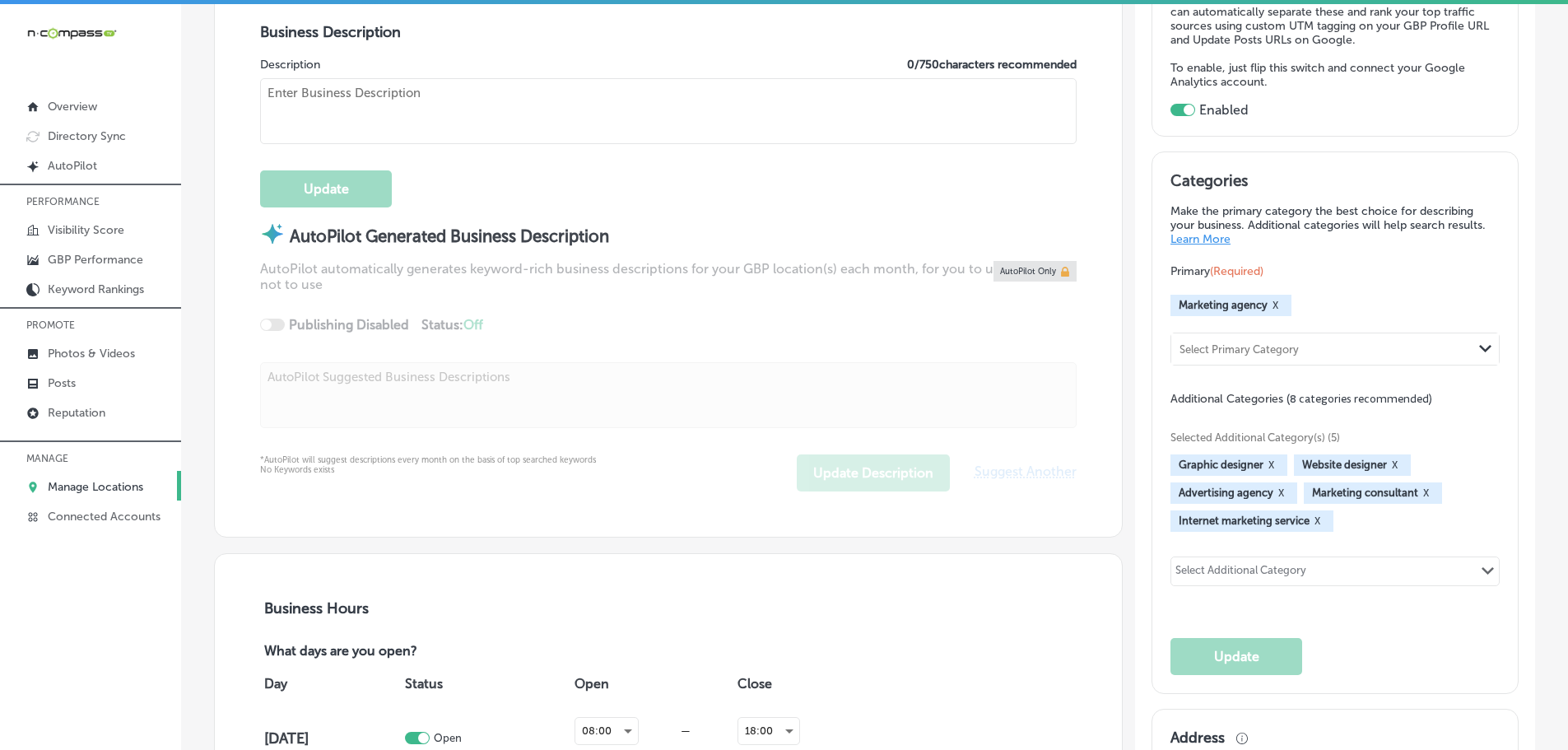
scroll to position [576, 0]
type textarea "At Digital Universe Marketing & Advertising, we're passionate about empowering …"
type input "[PHONE_NUMBER]"
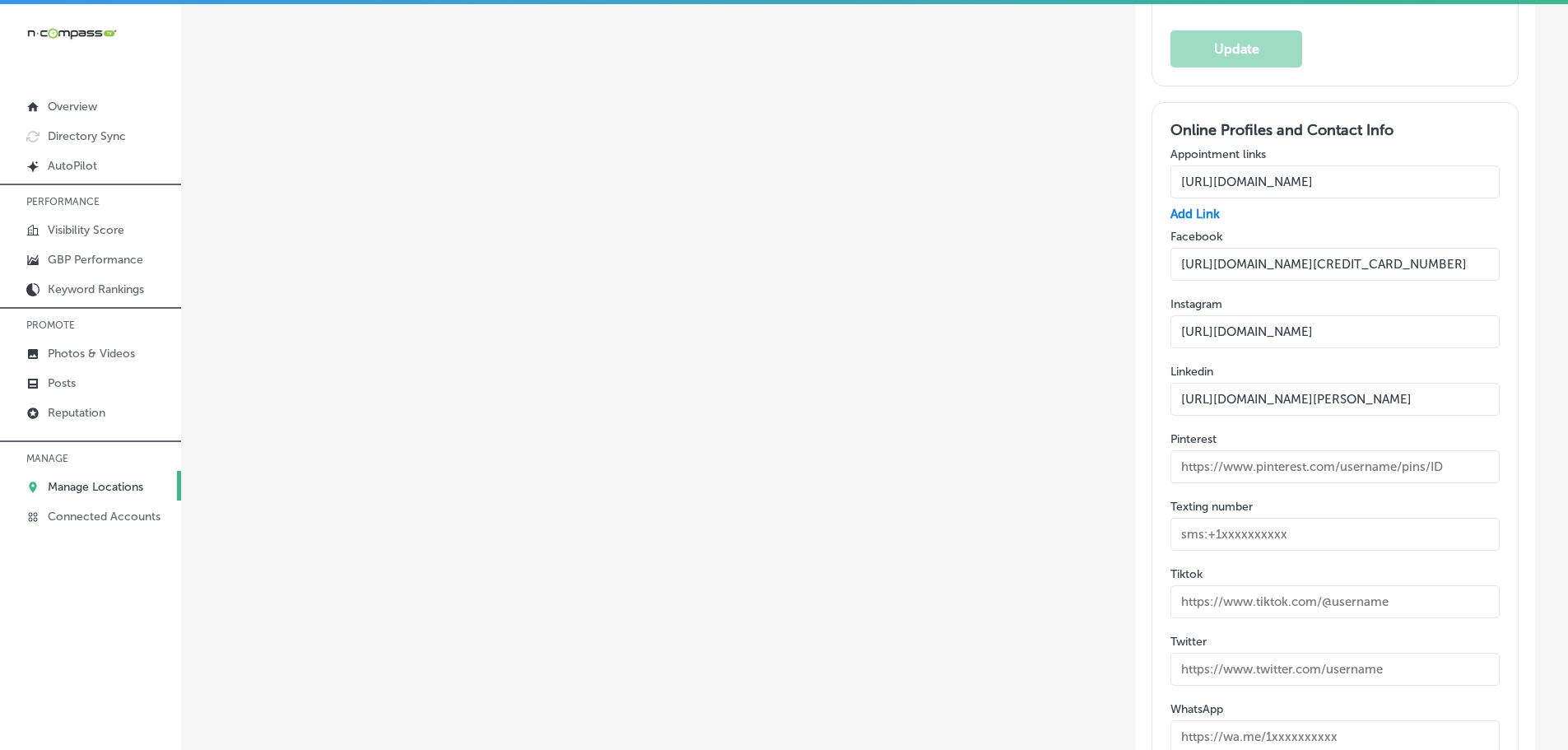
scroll to position [3125, 0]
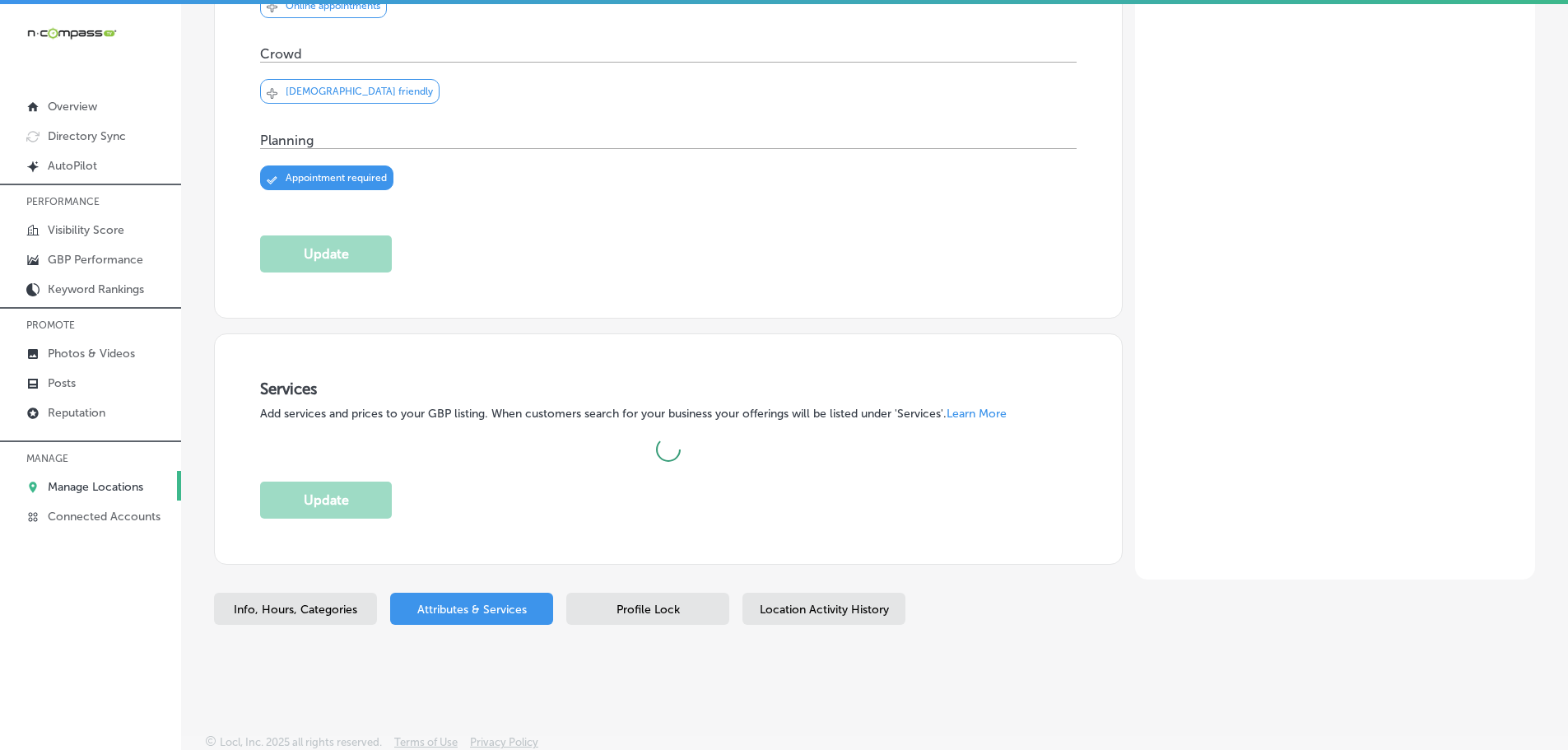
scroll to position [841, 0]
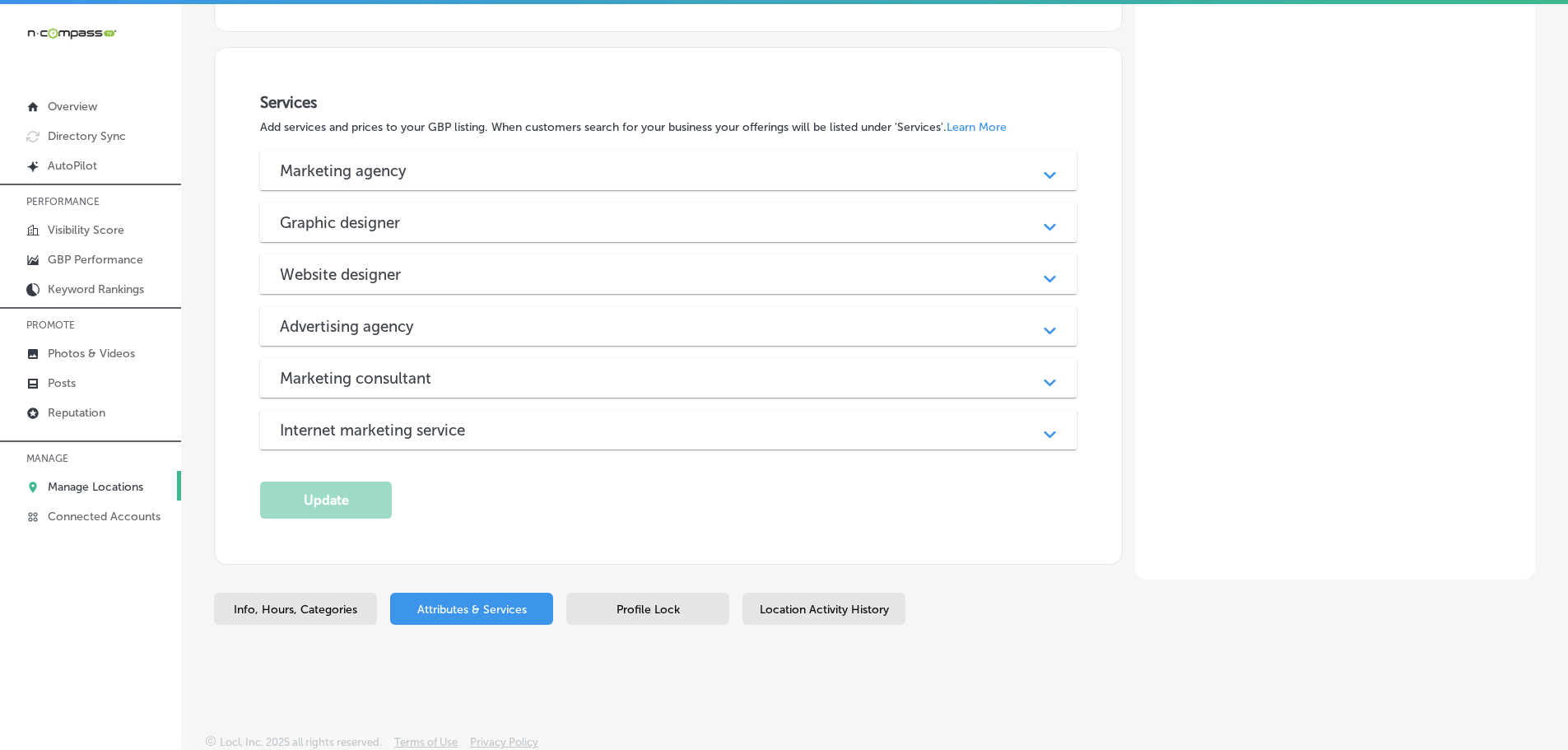
click at [940, 175] on div "Marketing agency" at bounding box center [668, 170] width 777 height 19
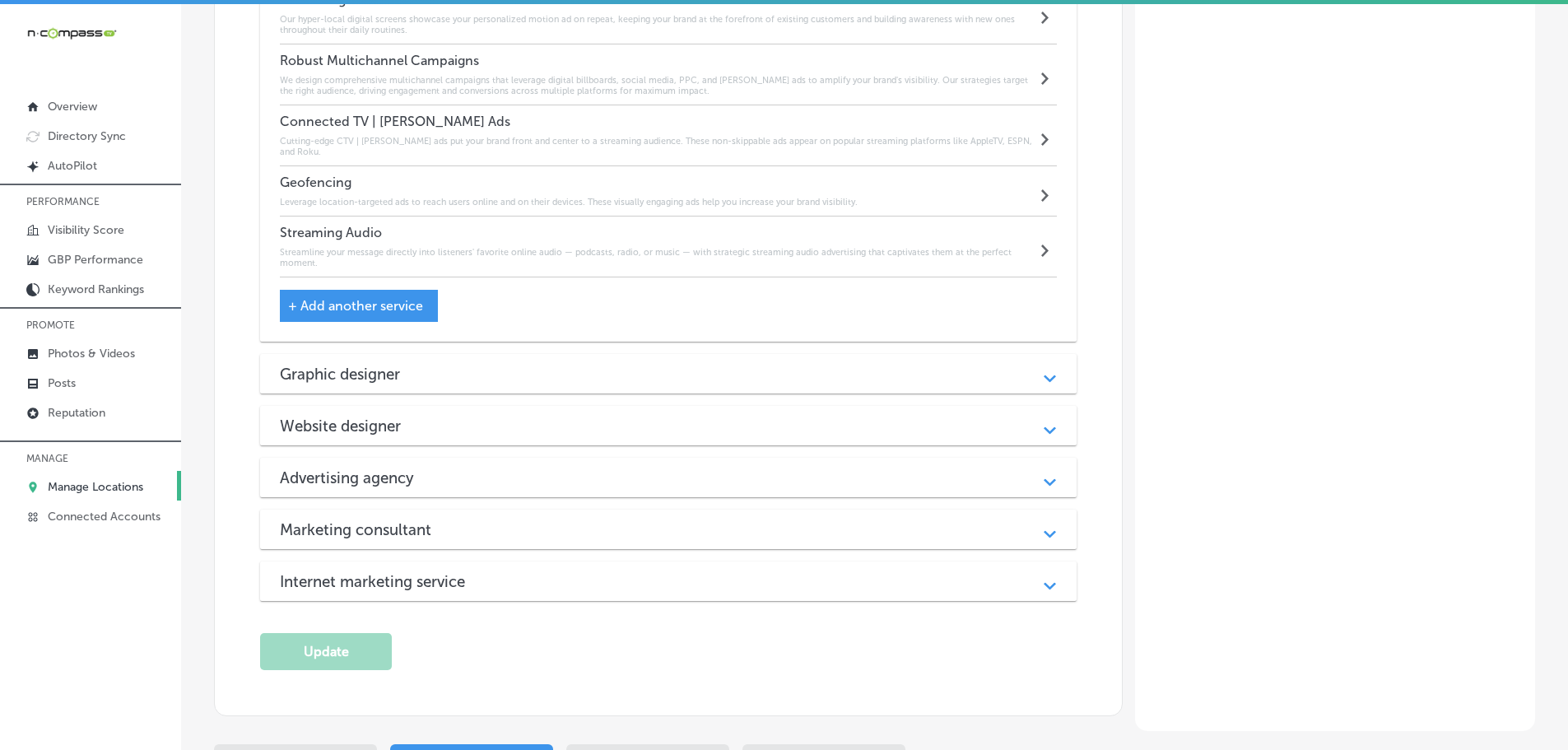
scroll to position [1335, 0]
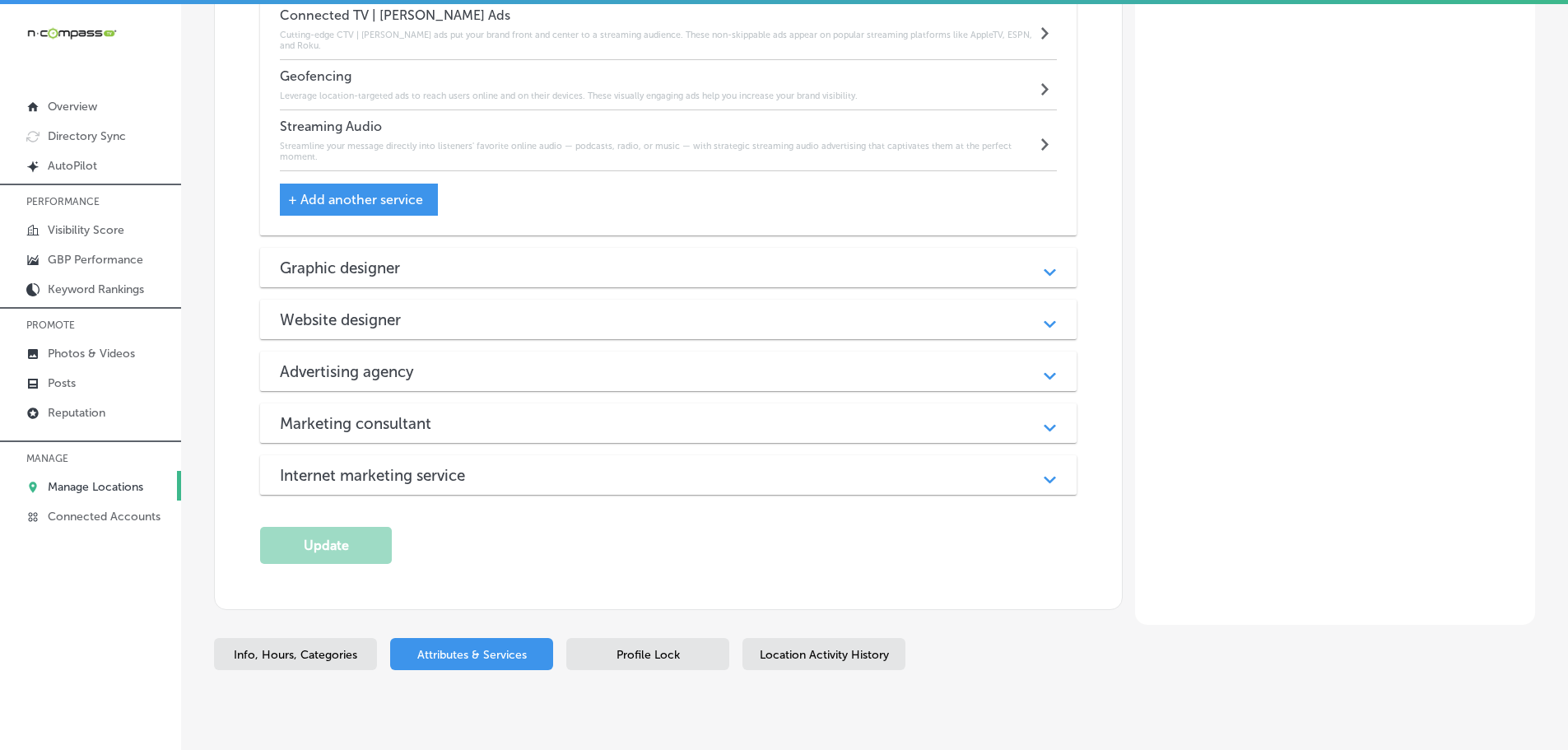
click at [914, 267] on div "Graphic designer Path Created with Sketch." at bounding box center [669, 267] width 817 height 40
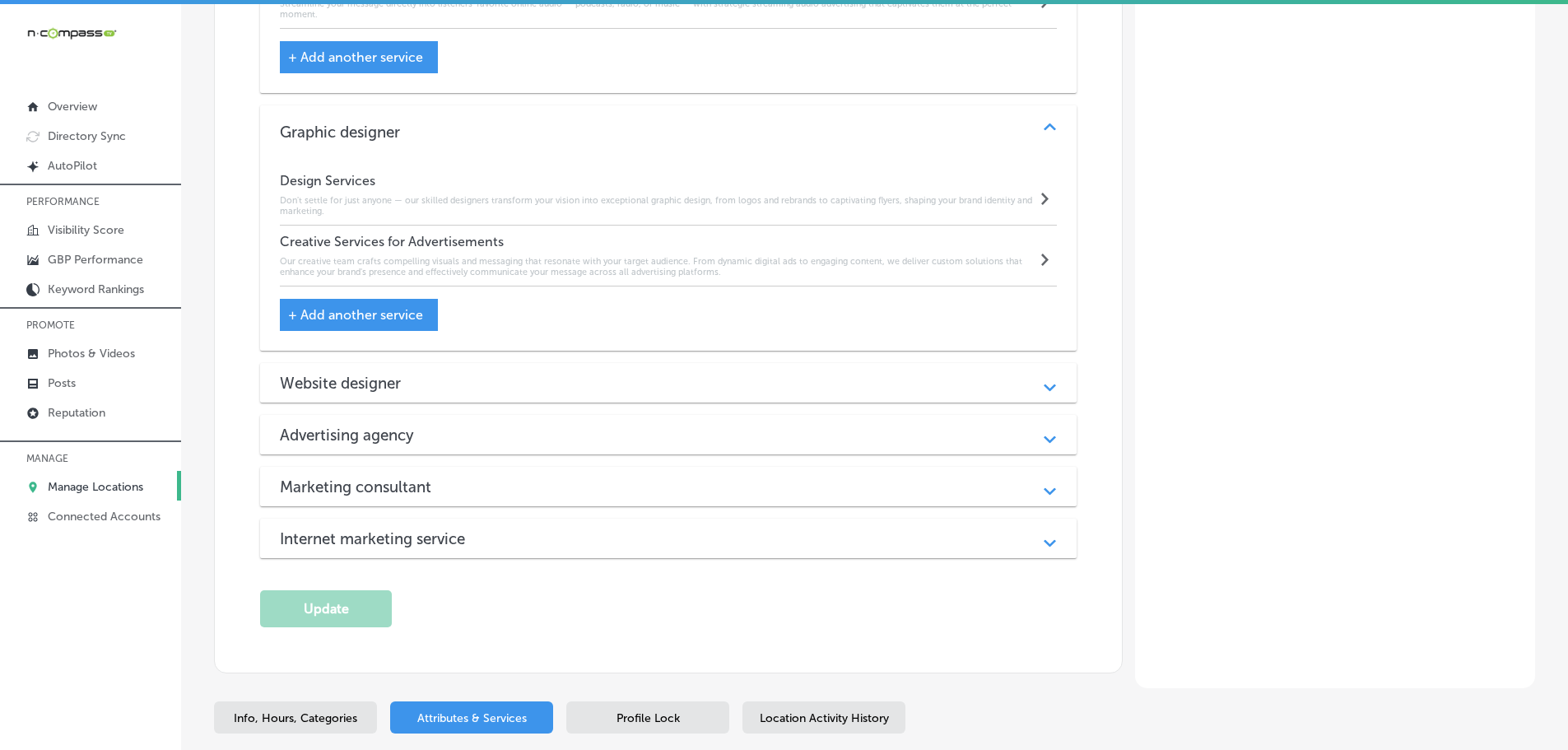
scroll to position [1575, 0]
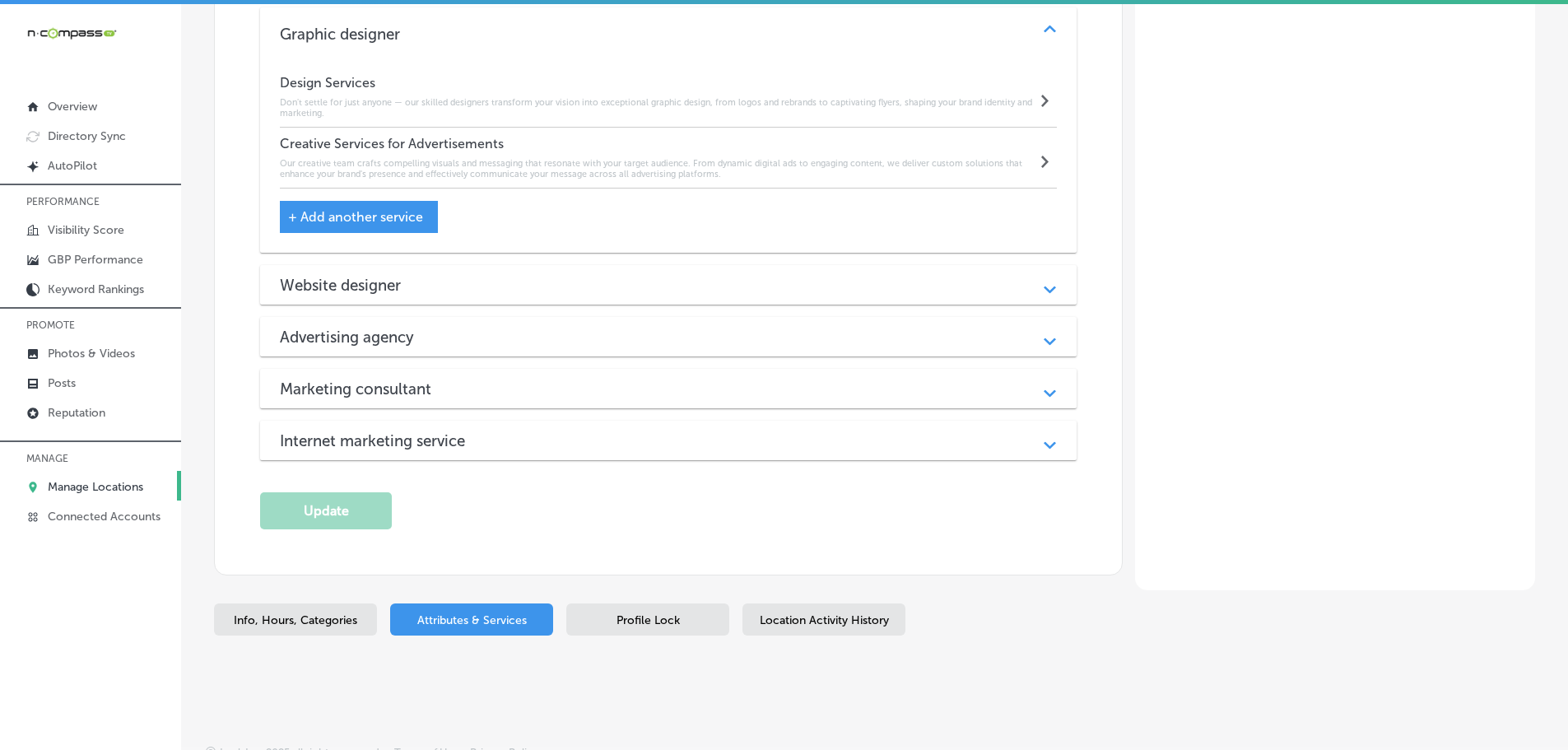
click at [843, 284] on div "Website designer Path Created with Sketch." at bounding box center [669, 285] width 817 height 40
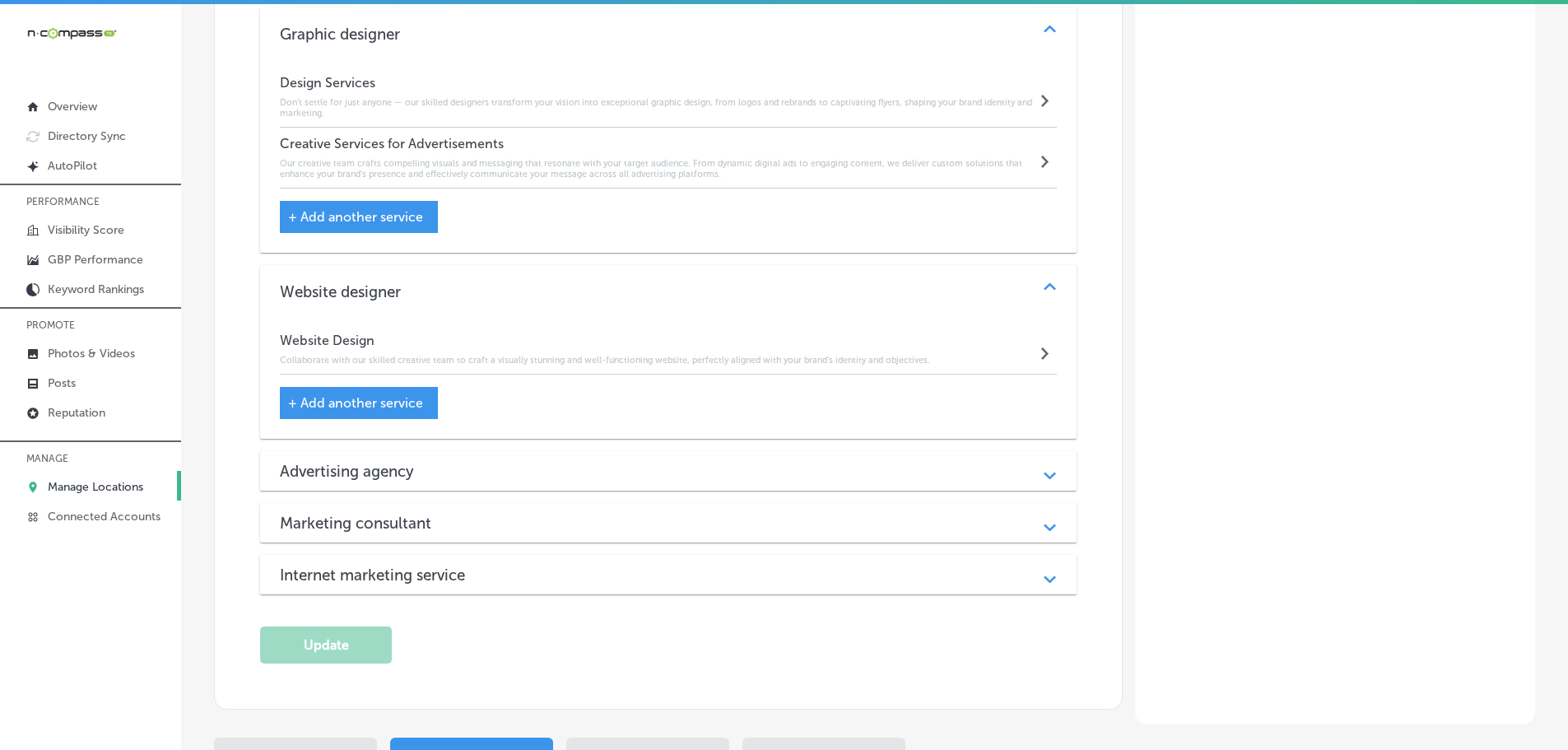
scroll to position [1709, 0]
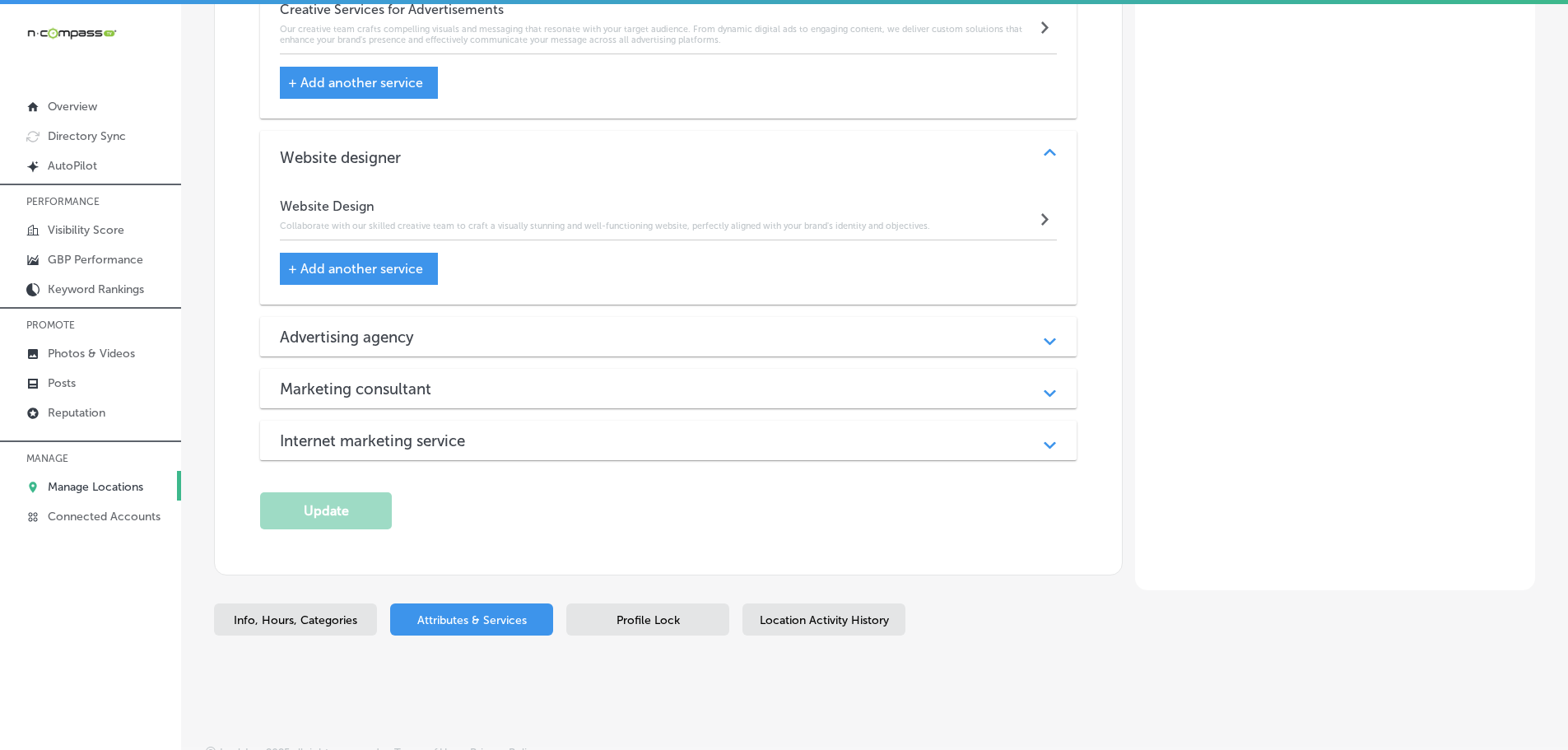
click at [831, 328] on div "Advertising agency" at bounding box center [668, 336] width 777 height 19
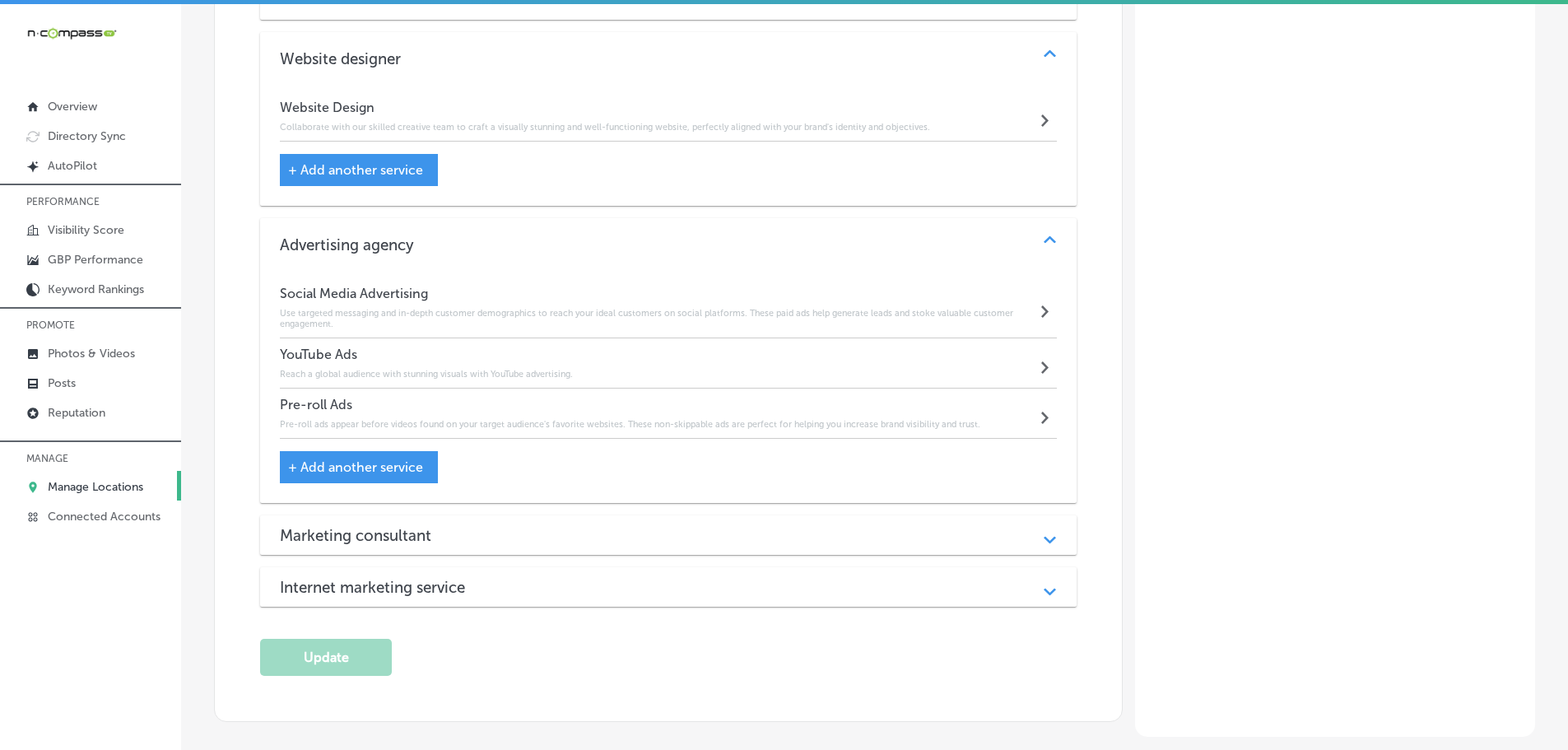
scroll to position [1954, 0]
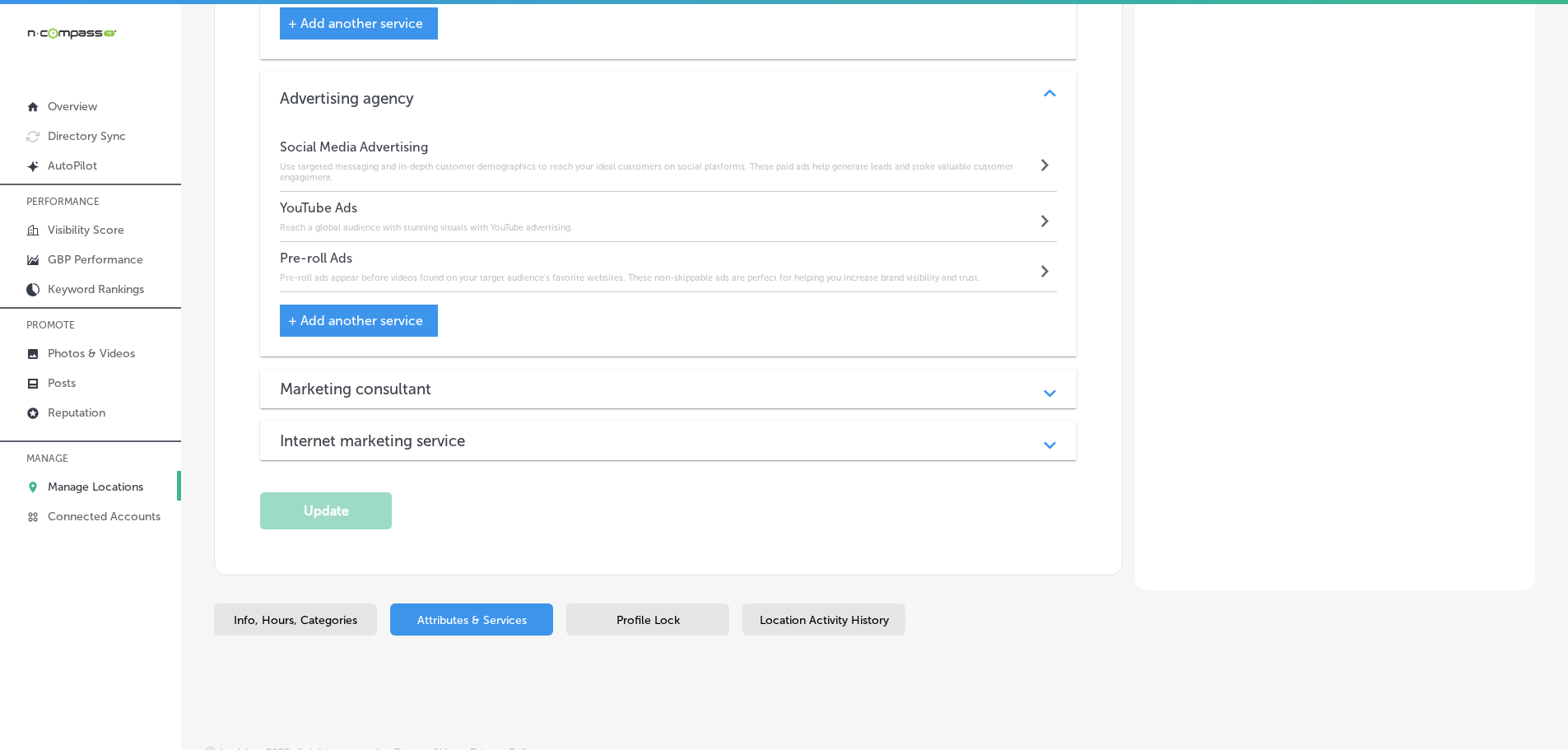
click at [825, 368] on div "Marketing consultant Path Created with Sketch." at bounding box center [669, 388] width 817 height 40
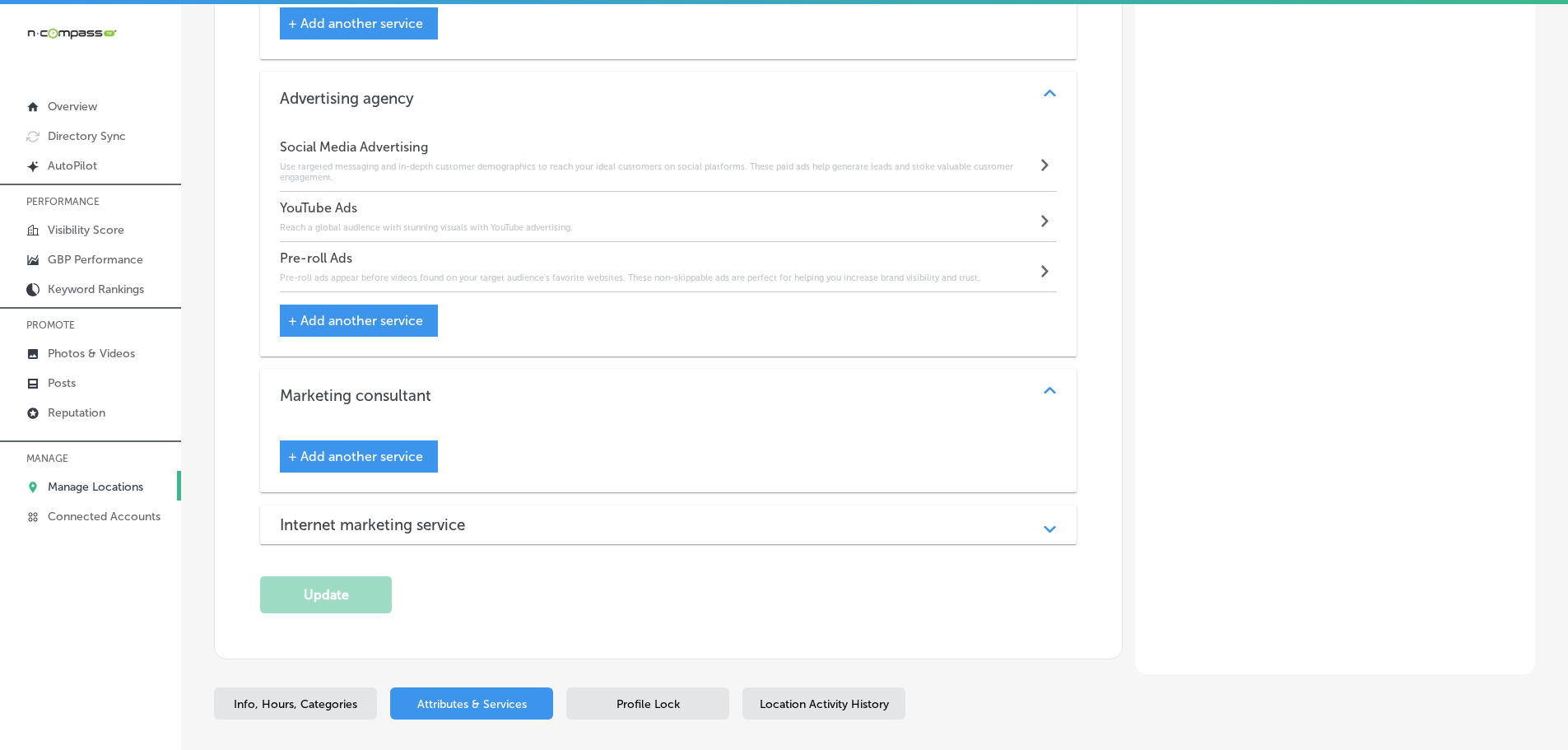
click at [831, 515] on div "Internet marketing service" at bounding box center [668, 524] width 777 height 19
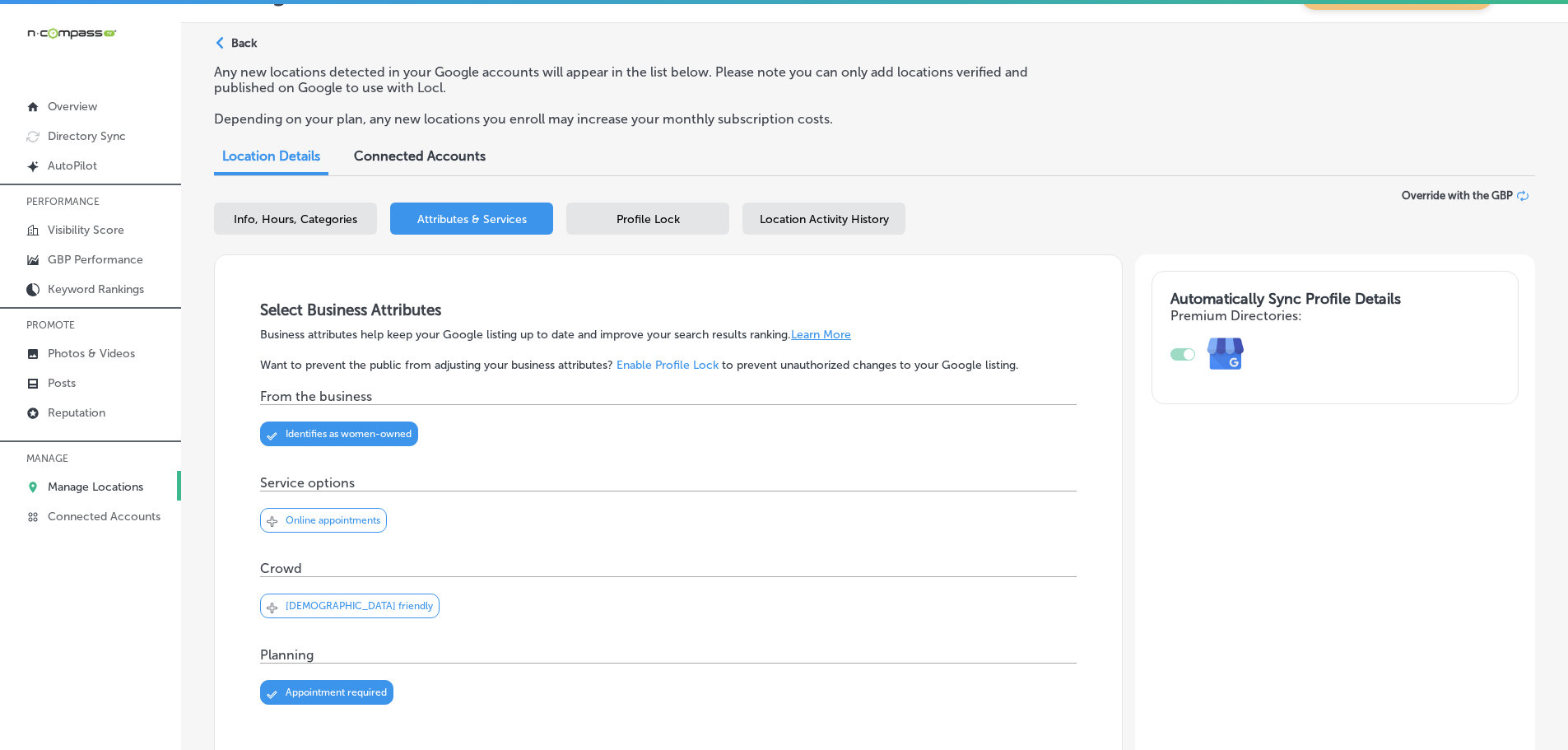
scroll to position [0, 0]
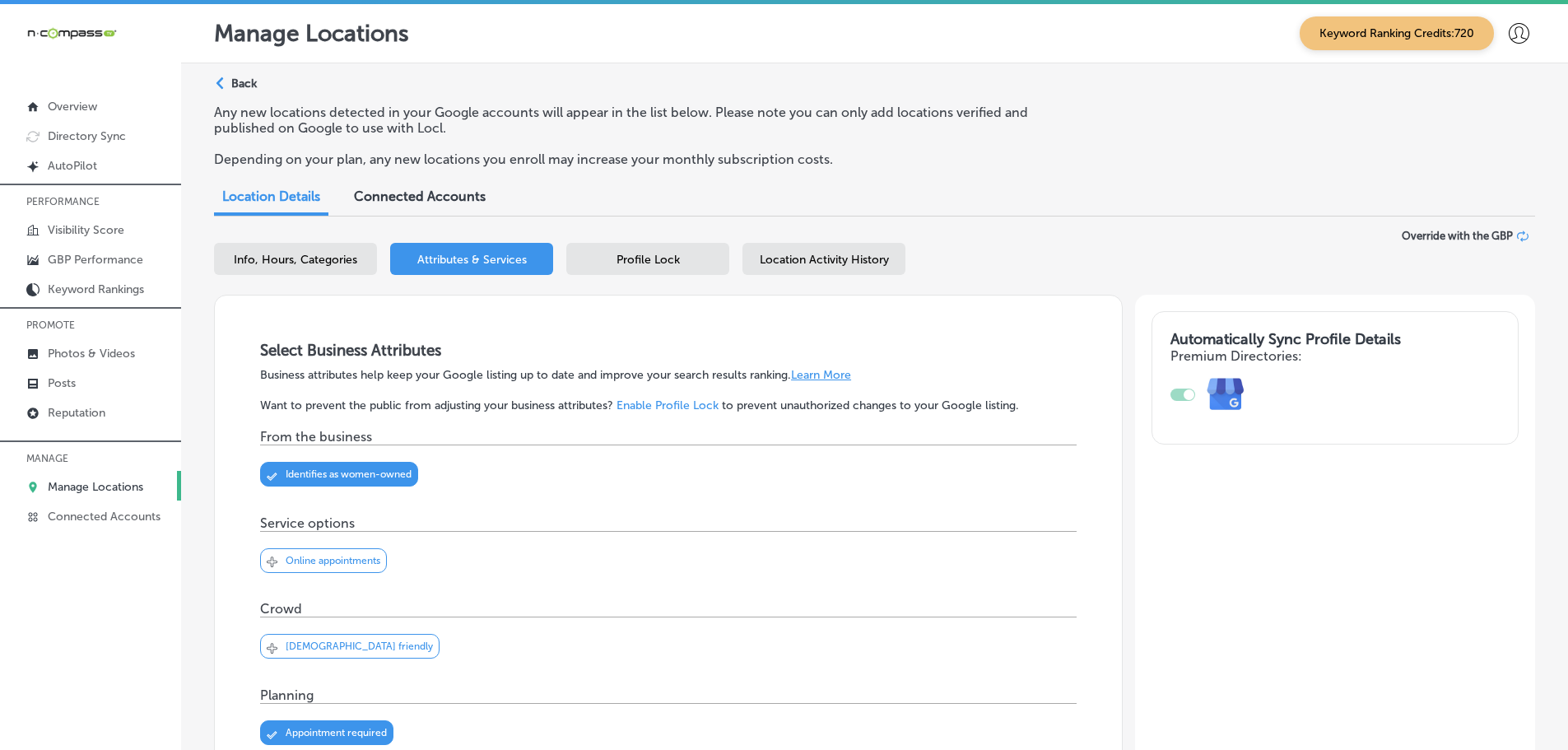
click at [843, 273] on div "Location Activity History" at bounding box center [824, 259] width 163 height 32
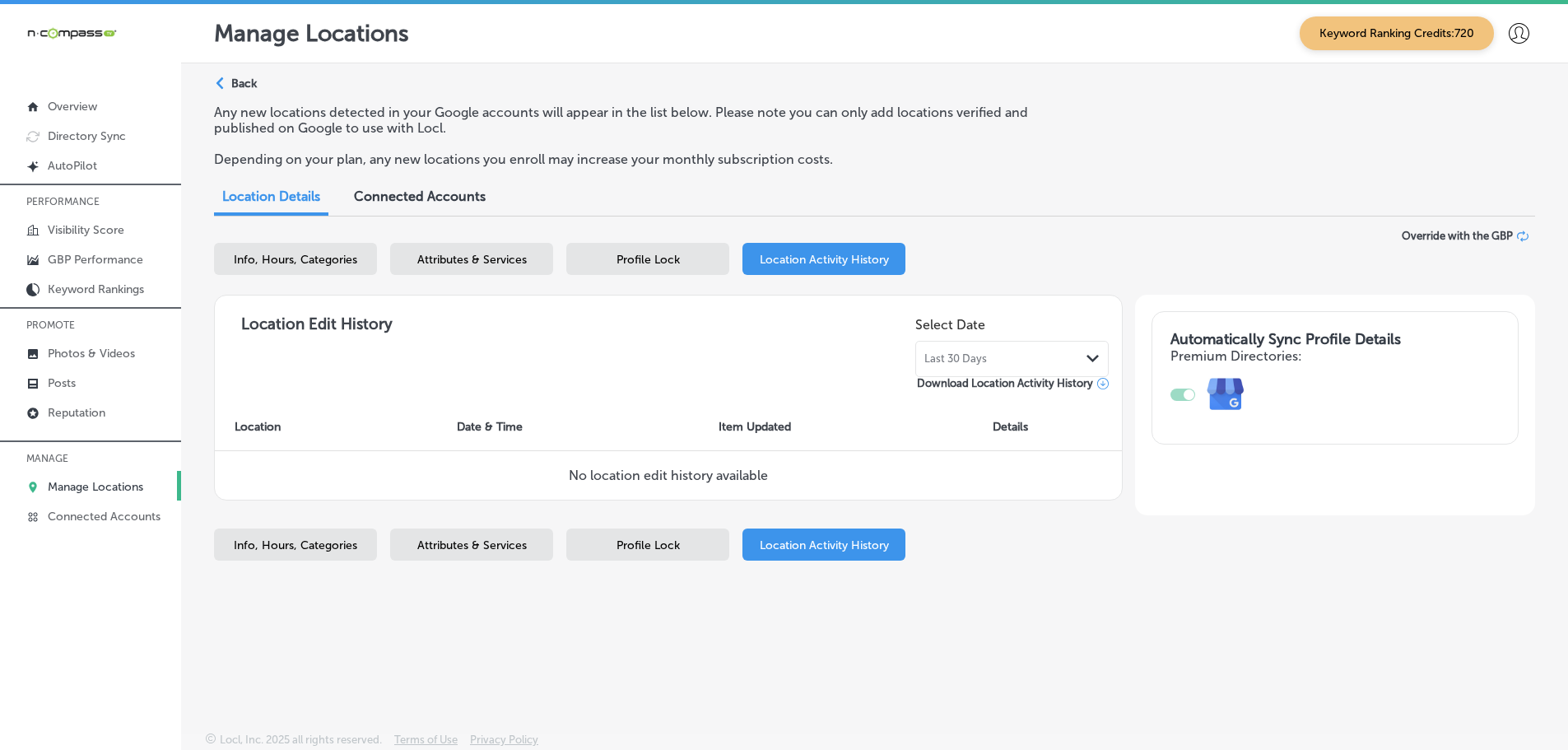
select select "US"
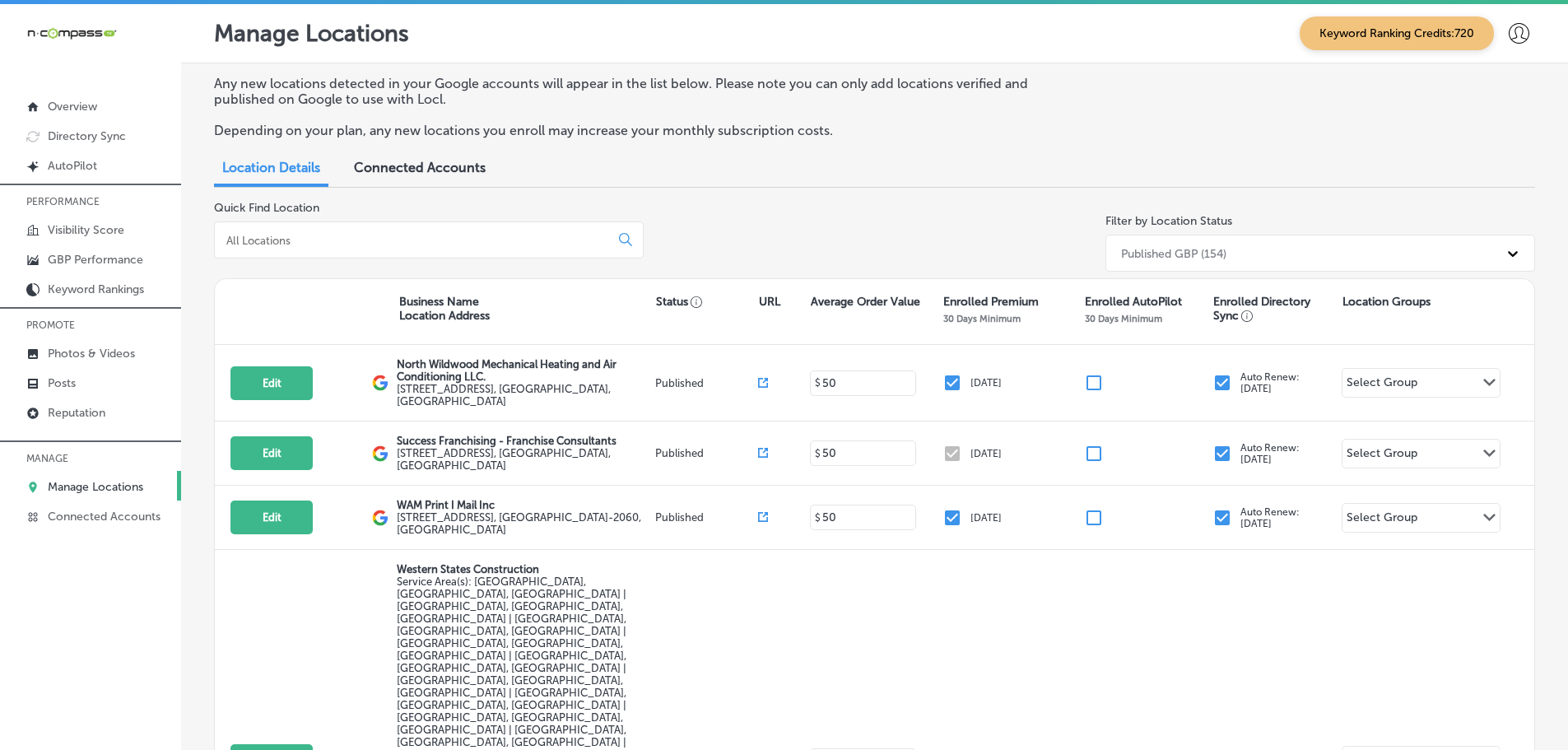
click at [348, 236] on input at bounding box center [415, 240] width 381 height 15
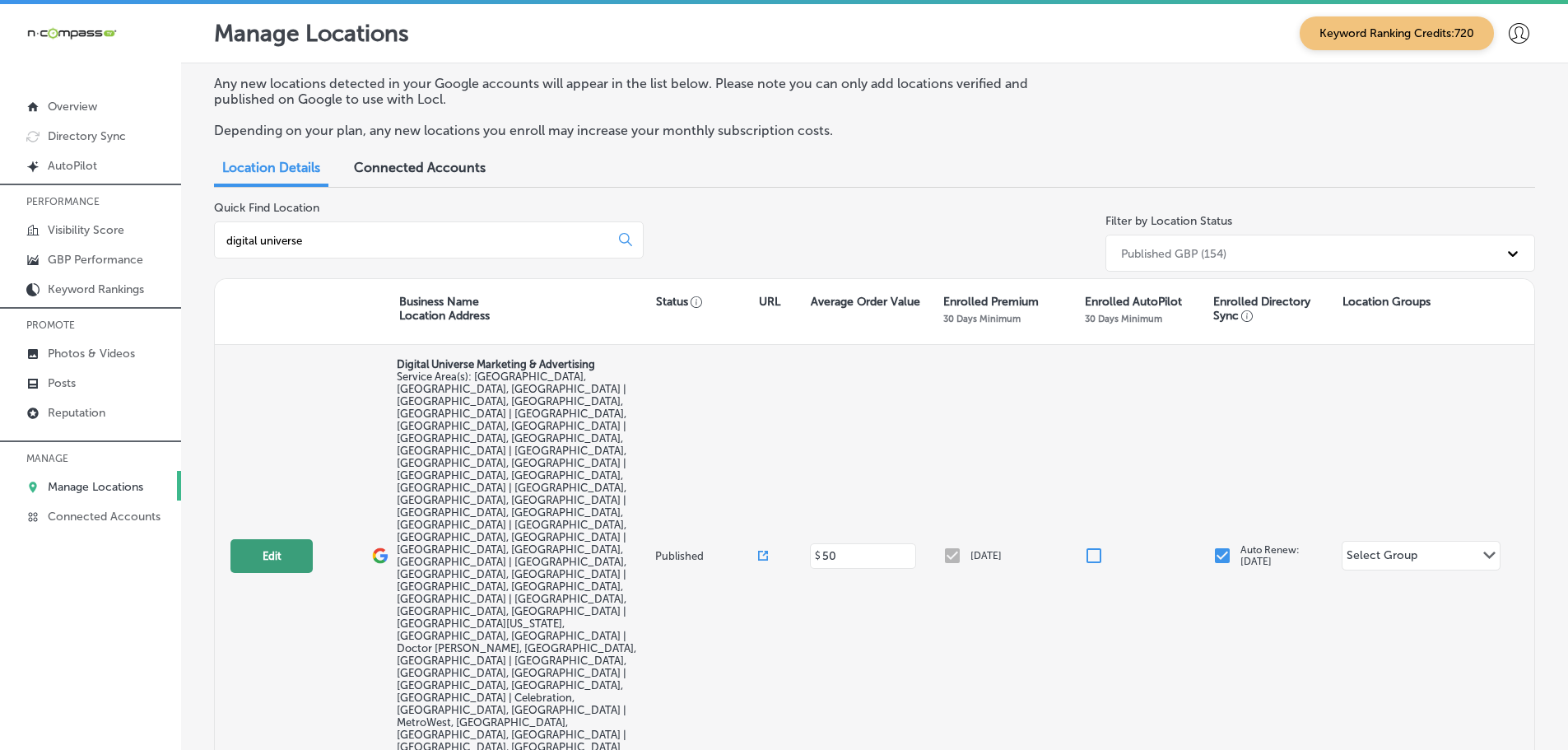
type input "digital universe"
click at [255, 539] on button "Edit" at bounding box center [272, 556] width 83 height 34
select select "US"
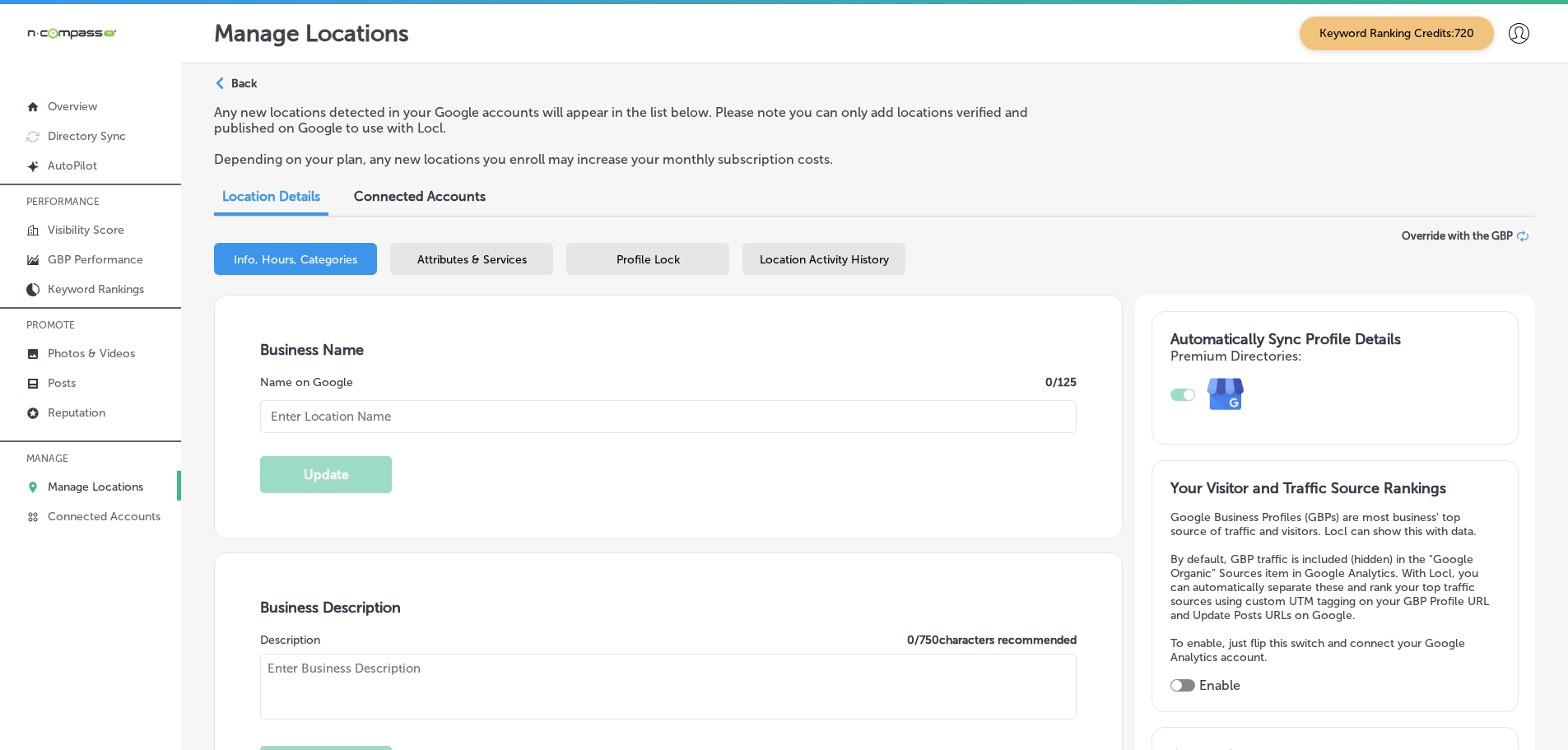
click at [869, 271] on div "Location Activity History" at bounding box center [824, 259] width 163 height 32
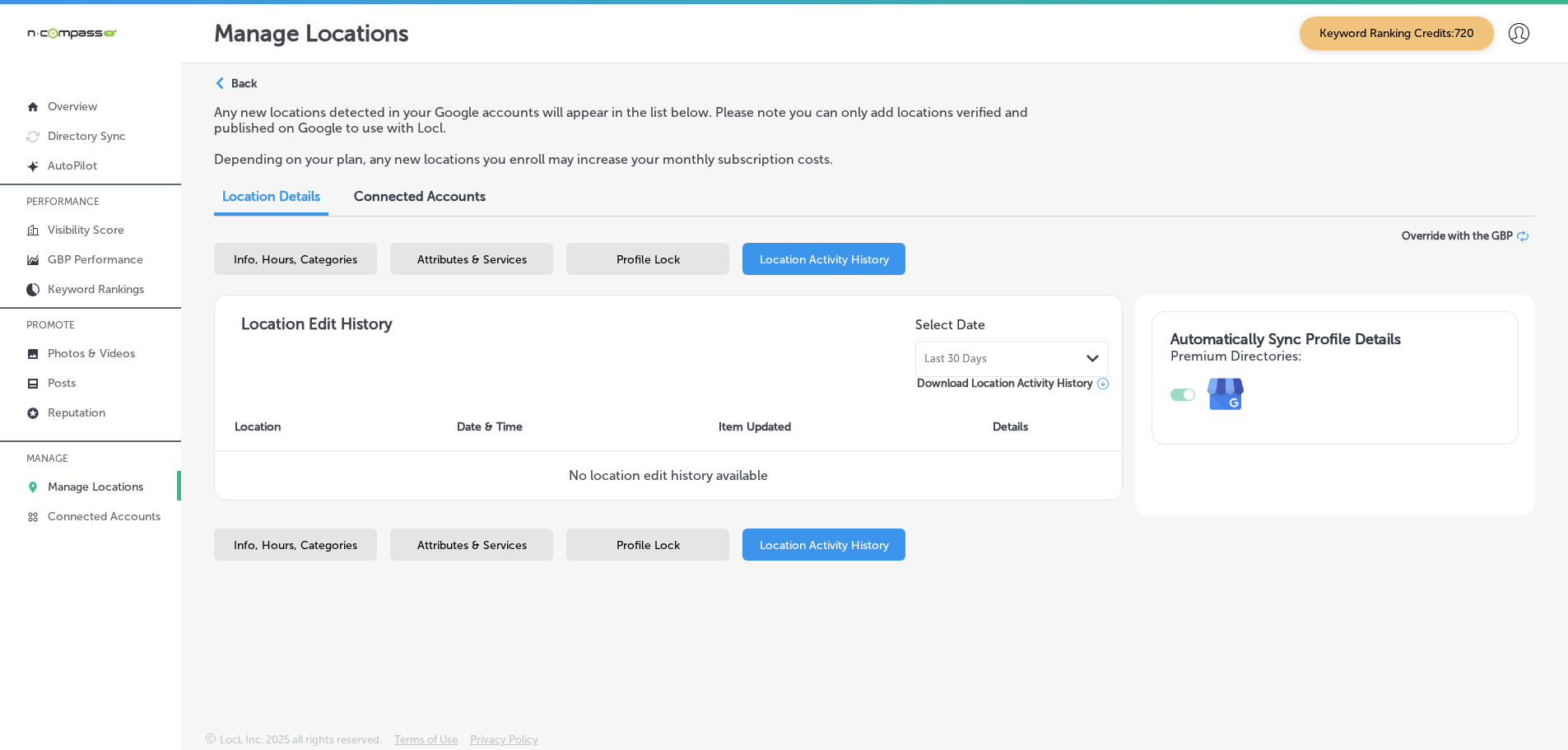
select select "US"
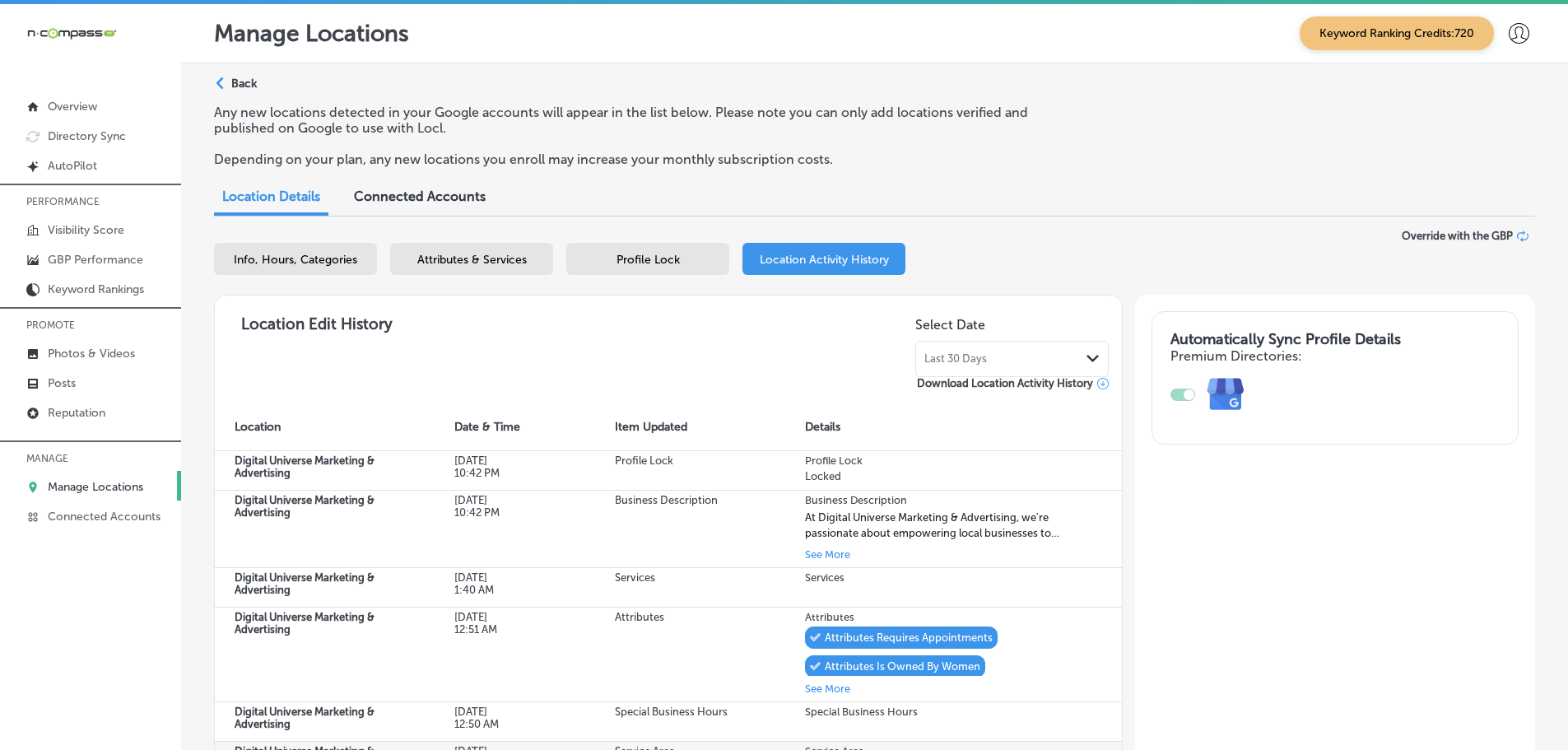
scroll to position [412, 0]
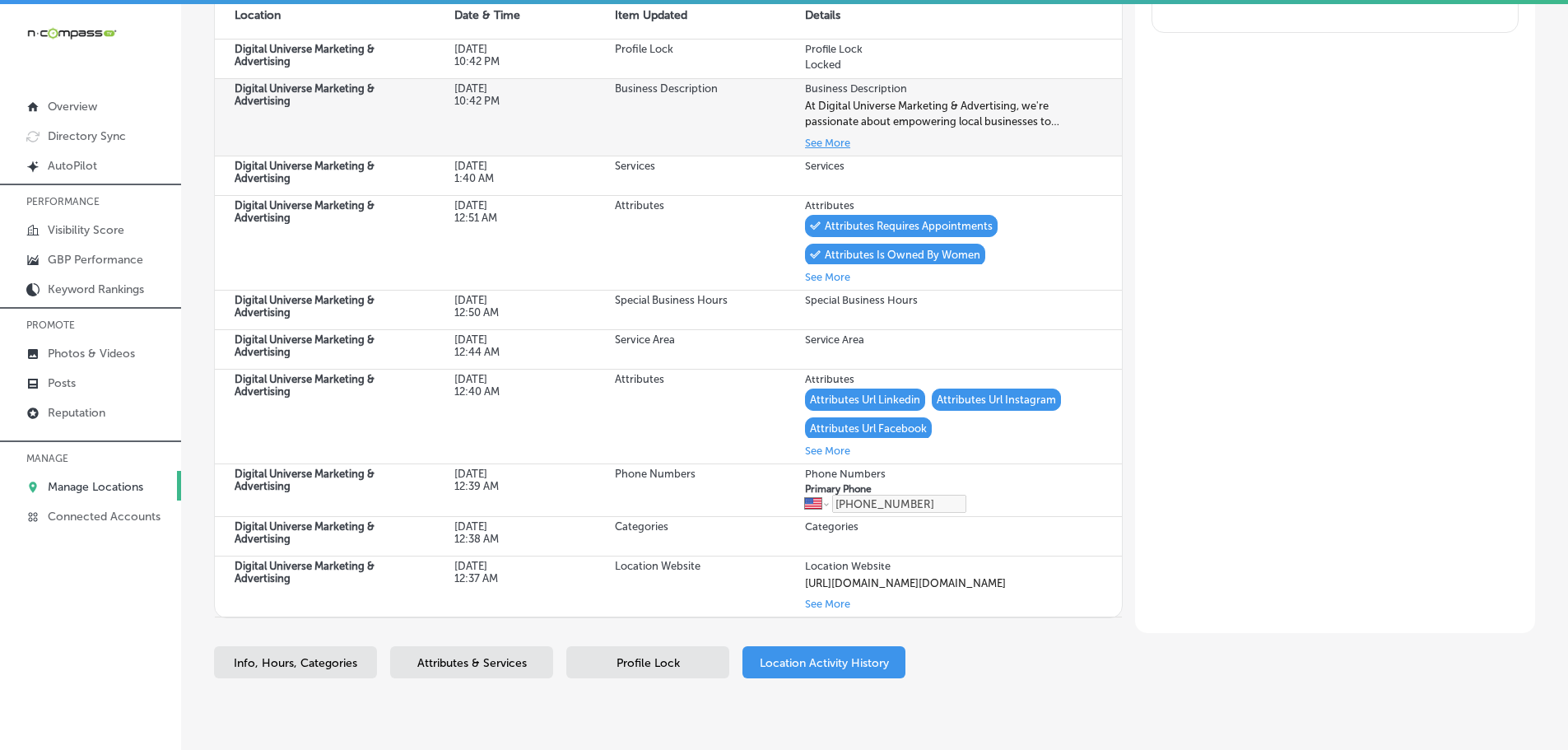
click at [810, 143] on button "See More" at bounding box center [828, 142] width 45 height 19
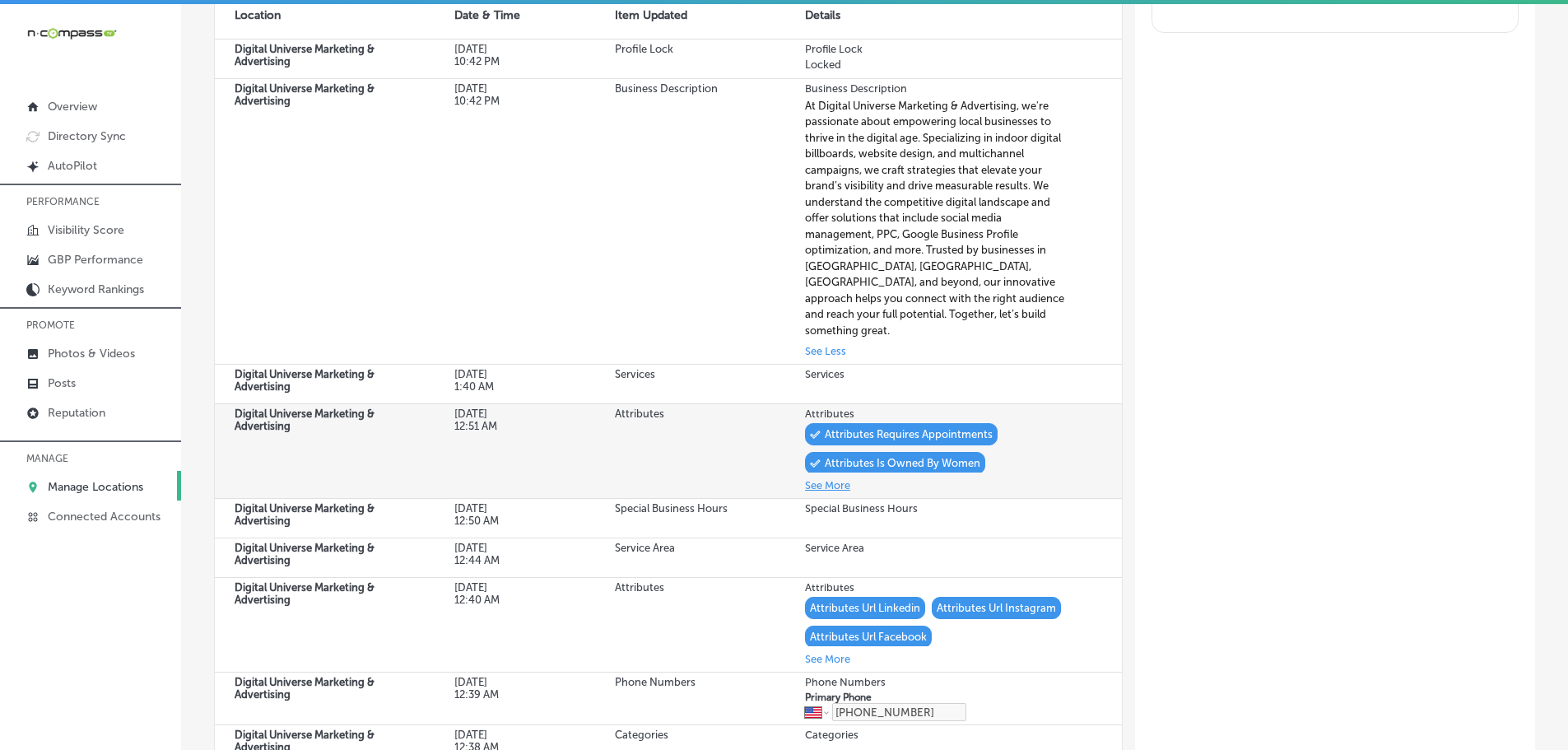
click at [826, 476] on button "See More" at bounding box center [828, 485] width 45 height 19
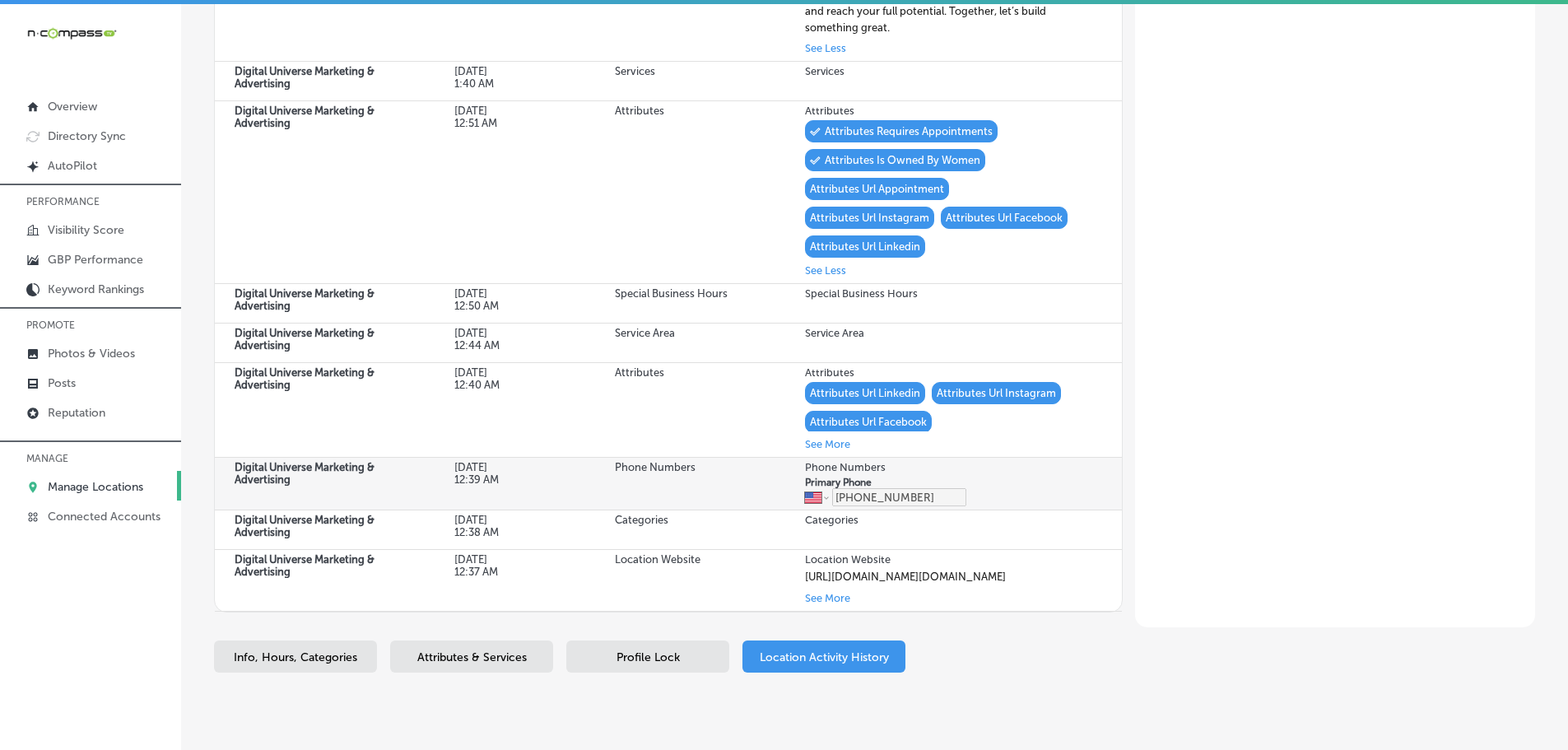
scroll to position [764, 0]
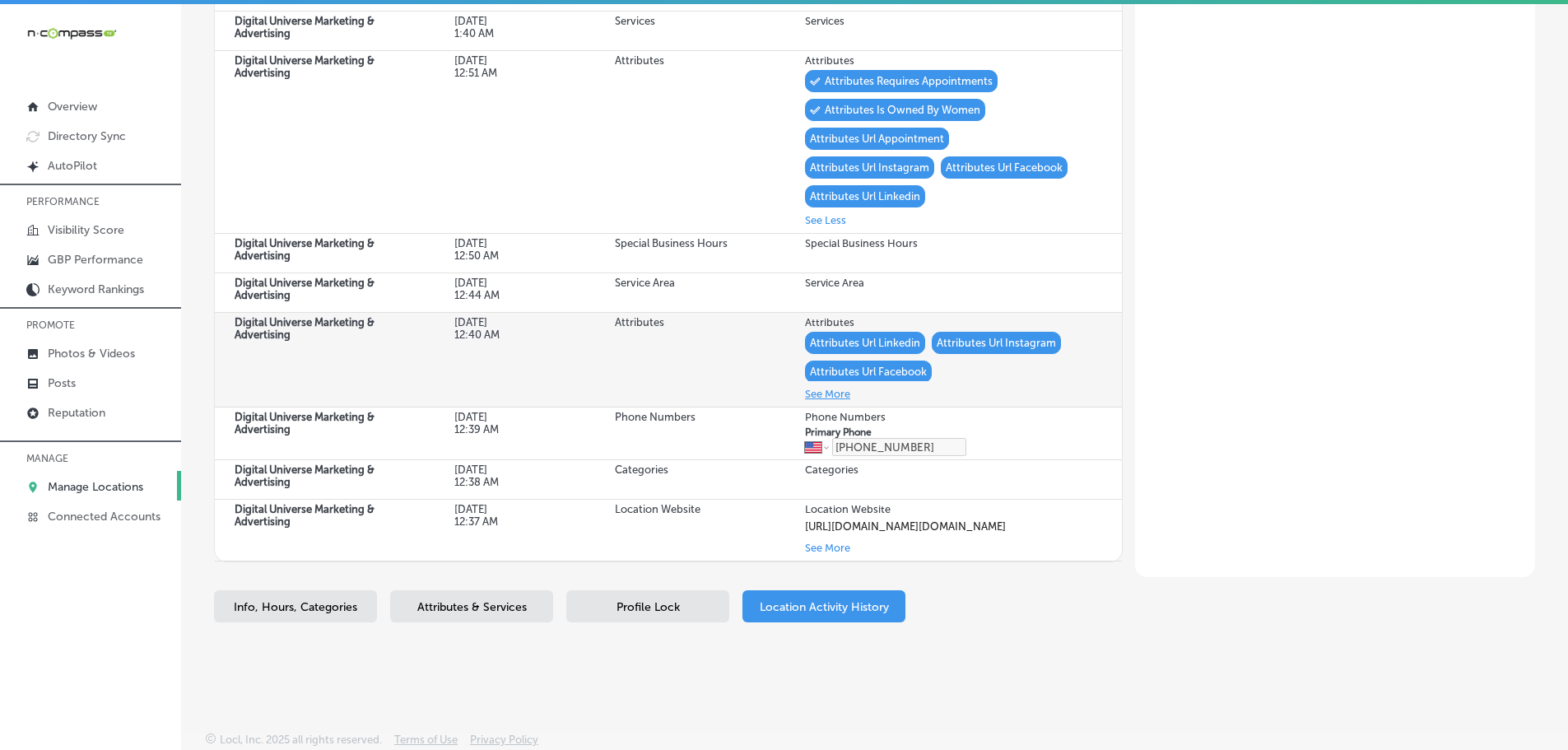
click at [827, 384] on button "See More" at bounding box center [828, 393] width 45 height 19
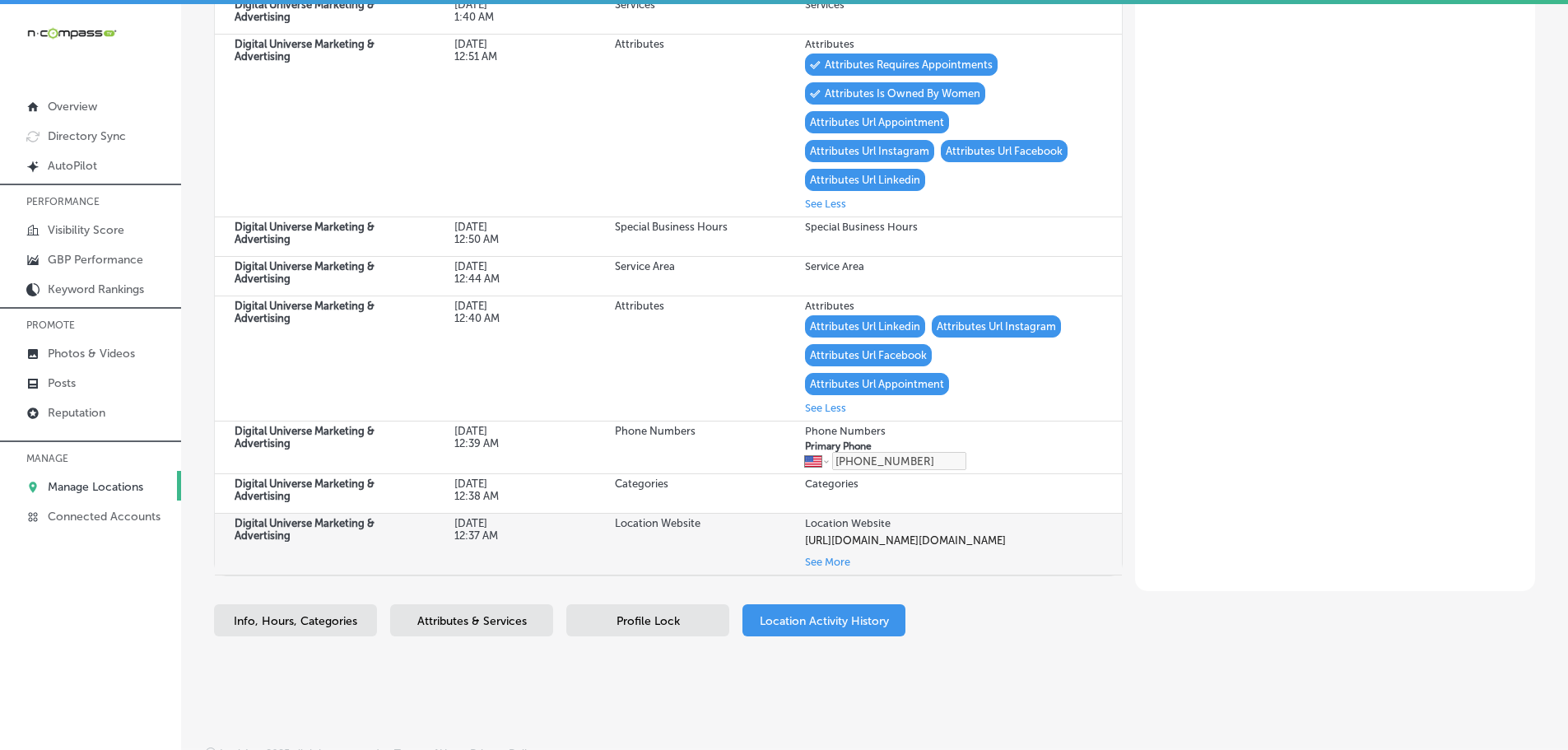
scroll to position [795, 0]
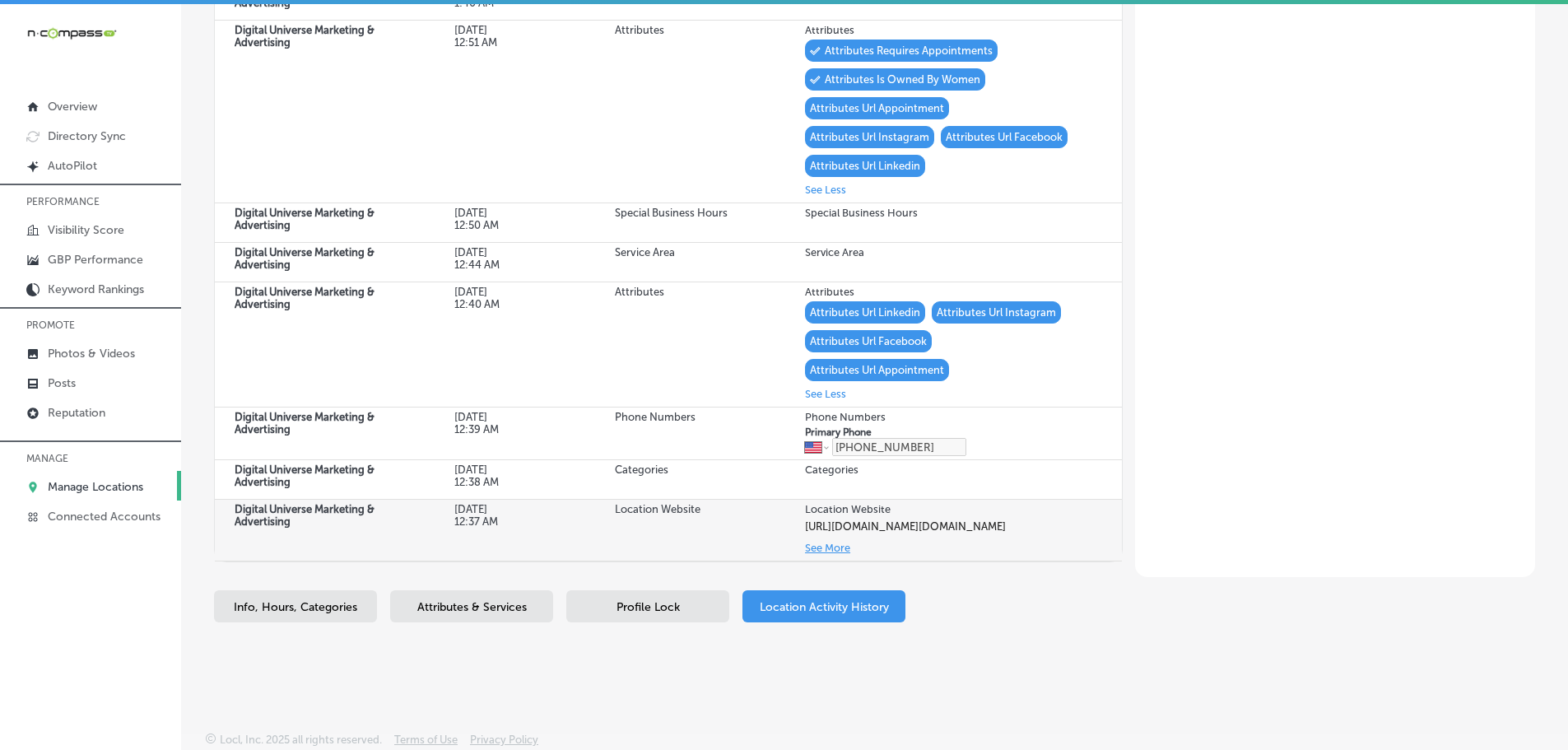
click at [822, 553] on button "See More" at bounding box center [828, 547] width 45 height 19
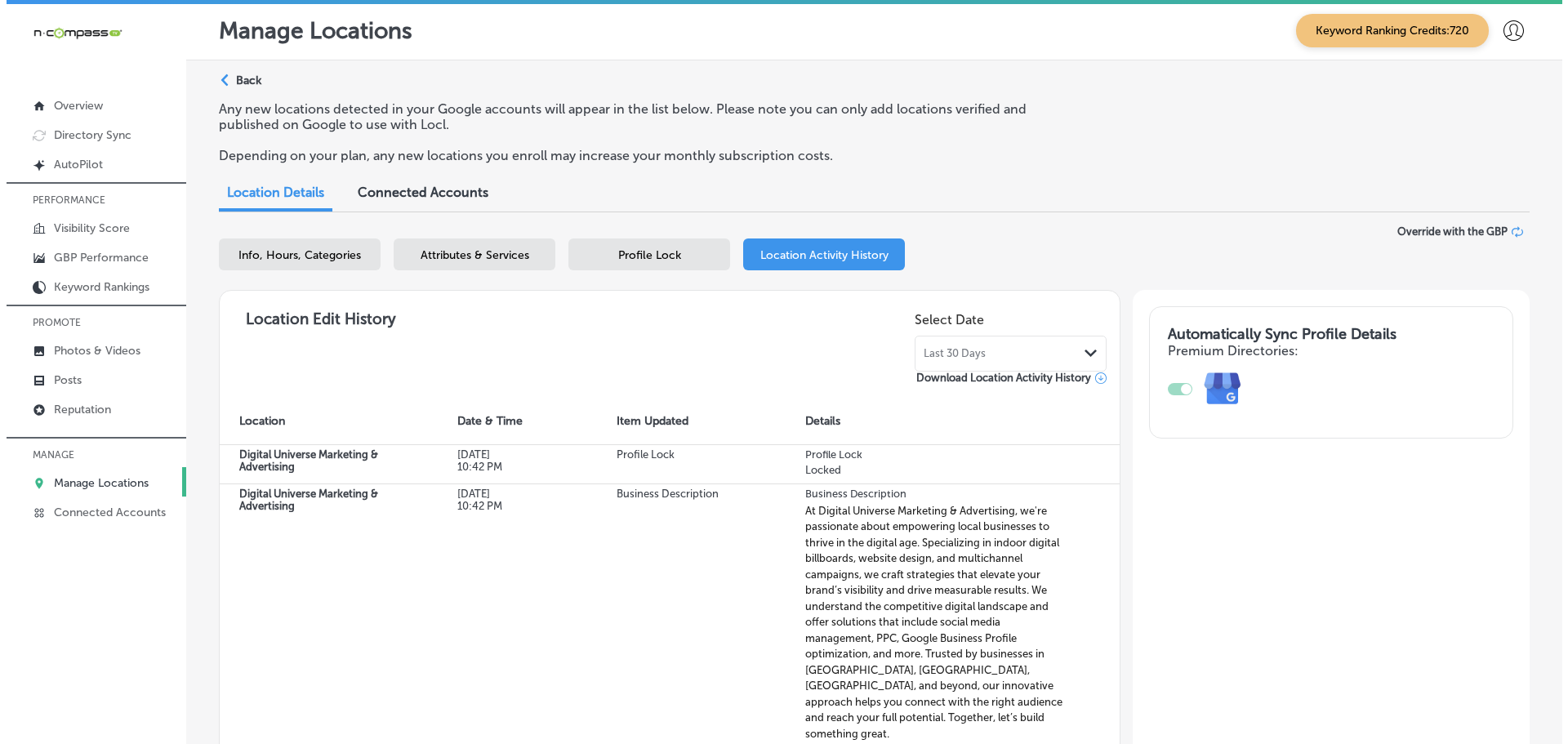
scroll to position [0, 0]
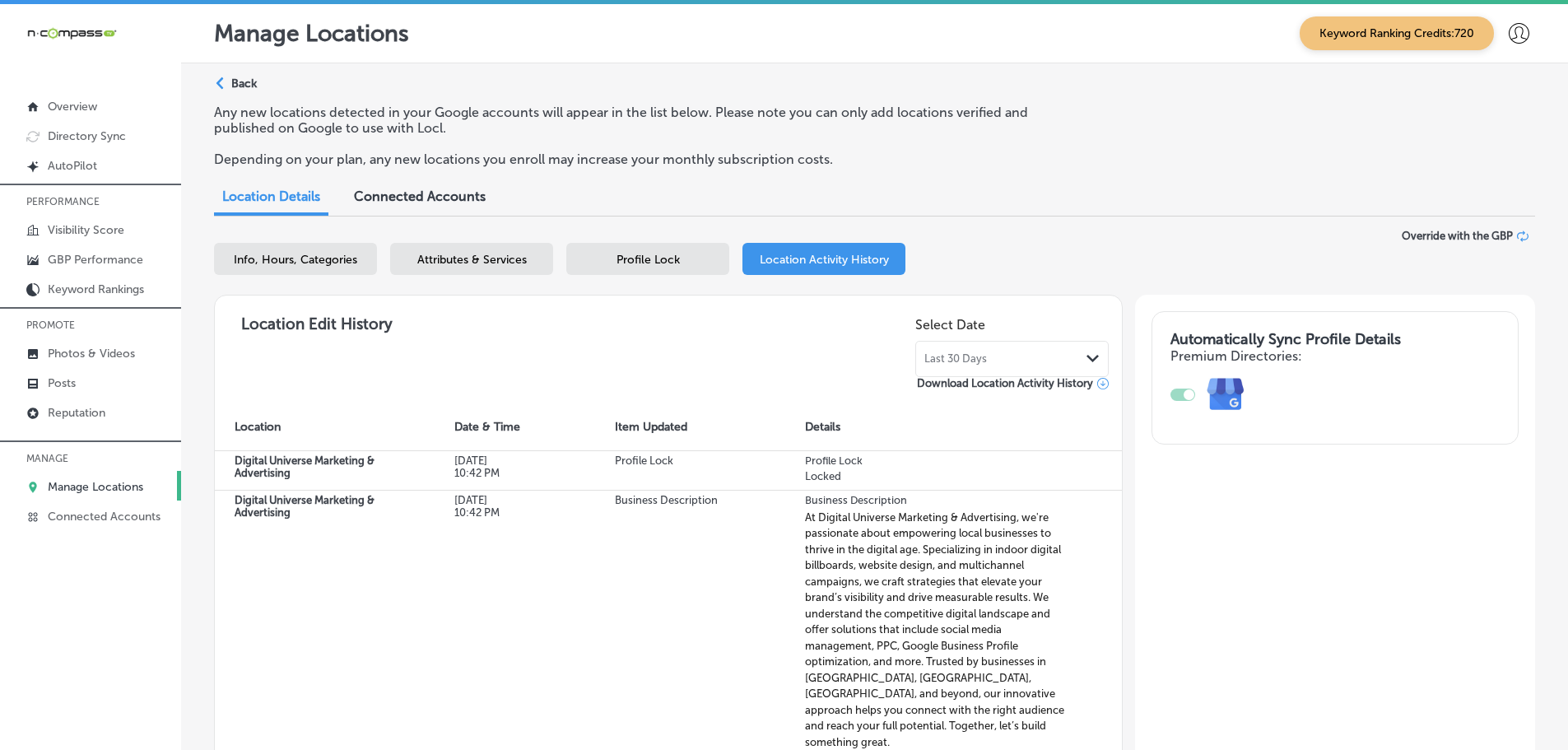
drag, startPoint x: 1140, startPoint y: 57, endPoint x: 1103, endPoint y: 23, distance: 50.2
click at [1140, 57] on div "Manage Locations Keyword Ranking Credits: 720" at bounding box center [875, 34] width 1387 height 59
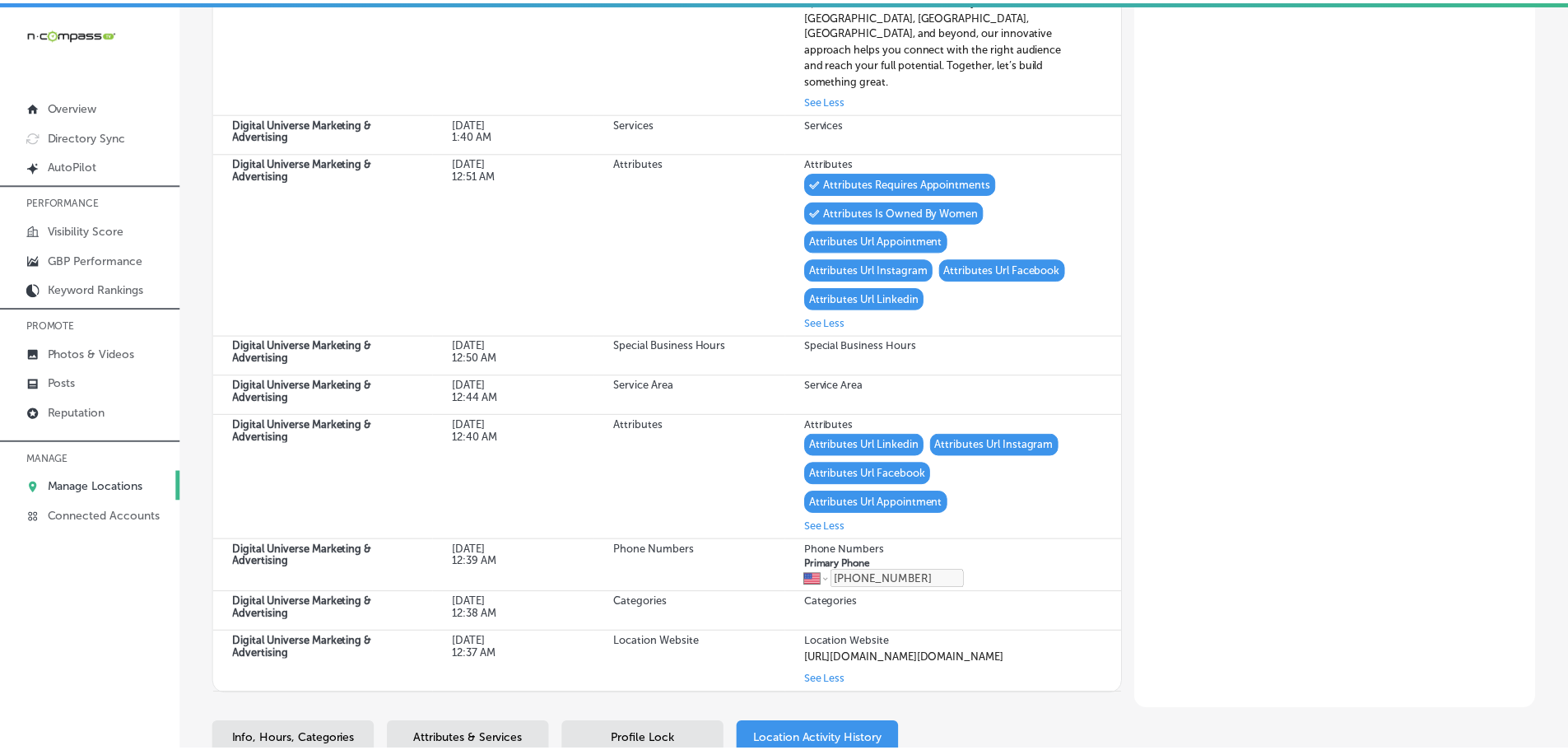
scroll to position [827, 0]
